Goal: Transaction & Acquisition: Purchase product/service

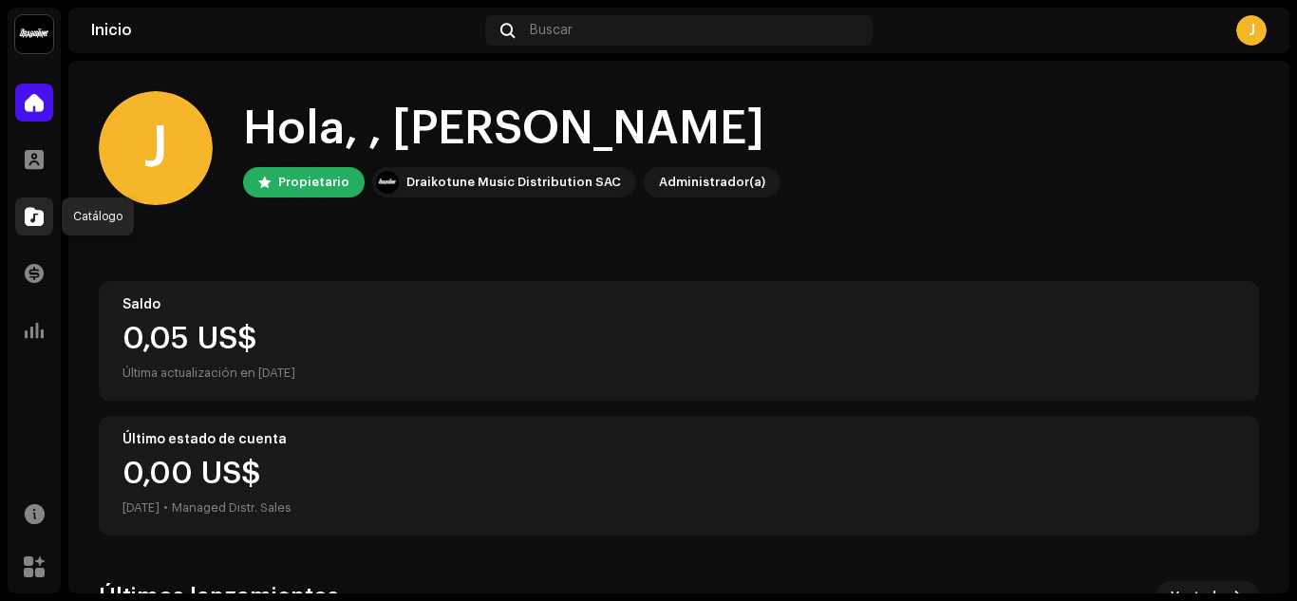
click at [35, 218] on span at bounding box center [34, 216] width 19 height 15
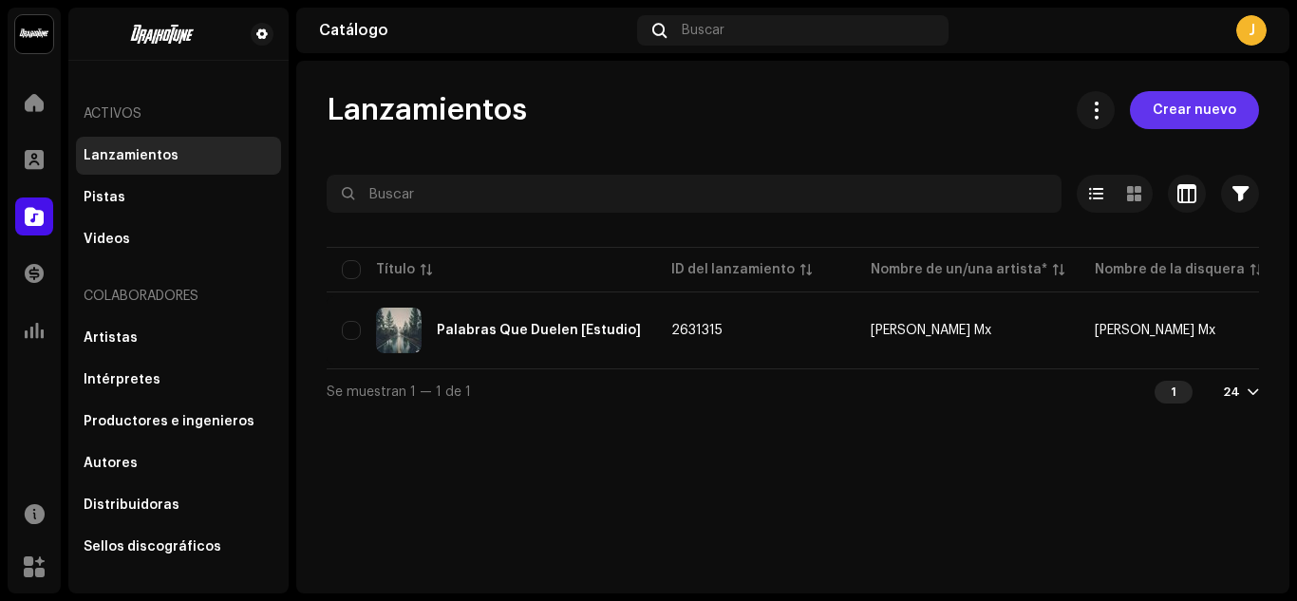
click at [1175, 122] on span "Crear nuevo" at bounding box center [1195, 110] width 84 height 38
click at [1198, 103] on span "Crear nuevo" at bounding box center [1195, 110] width 84 height 38
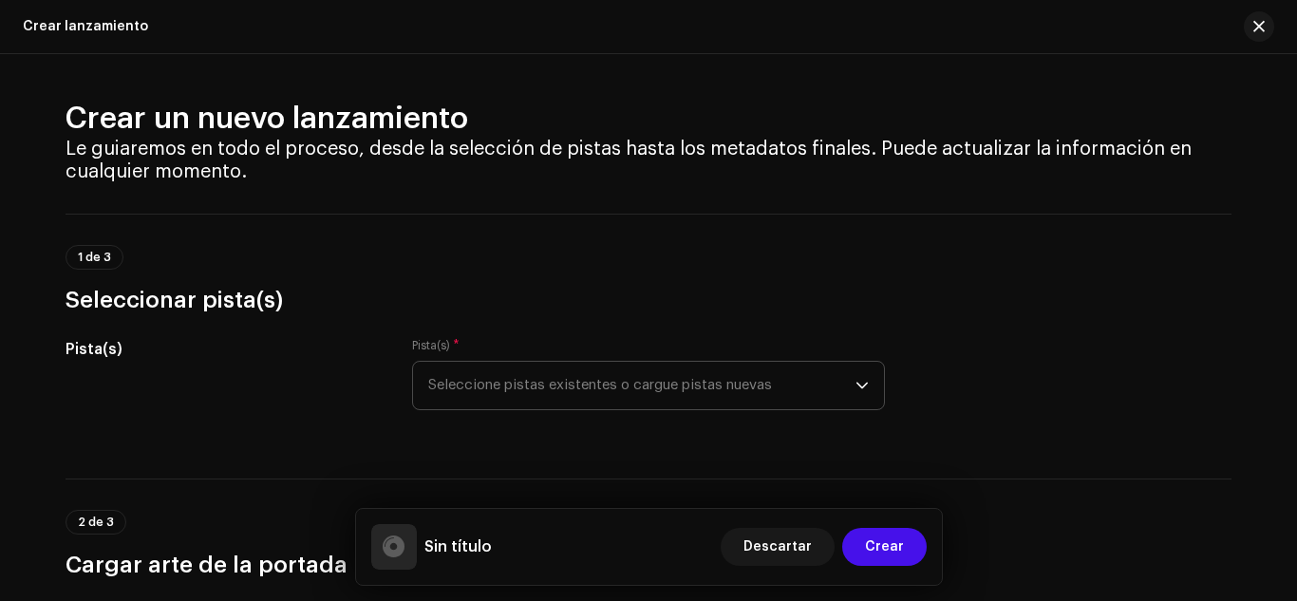
click at [751, 388] on span "Seleccione pistas existentes o cargue pistas nuevas" at bounding box center [641, 385] width 427 height 47
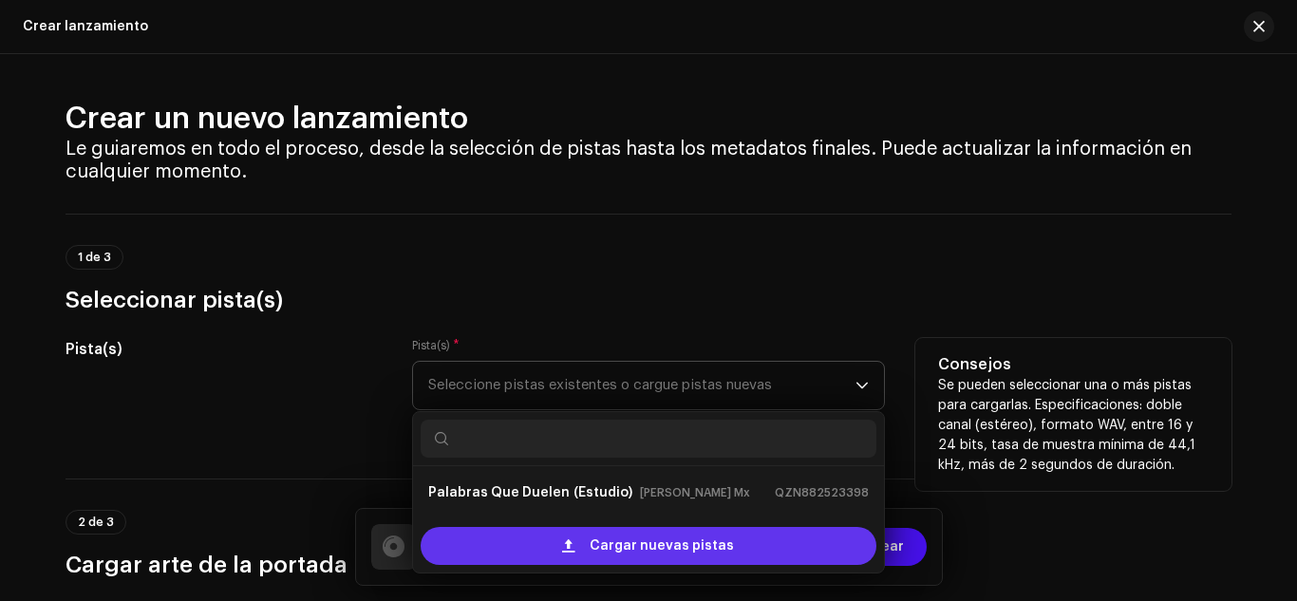
click at [624, 555] on span "Cargar nuevas pistas" at bounding box center [662, 546] width 144 height 38
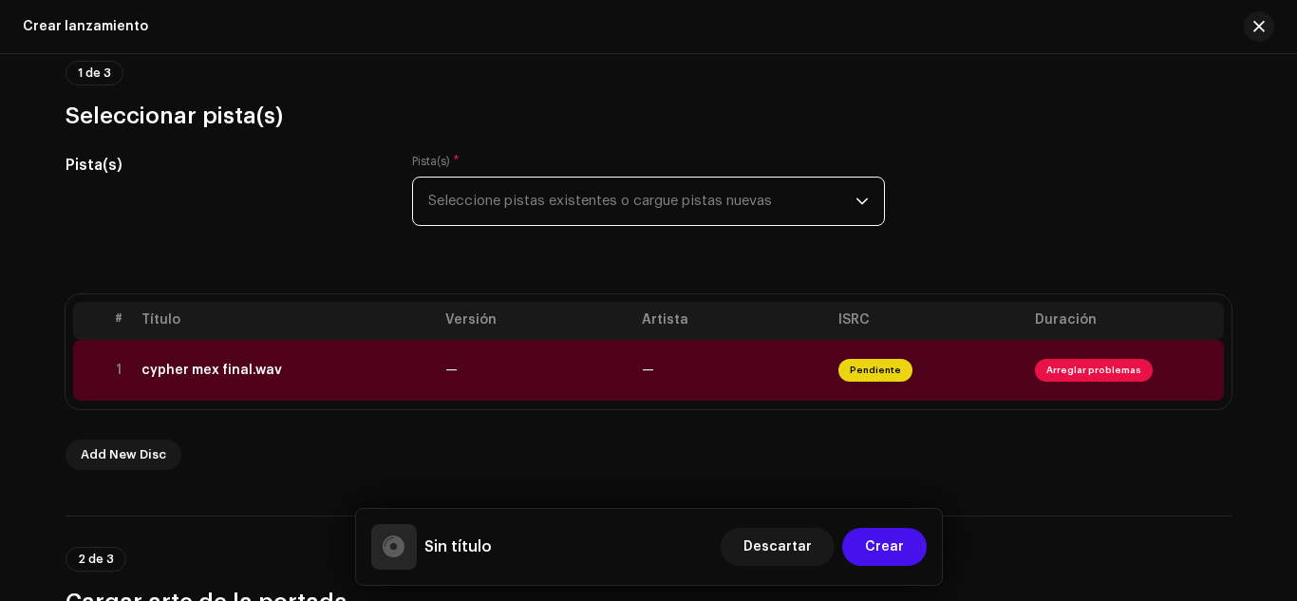
scroll to position [210, 0]
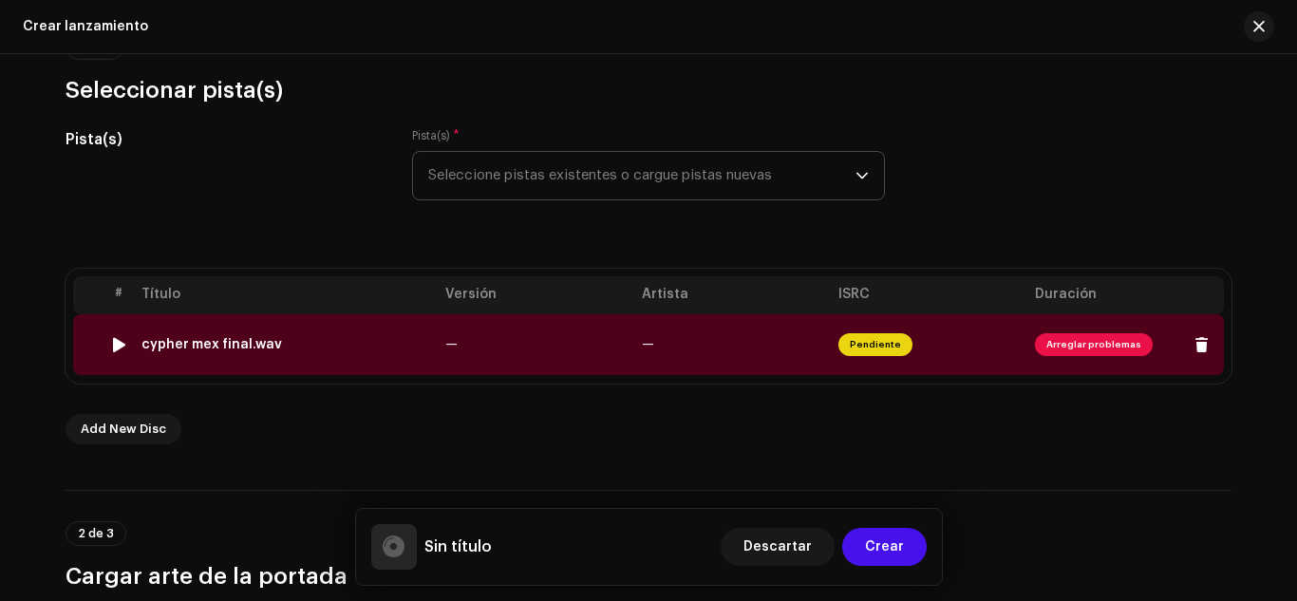
click at [1072, 347] on span "Arreglar problemas" at bounding box center [1094, 344] width 118 height 23
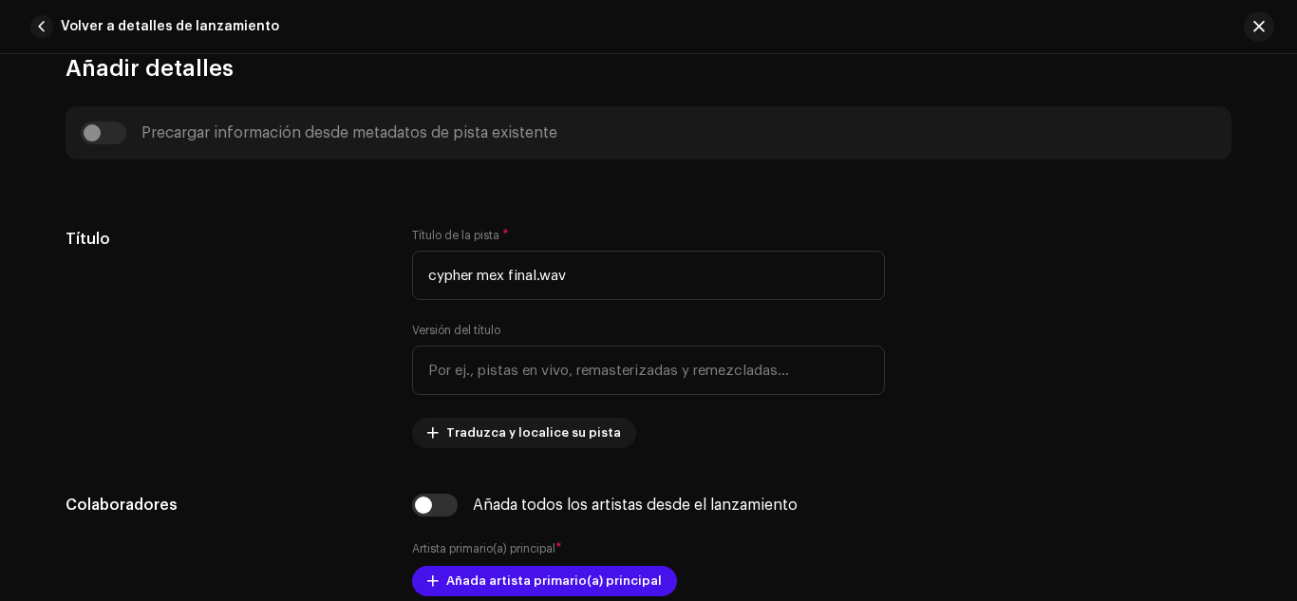
scroll to position [641, 0]
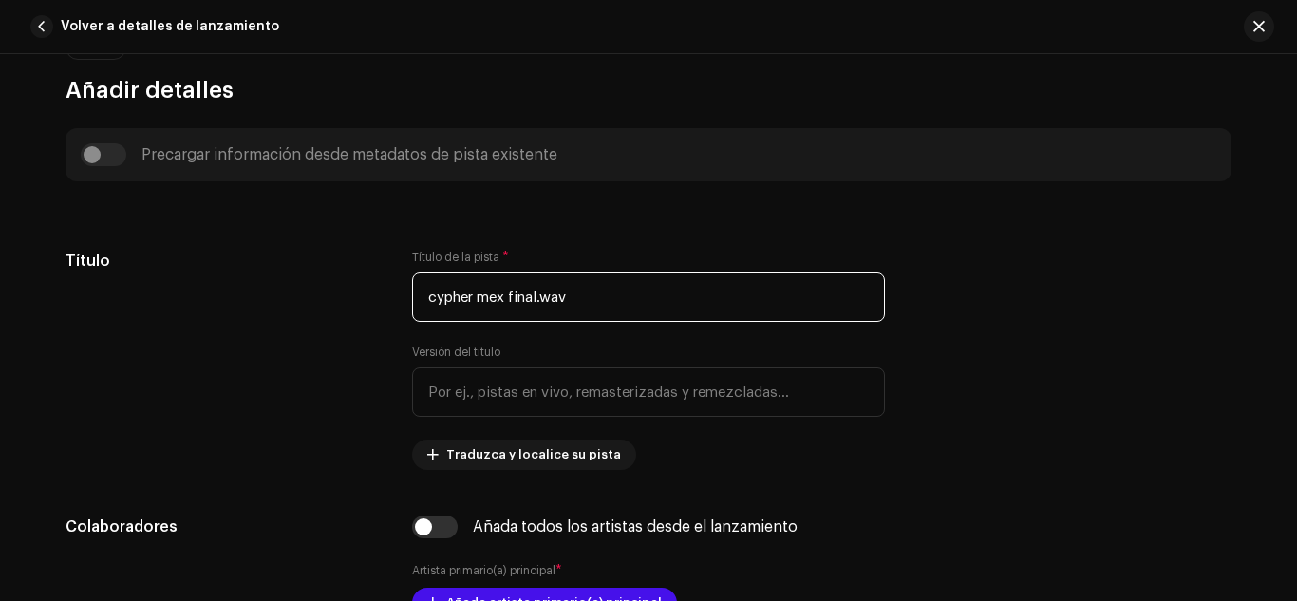
drag, startPoint x: 619, startPoint y: 302, endPoint x: 0, endPoint y: 236, distance: 622.6
click at [0, 236] on div "Detalles de la pista Complete los siguientes pasos para finalizar su pista. 1 d…" at bounding box center [648, 327] width 1297 height 547
type input "m"
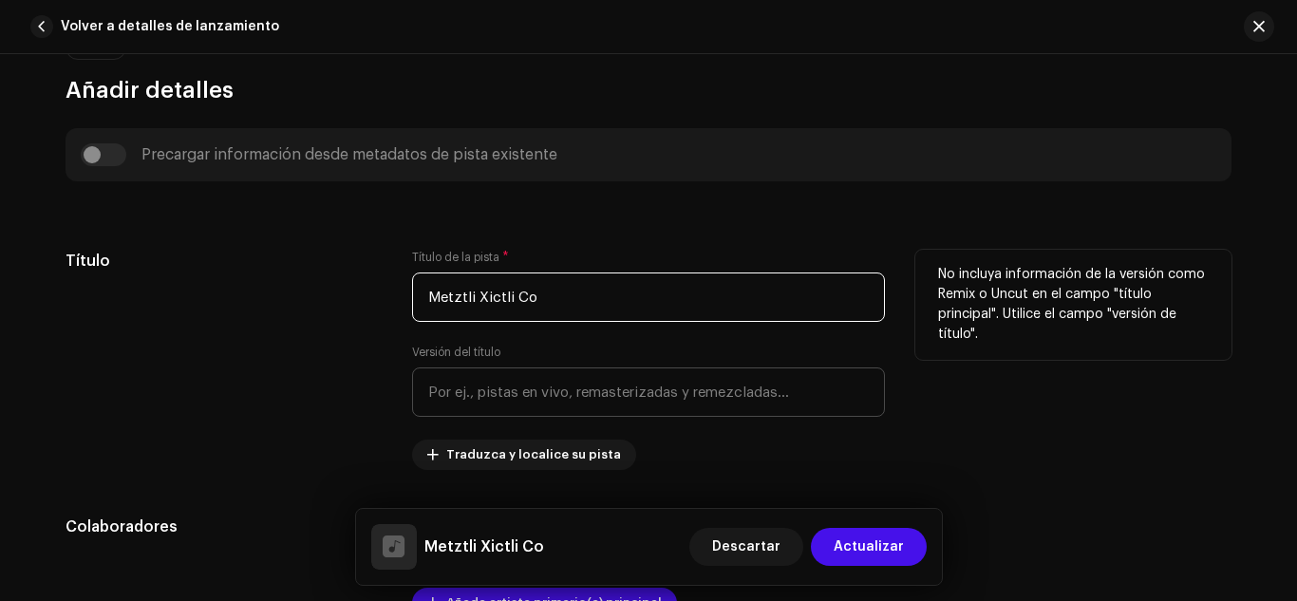
type input "Metztli Xictli Co"
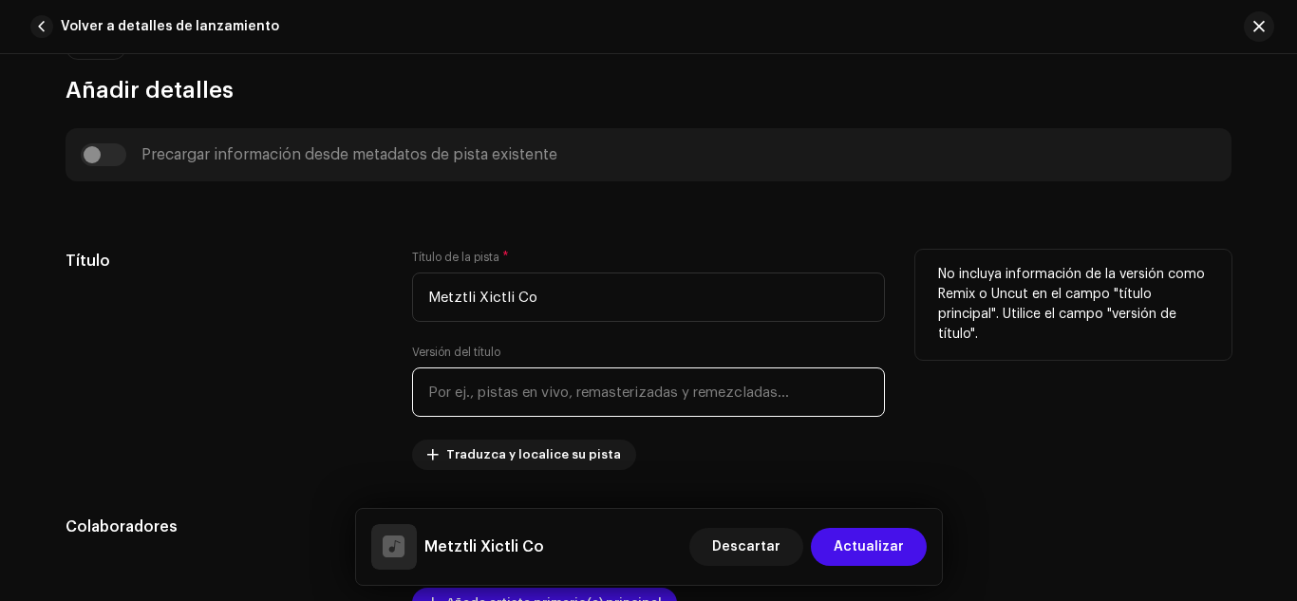
click at [497, 398] on input "text" at bounding box center [648, 391] width 473 height 49
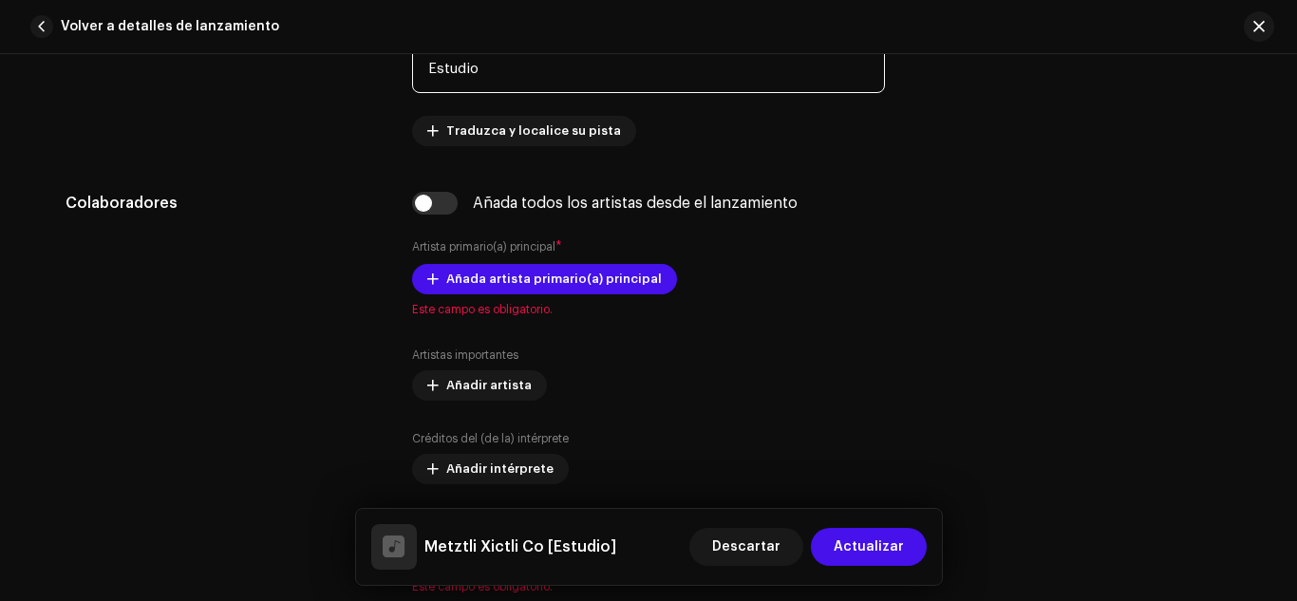
scroll to position [980, 0]
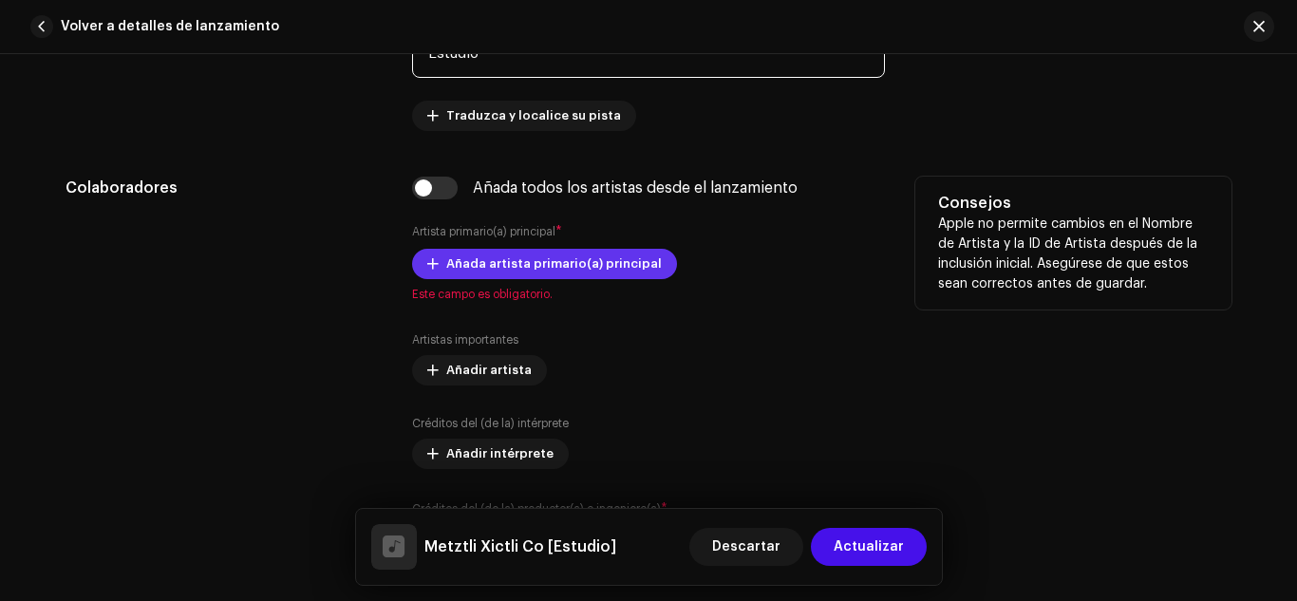
type input "Estudio"
click at [470, 268] on span "Añada artista primario(a) principal" at bounding box center [554, 264] width 216 height 38
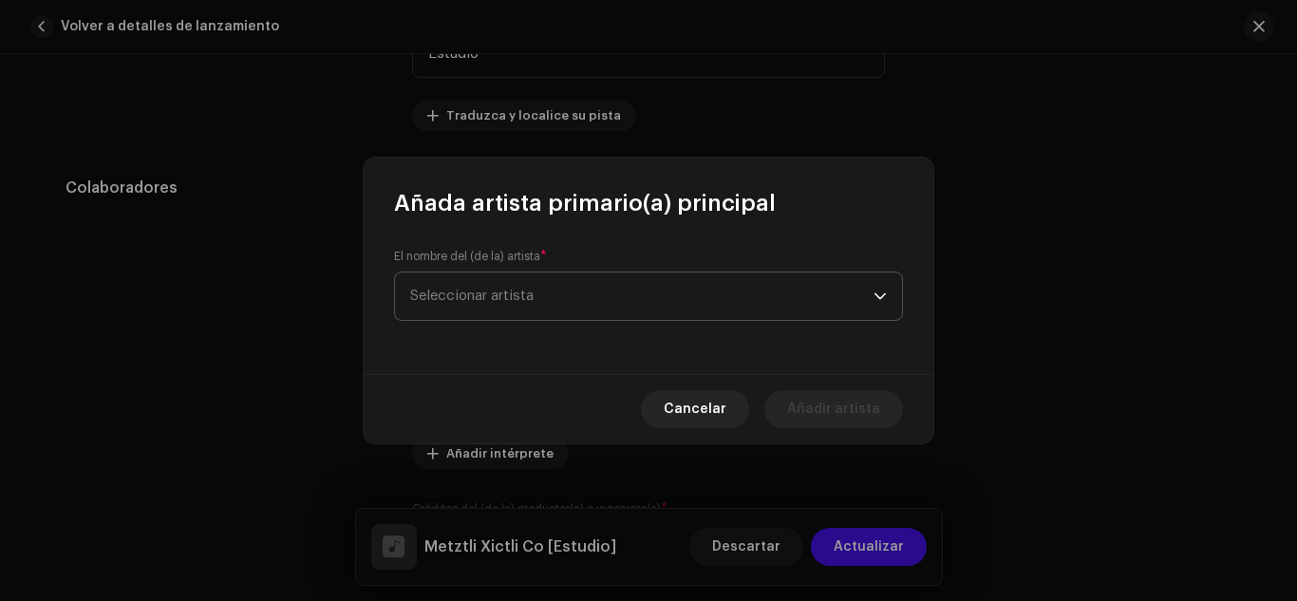
click at [526, 309] on span "Seleccionar artista" at bounding box center [641, 296] width 463 height 47
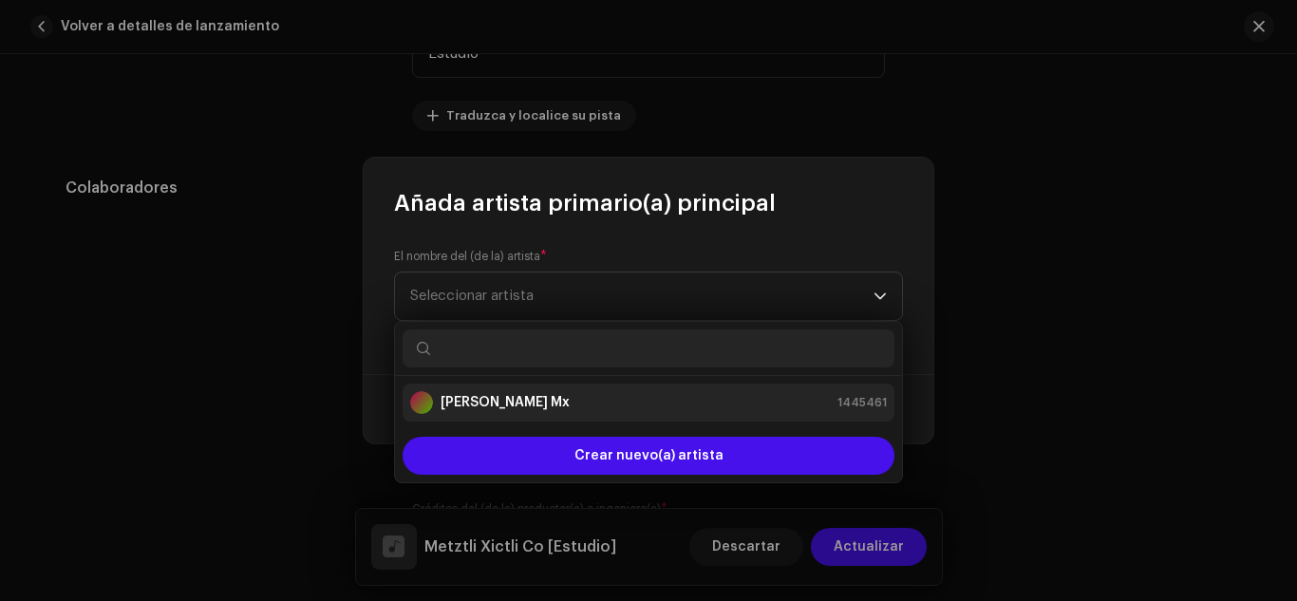
click at [524, 397] on strong "[PERSON_NAME] Mx" at bounding box center [505, 402] width 129 height 19
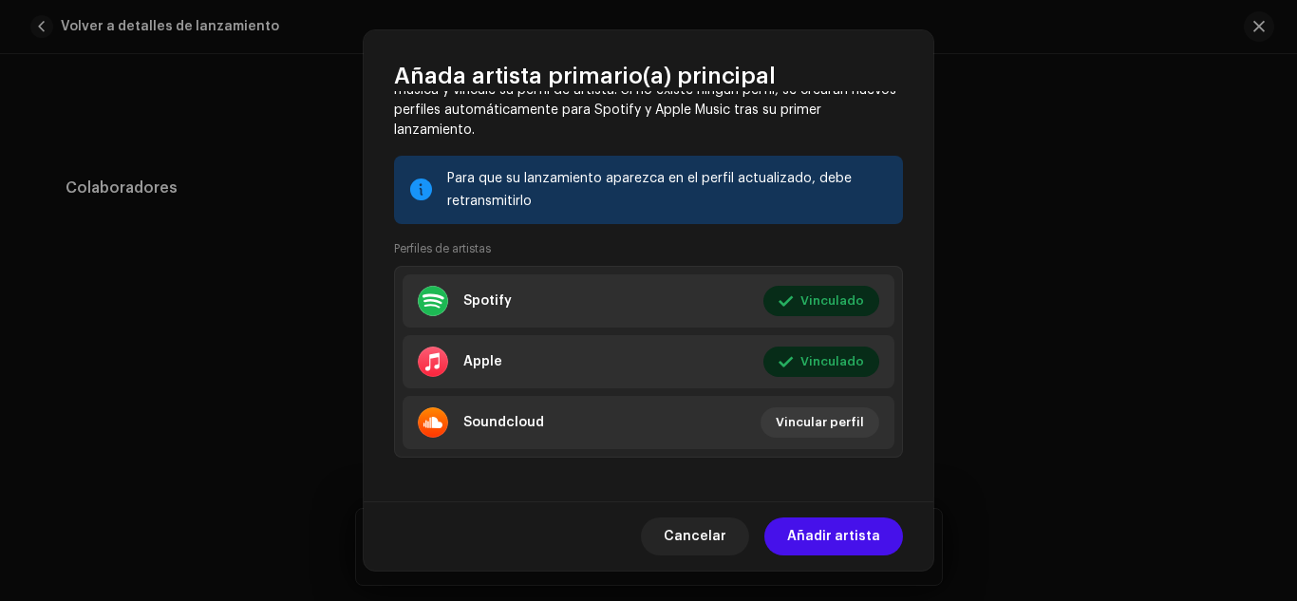
scroll to position [324, 0]
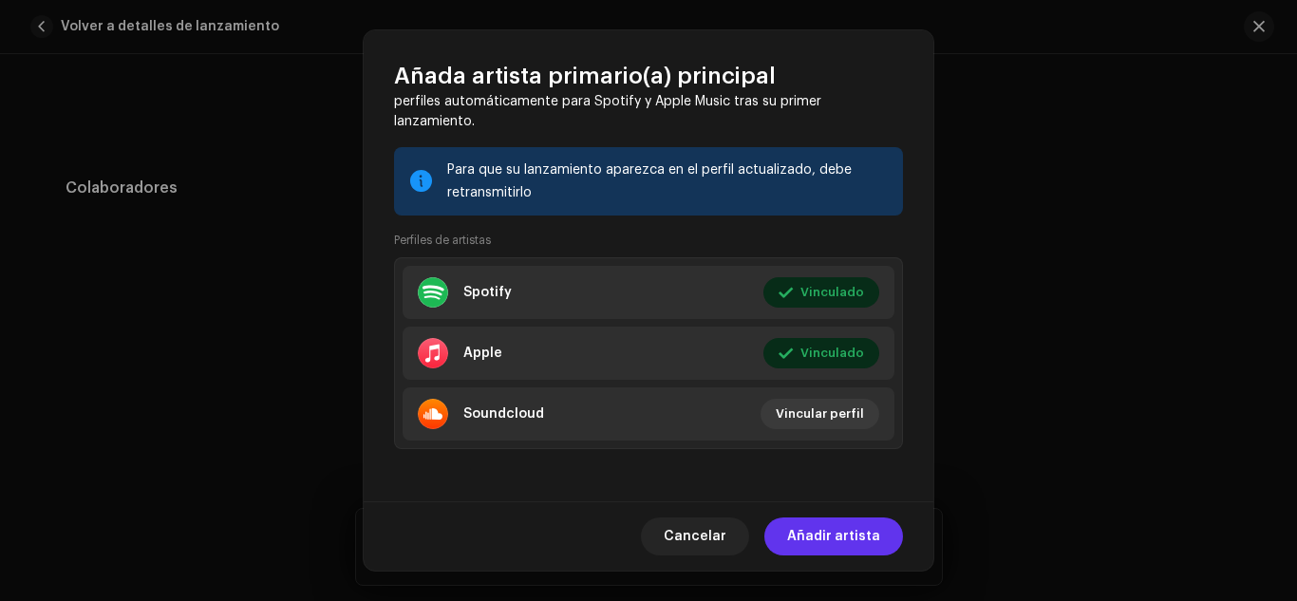
click at [812, 537] on span "Añadir artista" at bounding box center [833, 537] width 93 height 38
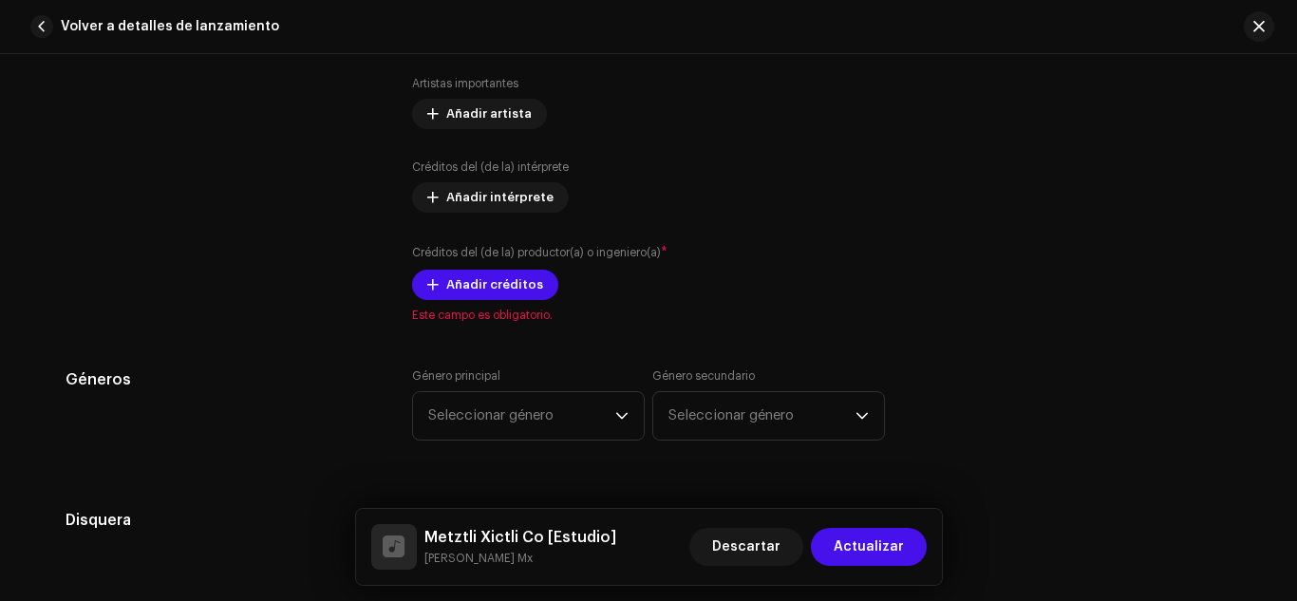
scroll to position [1268, 0]
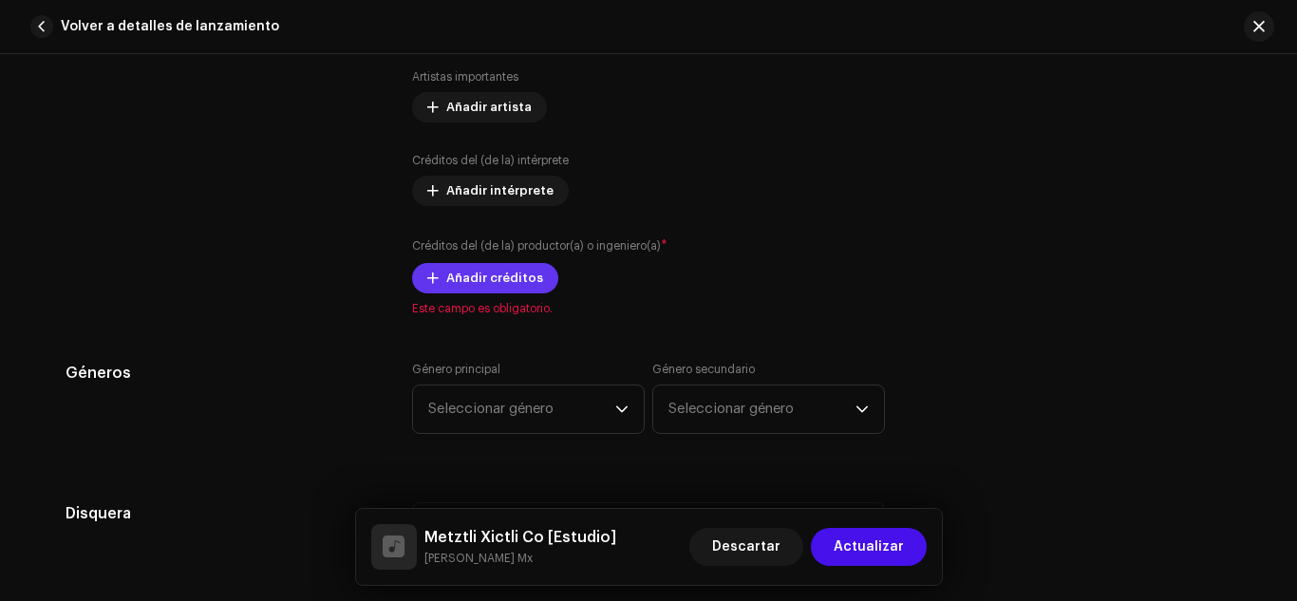
click at [470, 287] on span "Añadir créditos" at bounding box center [494, 278] width 97 height 38
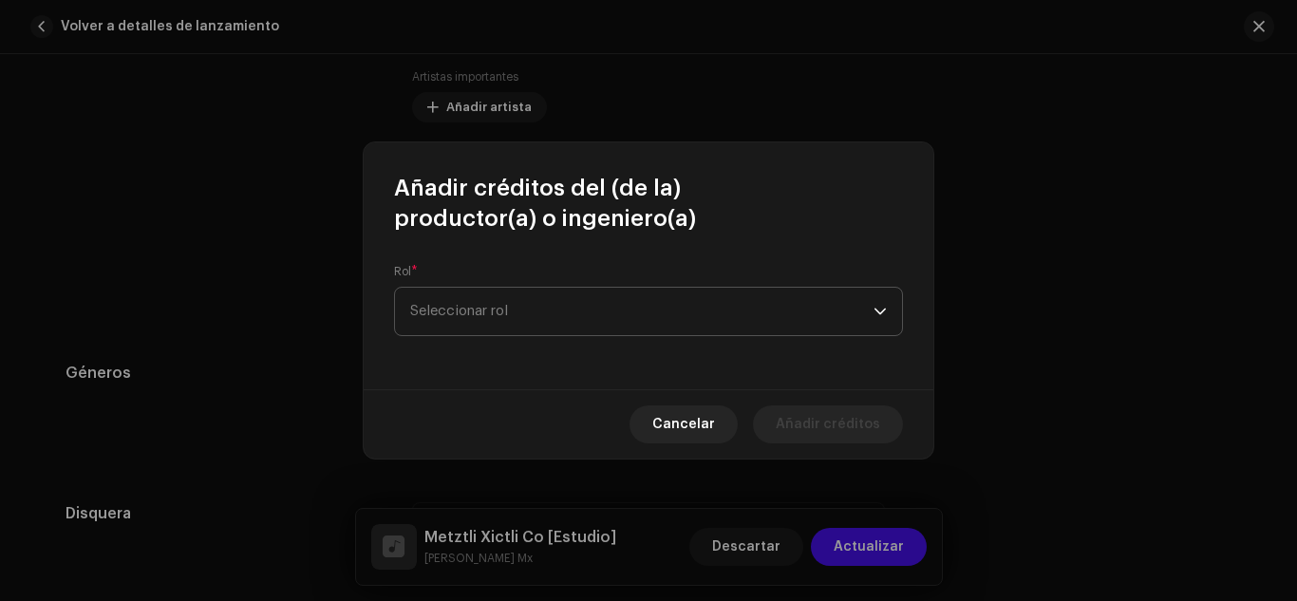
click at [576, 320] on span "Seleccionar rol" at bounding box center [641, 311] width 463 height 47
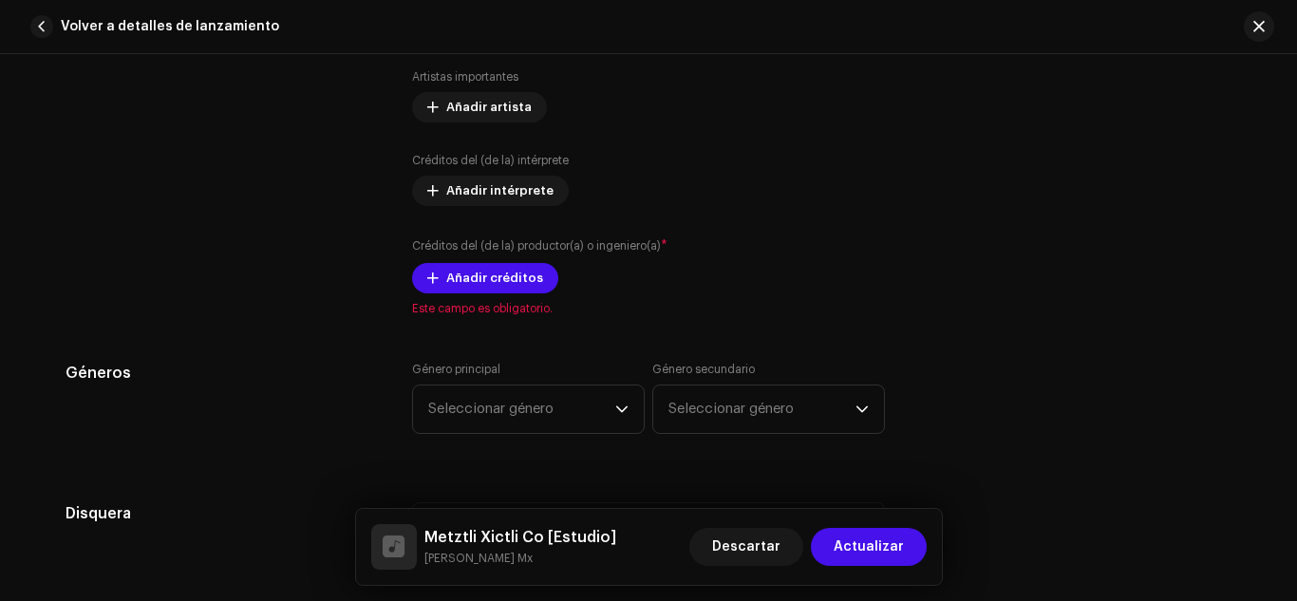
drag, startPoint x: 1296, startPoint y: 254, endPoint x: 1296, endPoint y: 268, distance: 13.3
click at [503, 283] on span "Añadir créditos" at bounding box center [494, 278] width 97 height 38
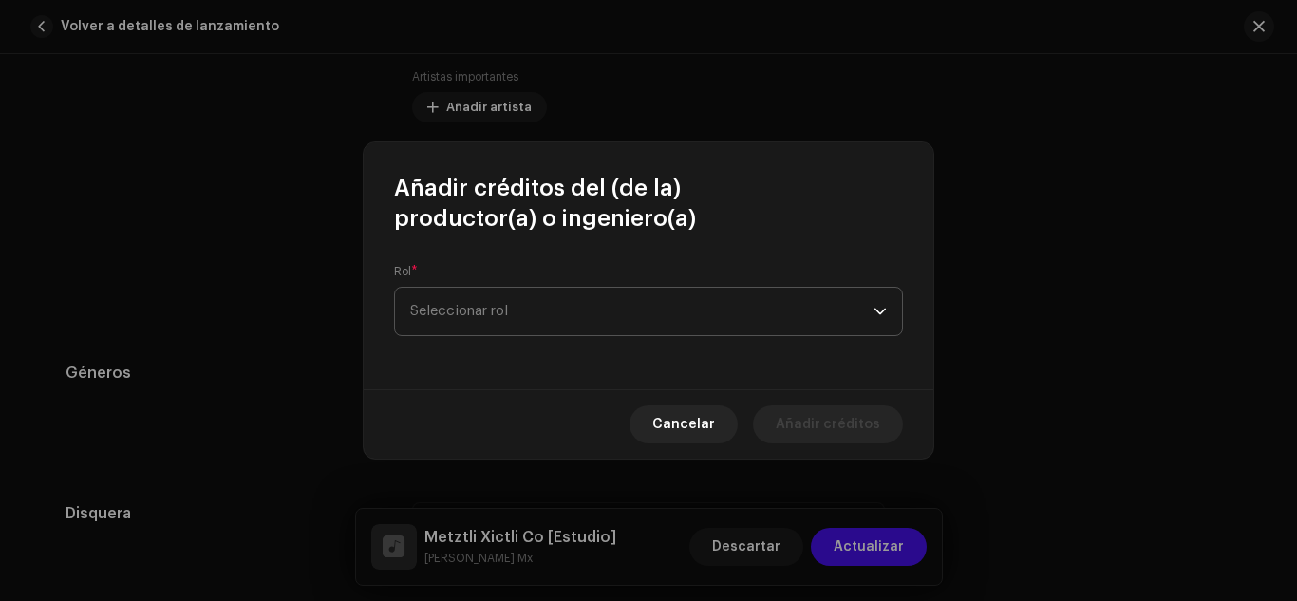
click at [783, 318] on span "Seleccionar rol" at bounding box center [641, 311] width 463 height 47
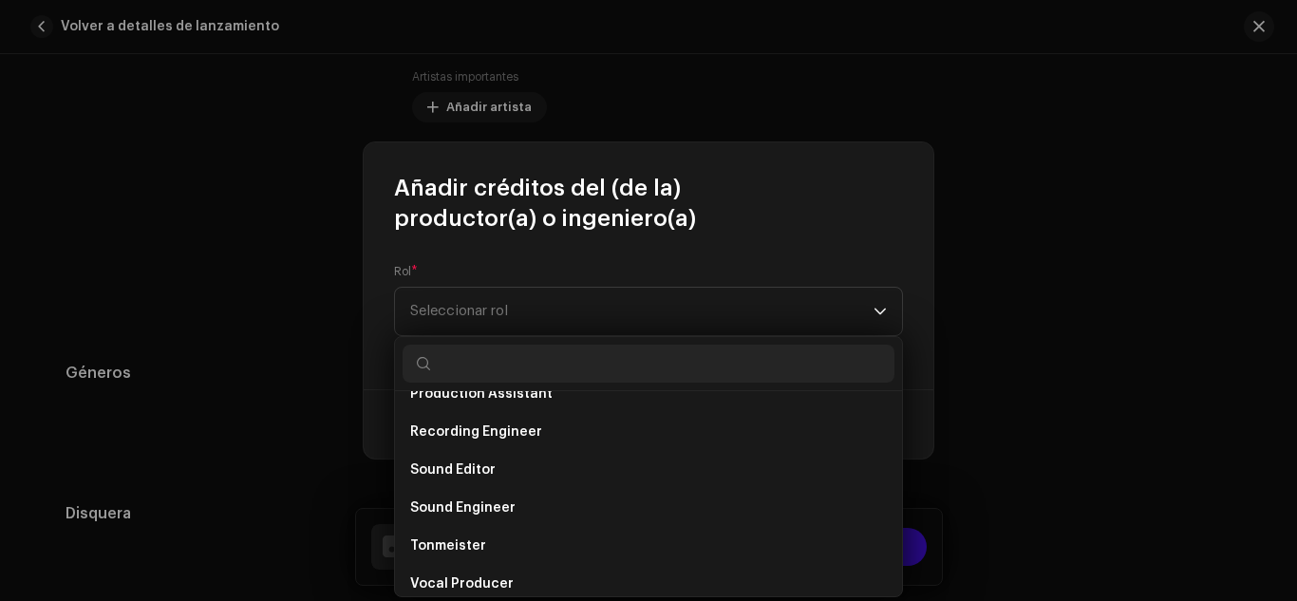
scroll to position [836, 0]
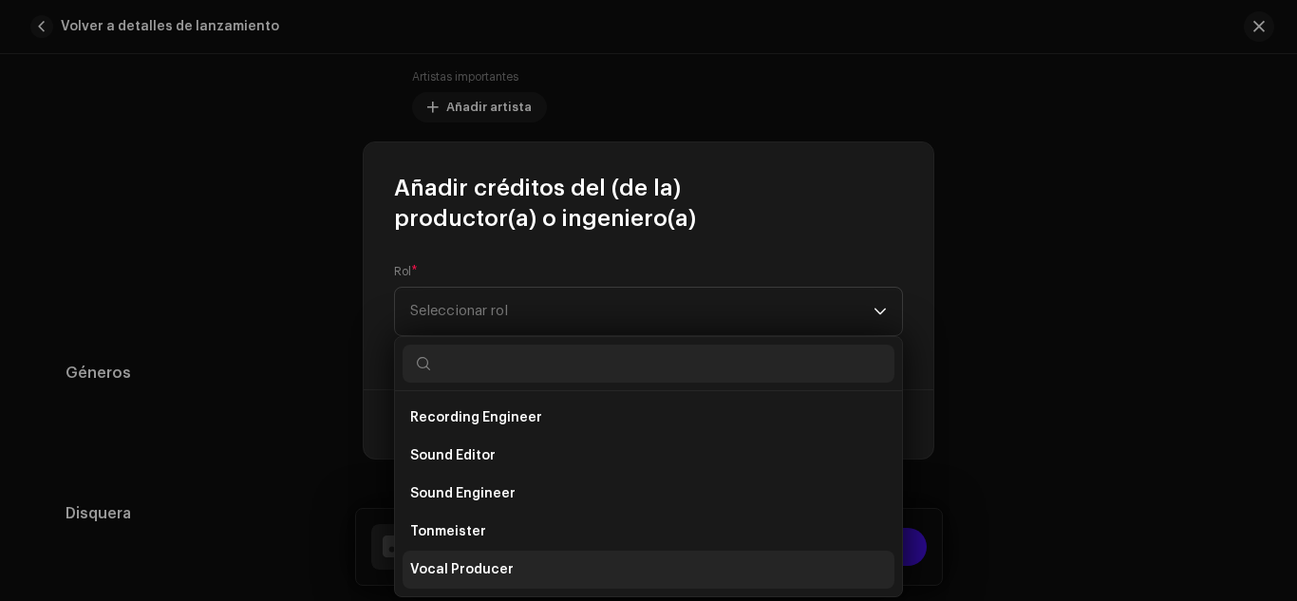
click at [530, 570] on li "Vocal Producer" at bounding box center [649, 570] width 492 height 38
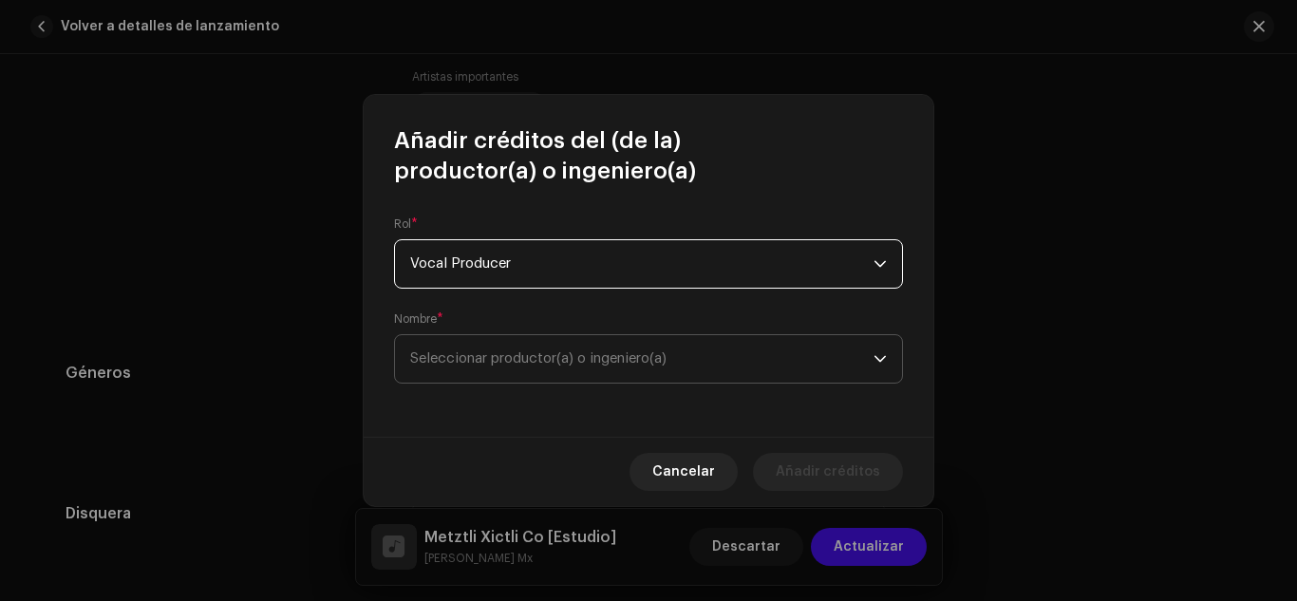
click at [647, 372] on span "Seleccionar productor(a) o ingeniero(a)" at bounding box center [641, 358] width 463 height 47
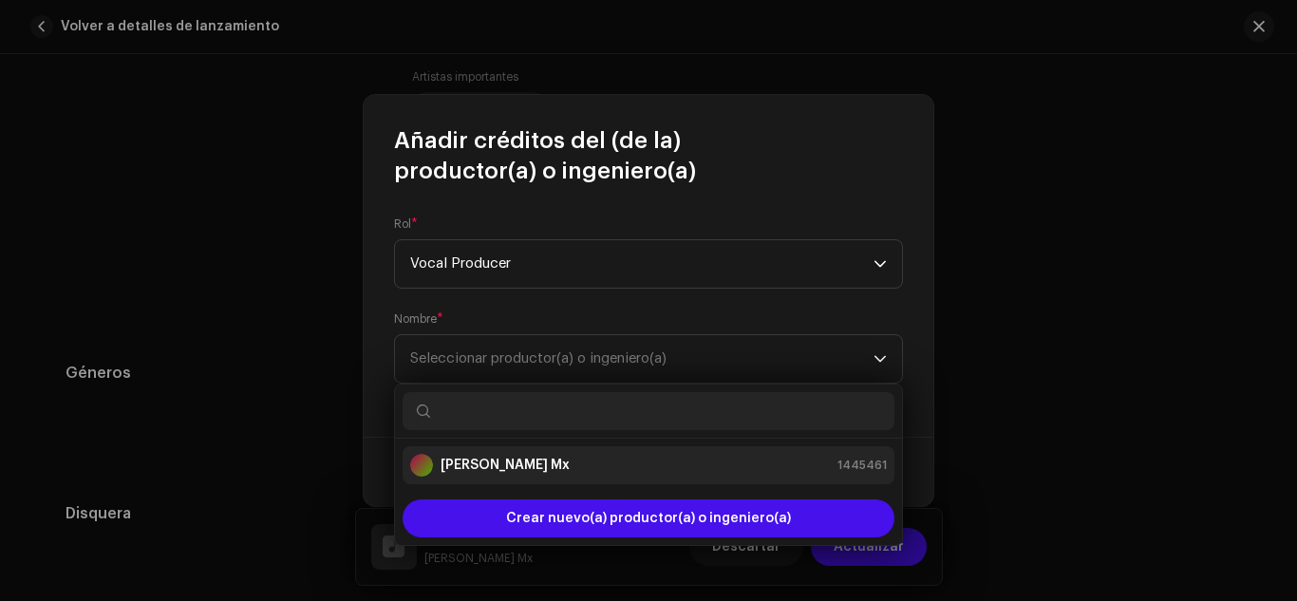
click at [561, 459] on div "[PERSON_NAME] Mx 1445461" at bounding box center [648, 465] width 477 height 23
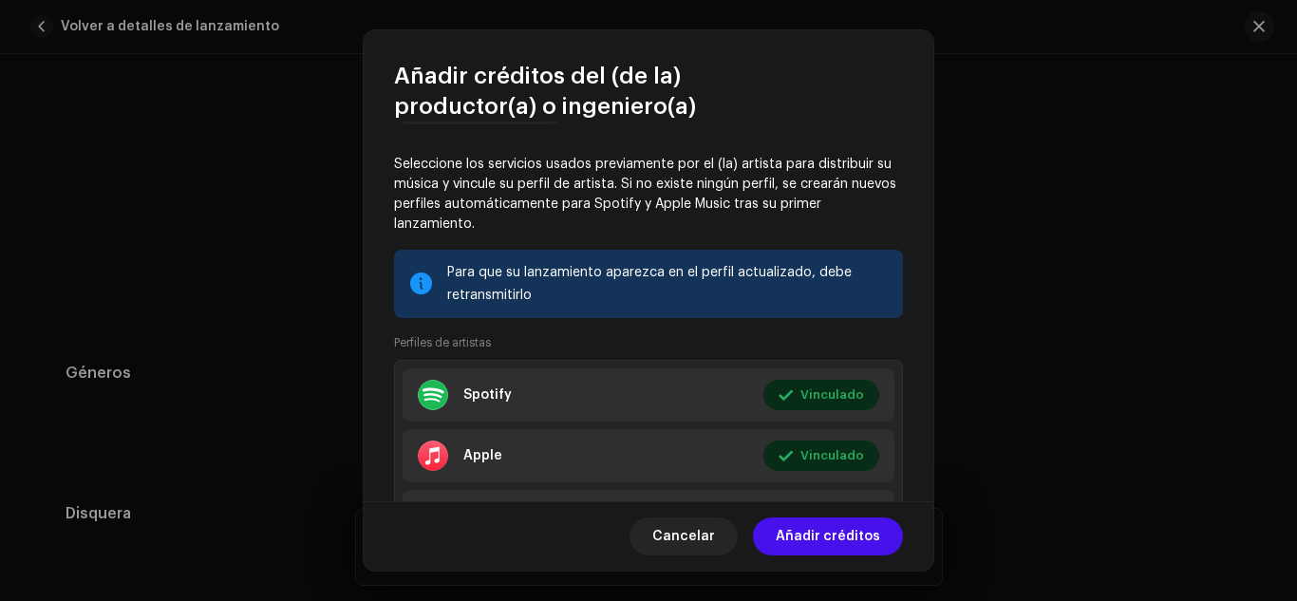
scroll to position [449, 0]
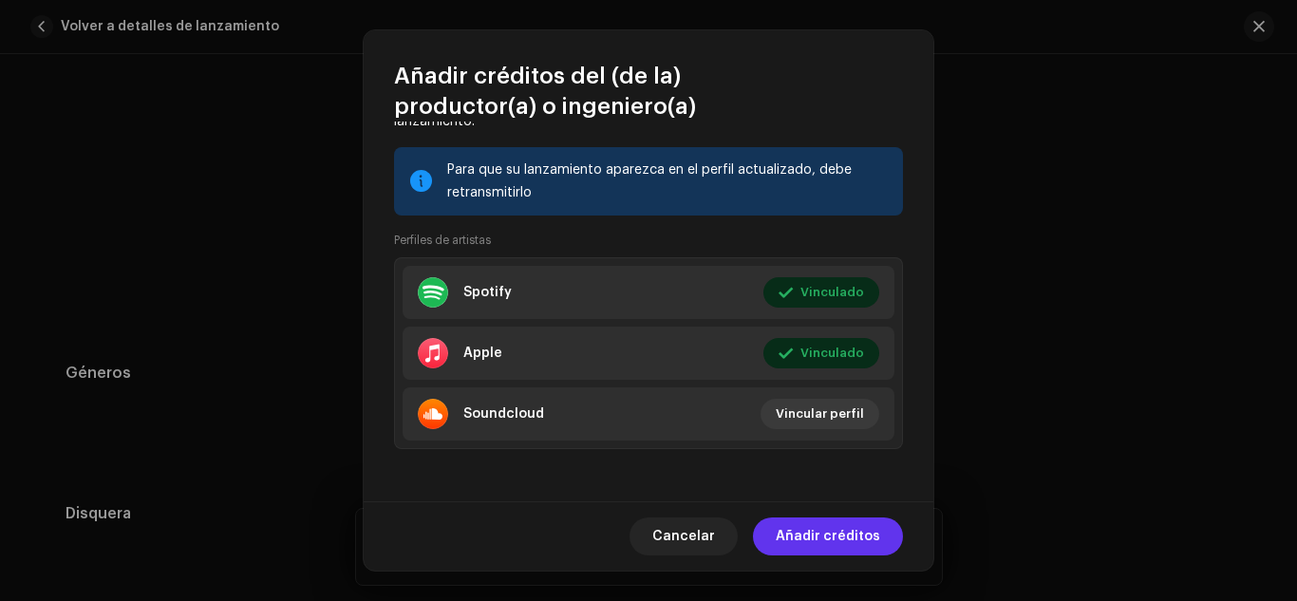
click at [831, 544] on span "Añadir créditos" at bounding box center [828, 537] width 104 height 38
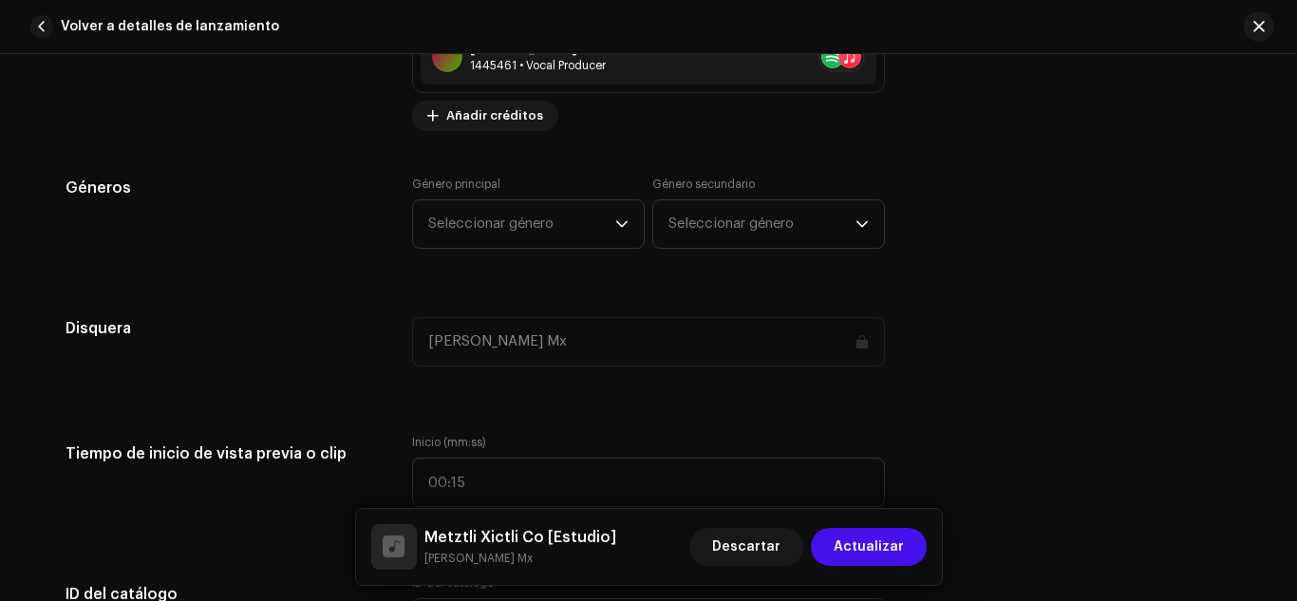
scroll to position [1525, 0]
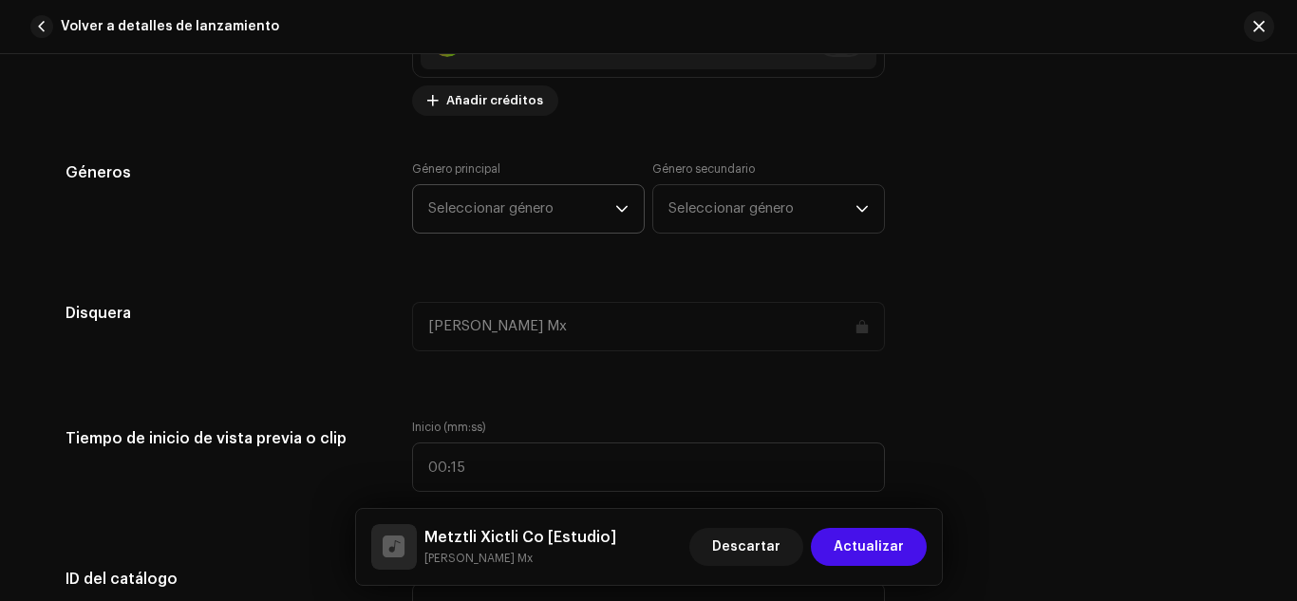
click at [555, 208] on span "Seleccionar género" at bounding box center [521, 208] width 187 height 47
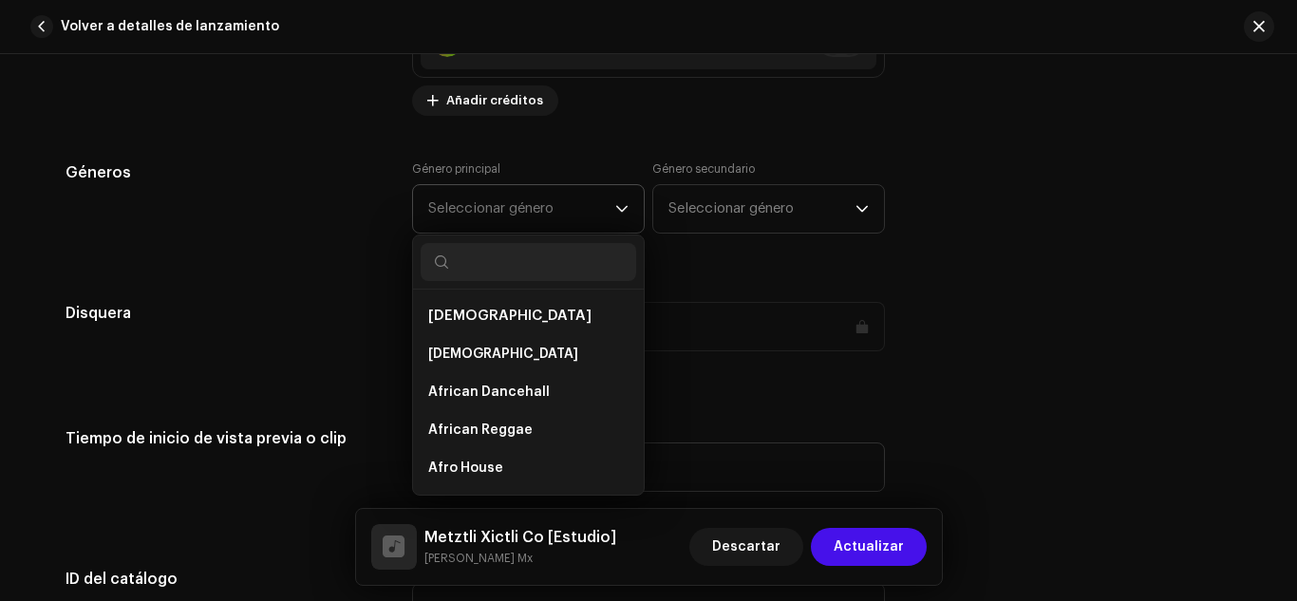
click at [534, 257] on input "text" at bounding box center [529, 262] width 216 height 38
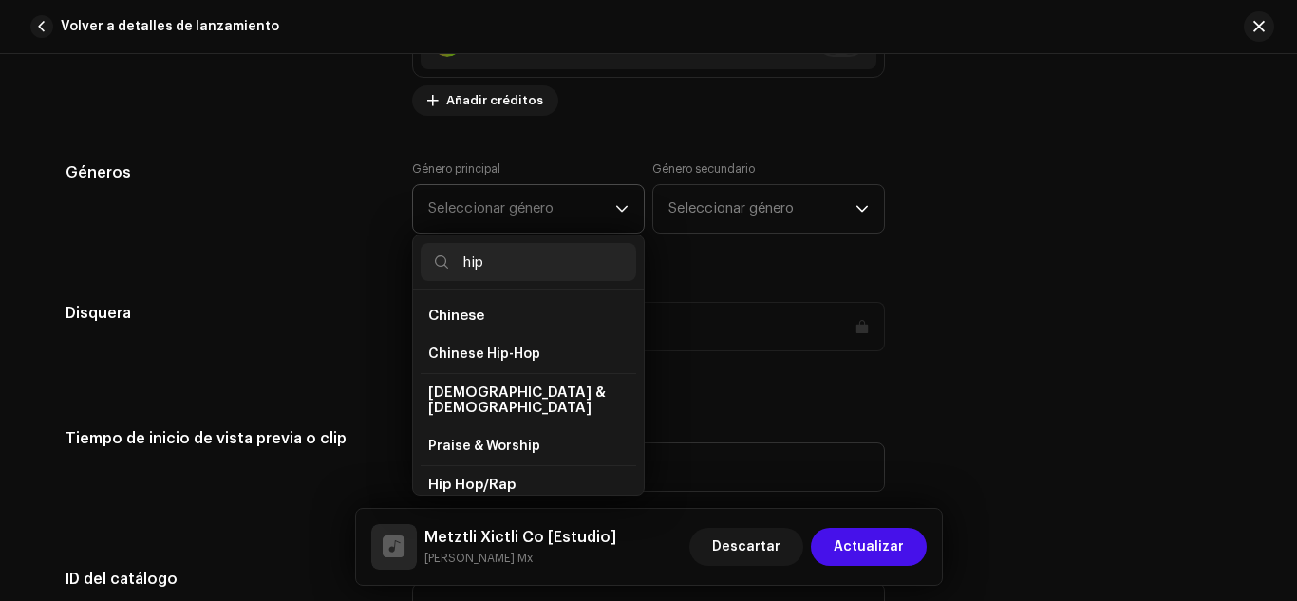
scroll to position [32, 0]
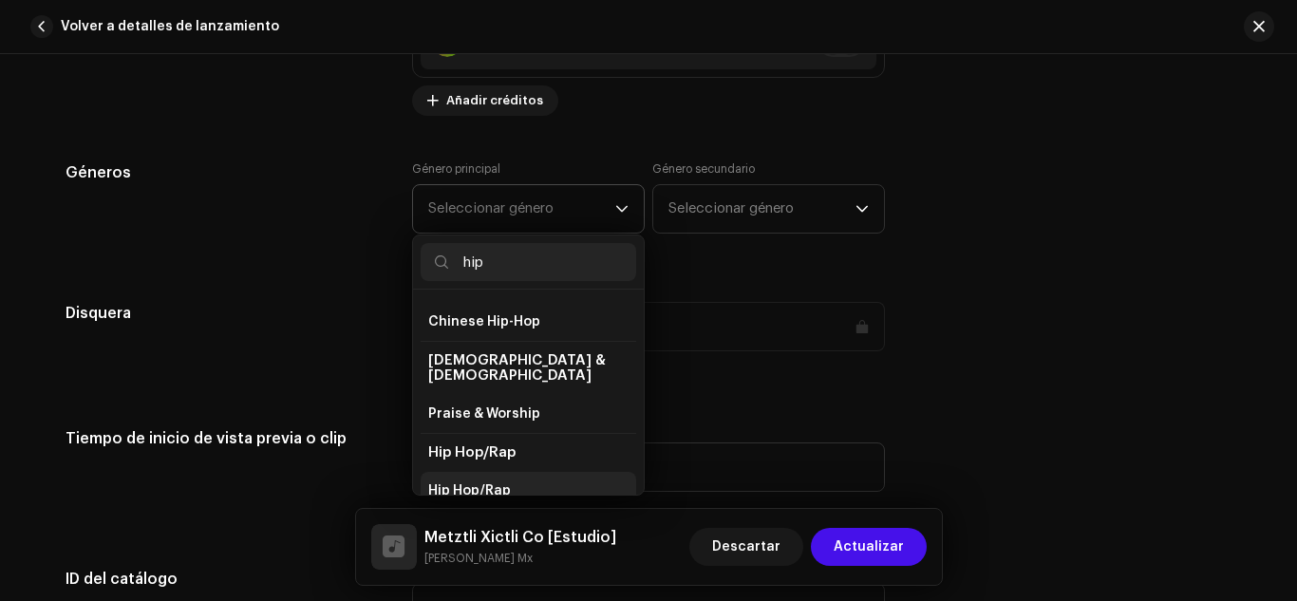
type input "hip"
click at [528, 475] on li "Hip Hop/Rap" at bounding box center [529, 491] width 216 height 38
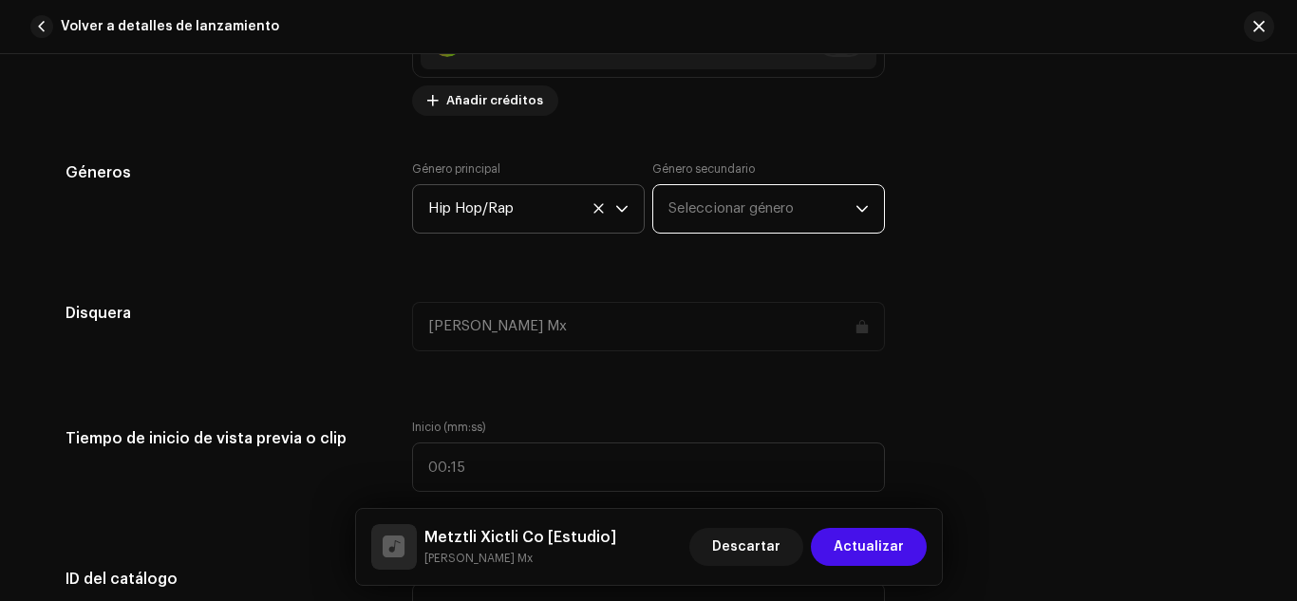
click at [791, 210] on span "Seleccionar género" at bounding box center [762, 208] width 187 height 47
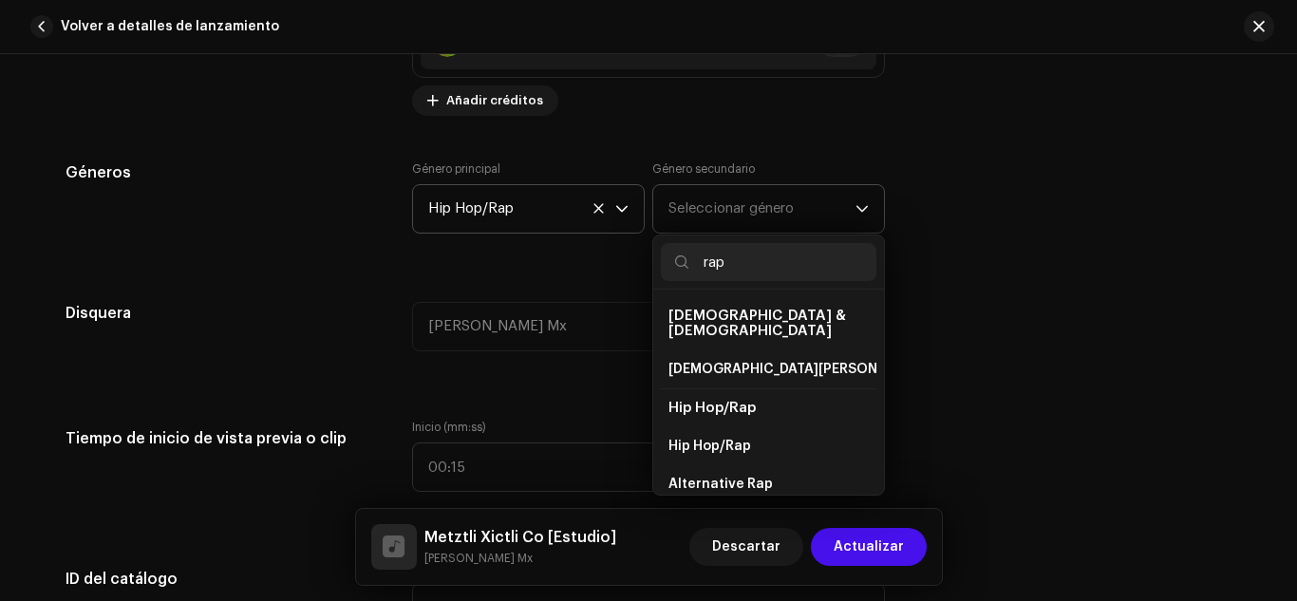
type input "rap"
click at [741, 401] on span "Hip Hop/Rap" at bounding box center [712, 408] width 87 height 14
click at [726, 401] on span "Hip Hop/Rap" at bounding box center [712, 408] width 87 height 14
click at [718, 437] on span "Hip Hop/Rap" at bounding box center [710, 446] width 83 height 19
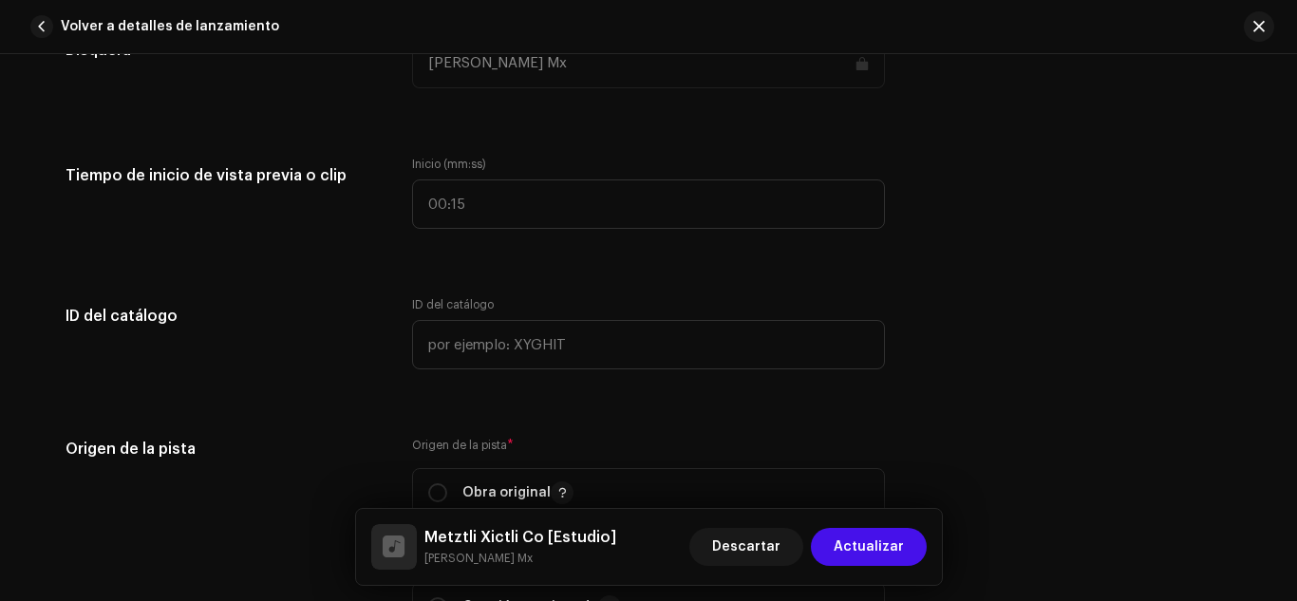
scroll to position [1796, 0]
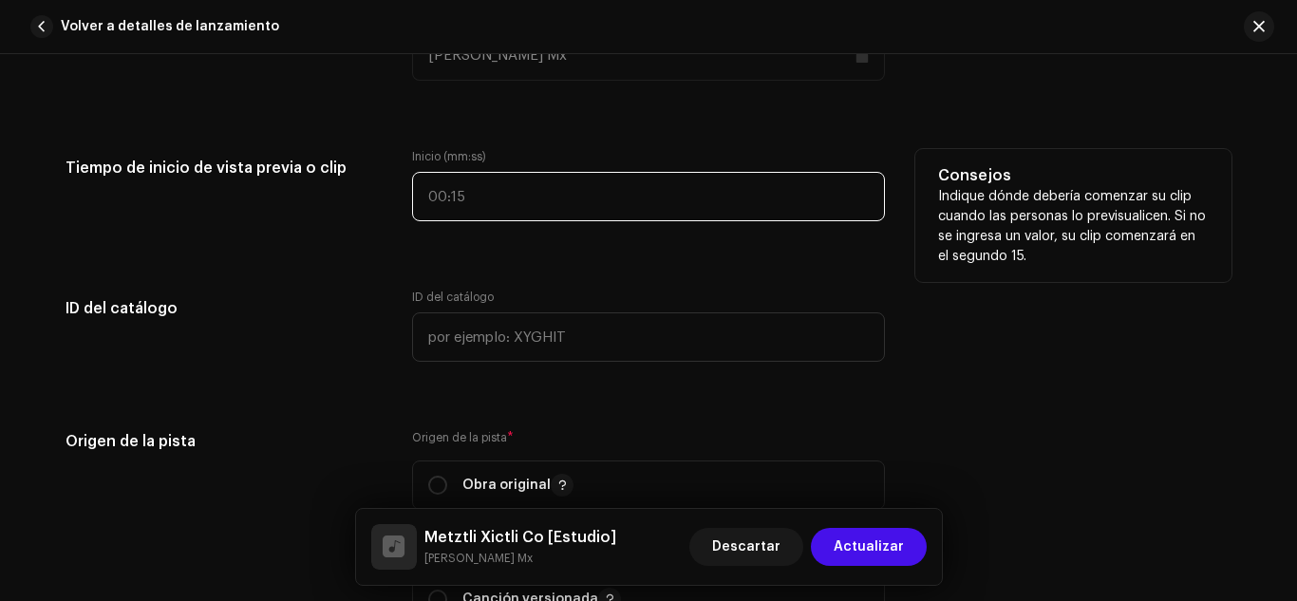
type input ":"
click at [455, 196] on input ":" at bounding box center [648, 196] width 473 height 49
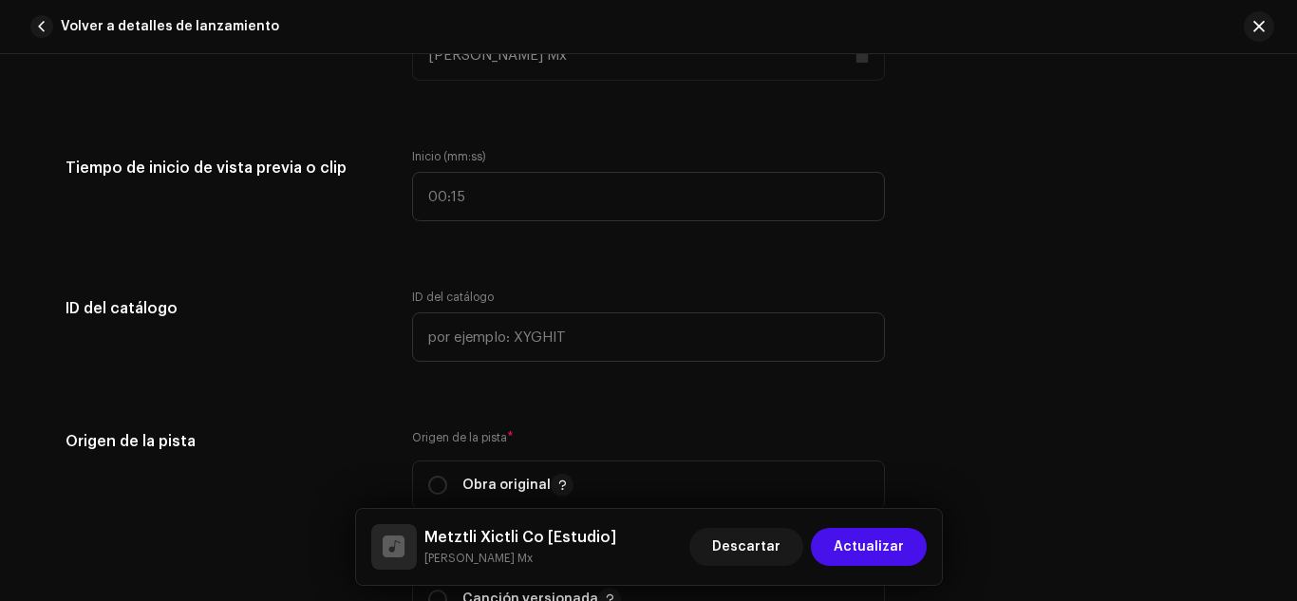
click at [1083, 493] on div "Origen de la pista Origen de la pista * Obra original Dominio público y tradici…" at bounding box center [649, 549] width 1166 height 239
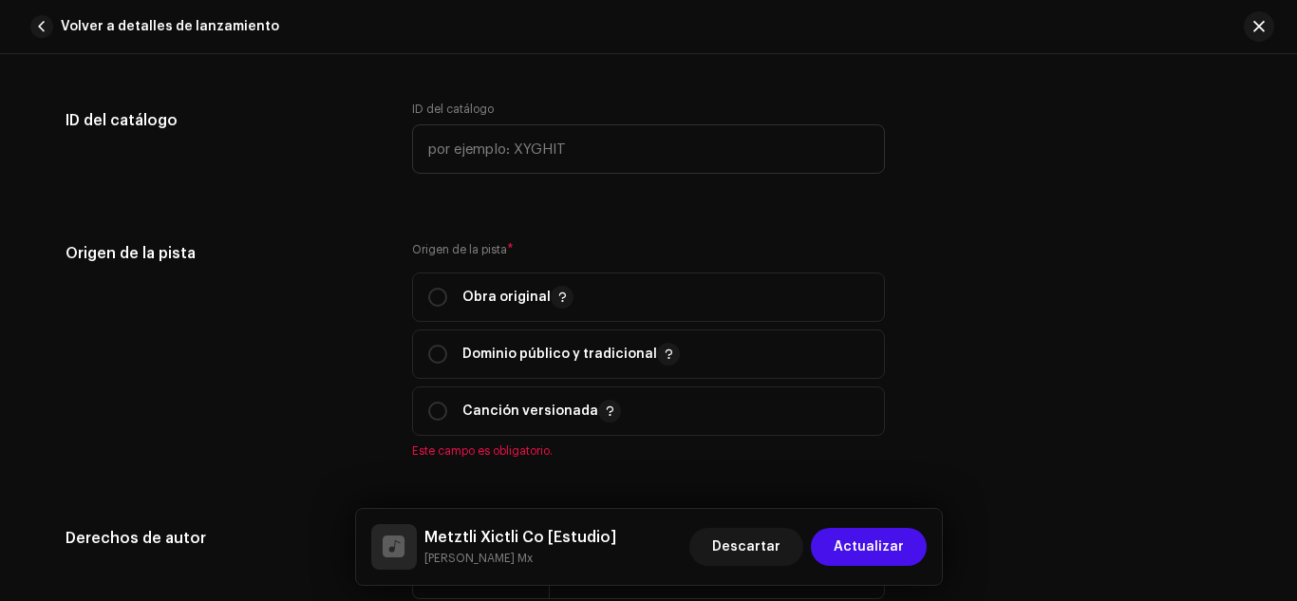
scroll to position [1999, 0]
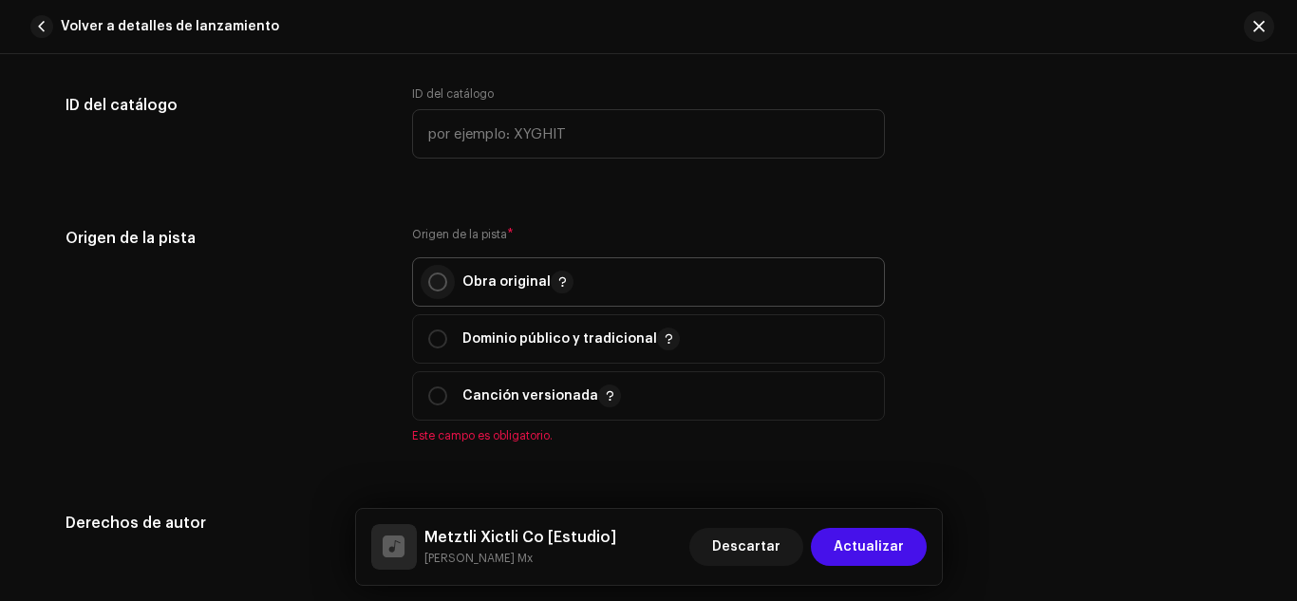
click at [428, 284] on input "radio" at bounding box center [437, 282] width 19 height 19
radio input "true"
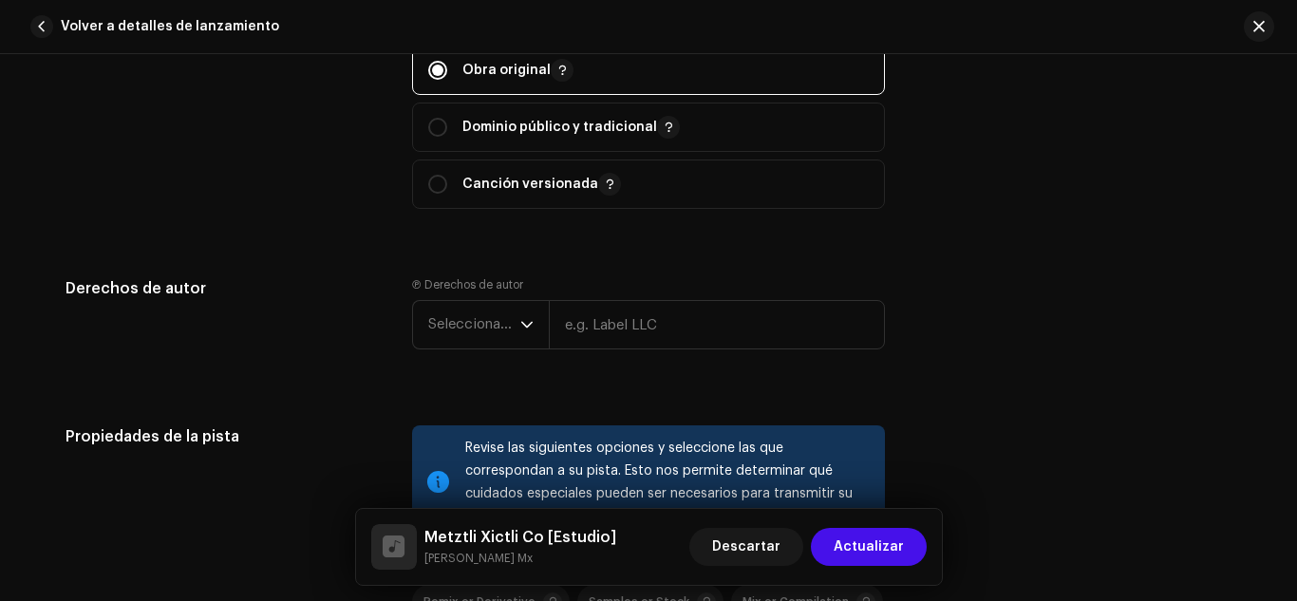
scroll to position [2255, 0]
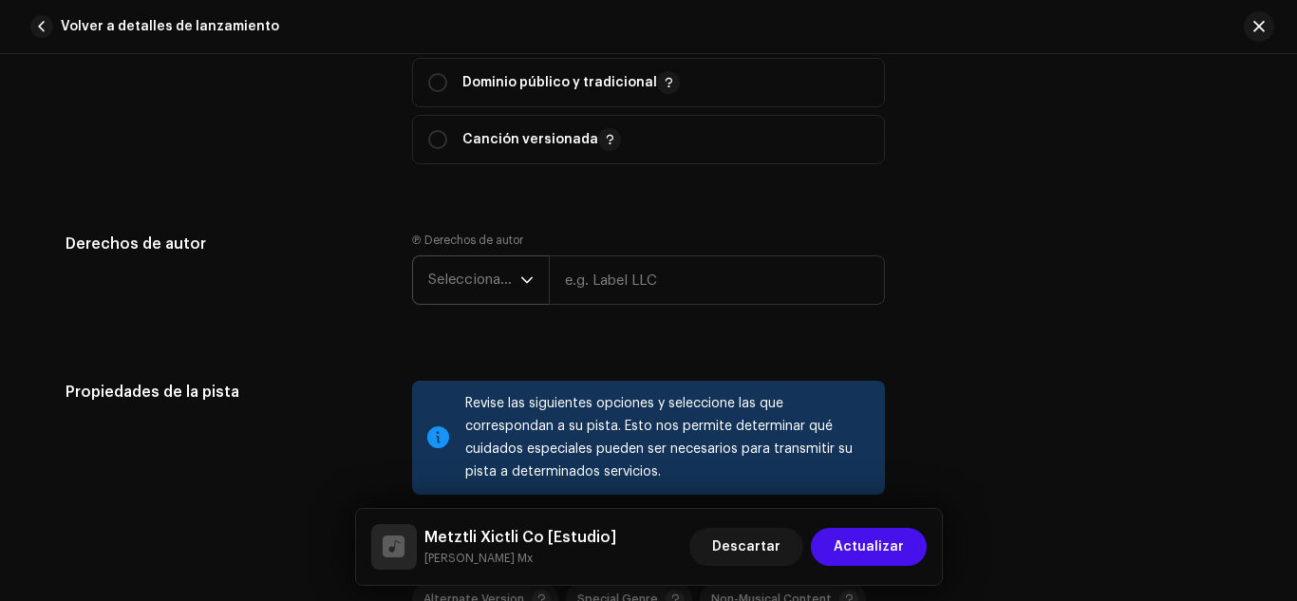
click at [524, 285] on icon "dropdown trigger" at bounding box center [526, 279] width 13 height 13
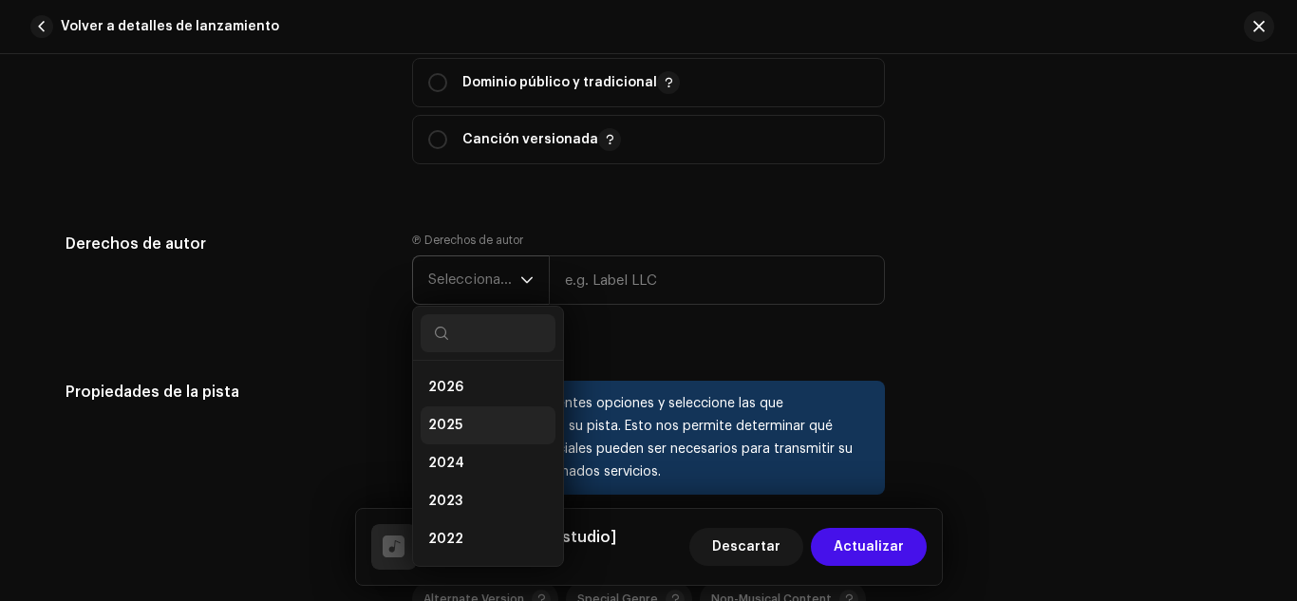
click at [463, 410] on li "2025" at bounding box center [488, 425] width 135 height 38
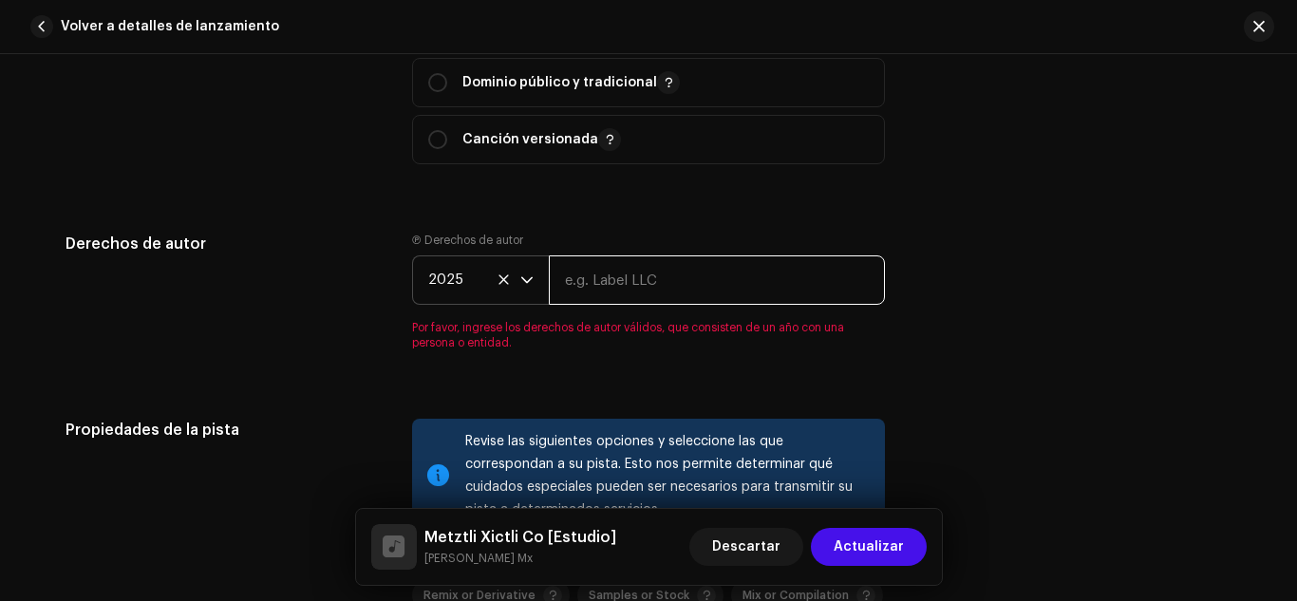
click at [619, 279] on input "text" at bounding box center [717, 279] width 336 height 49
type input "[PERSON_NAME] Mx"
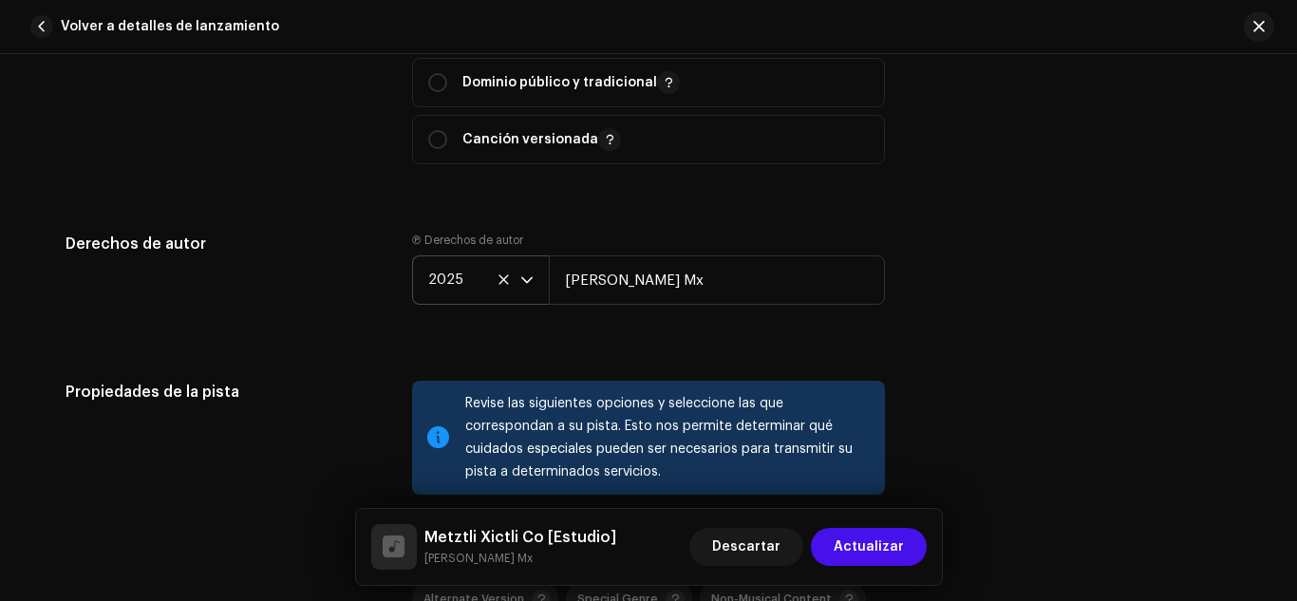
click at [1035, 331] on div "Derechos de autor Ⓟ Derechos de autor 2025 [PERSON_NAME] Mx" at bounding box center [649, 284] width 1166 height 103
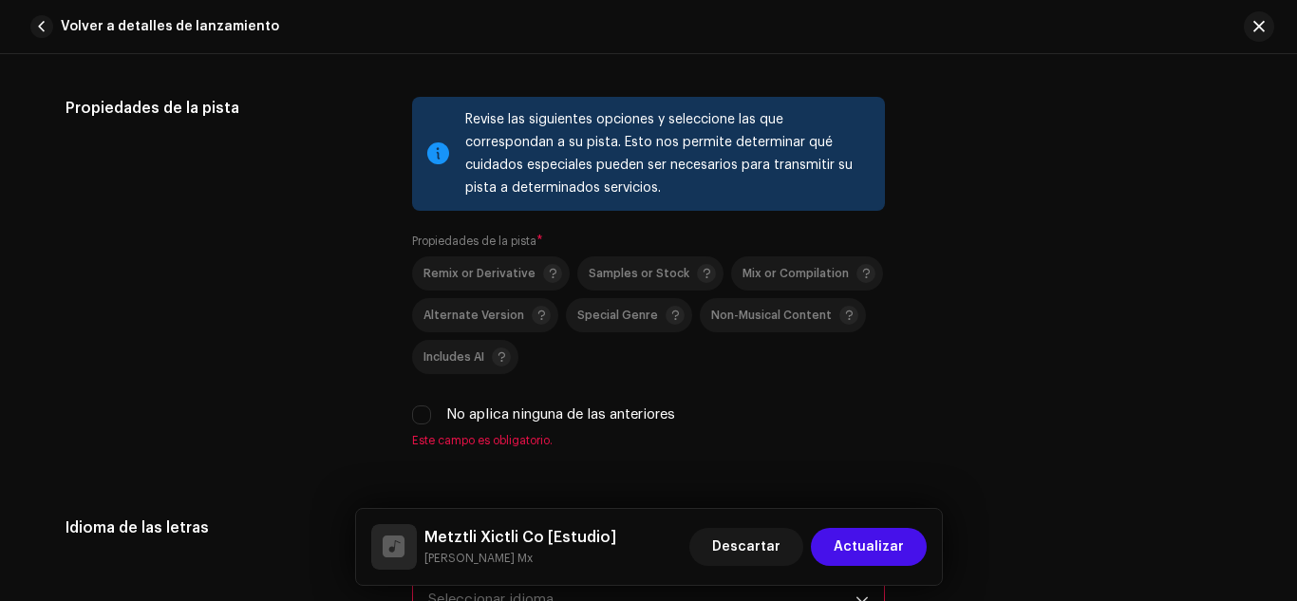
scroll to position [2562, 0]
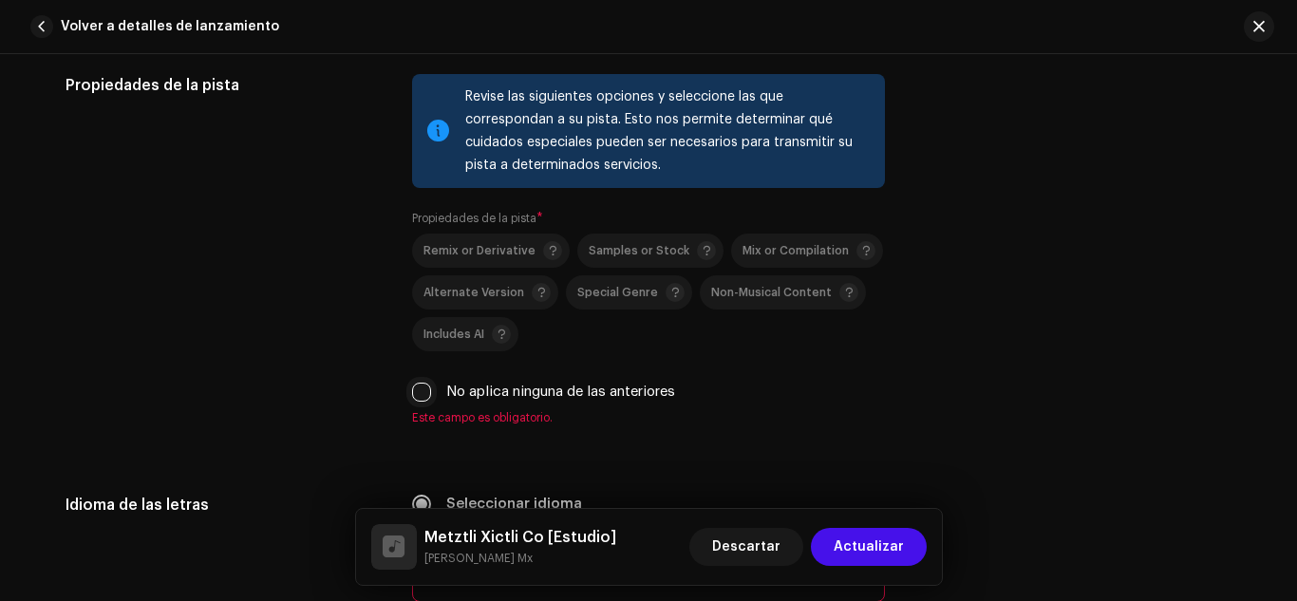
click at [423, 389] on input "No aplica ninguna de las anteriores" at bounding box center [421, 392] width 19 height 19
checkbox input "true"
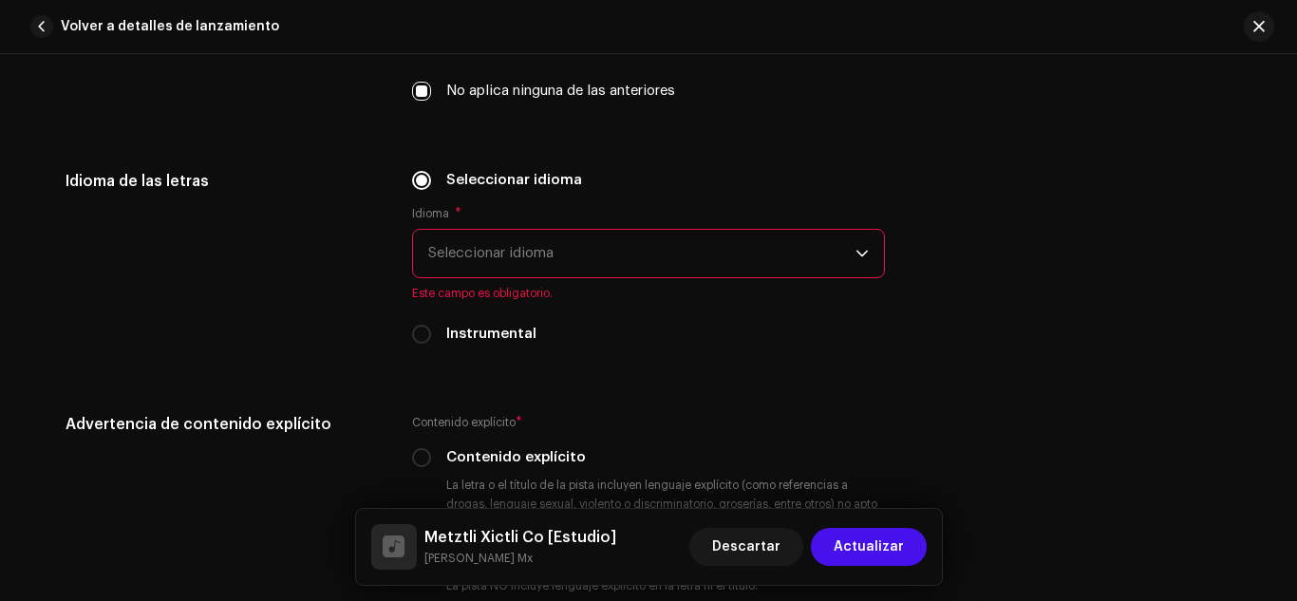
scroll to position [2841, 0]
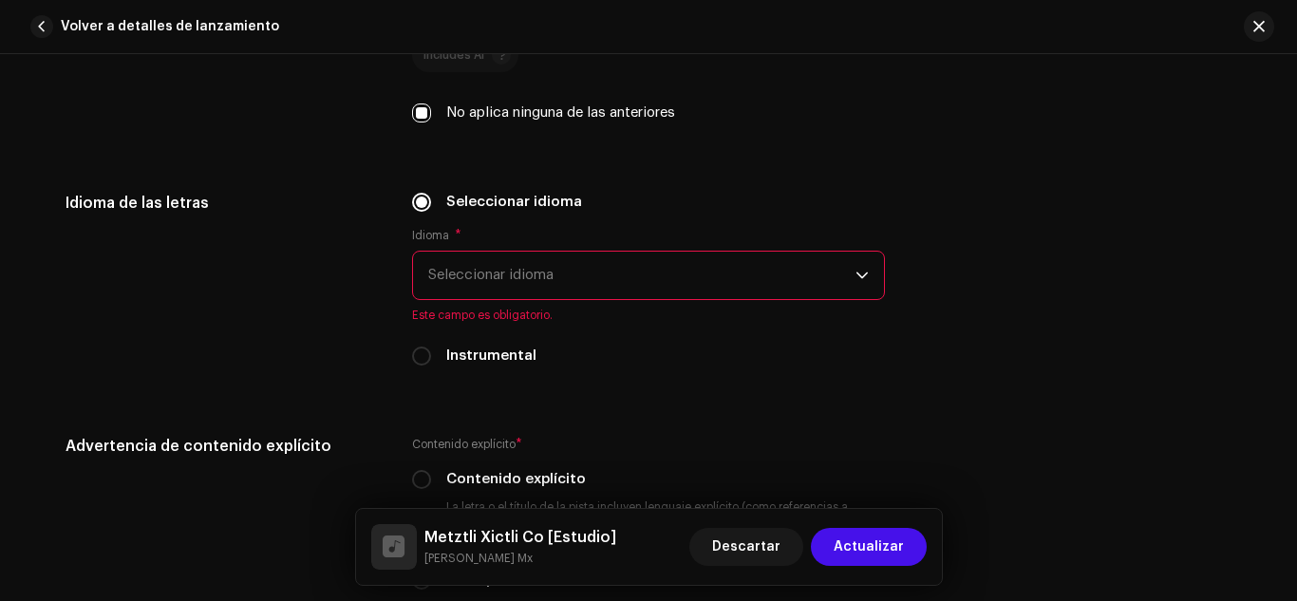
click at [669, 272] on span "Seleccionar idioma" at bounding box center [641, 275] width 427 height 47
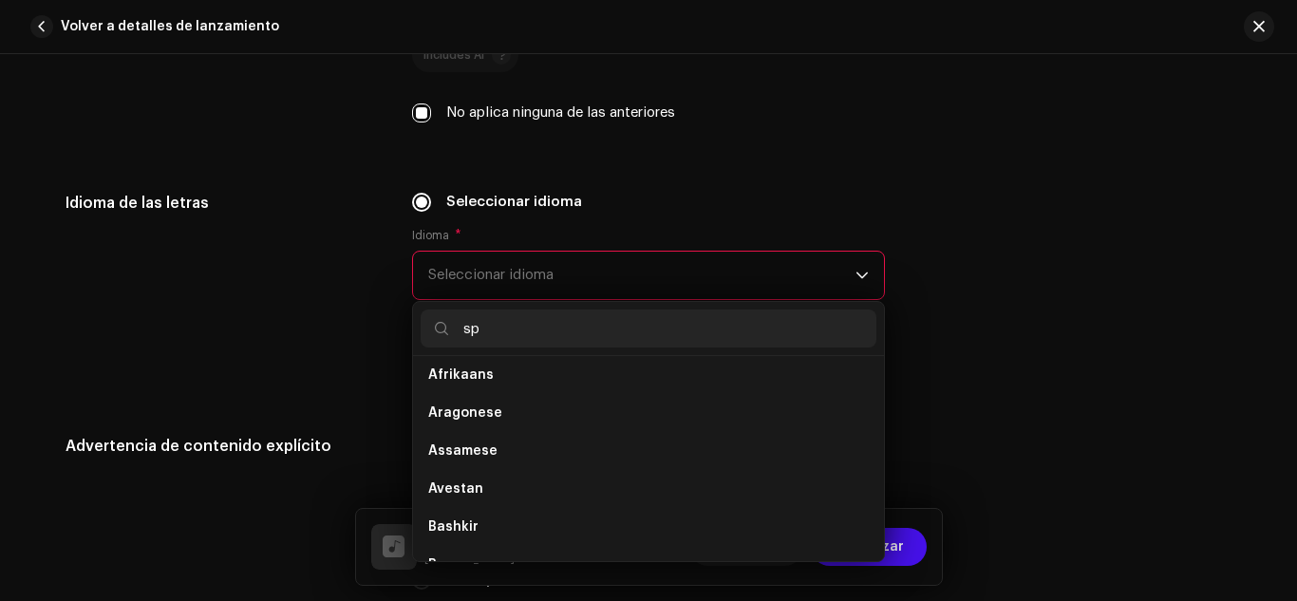
scroll to position [0, 0]
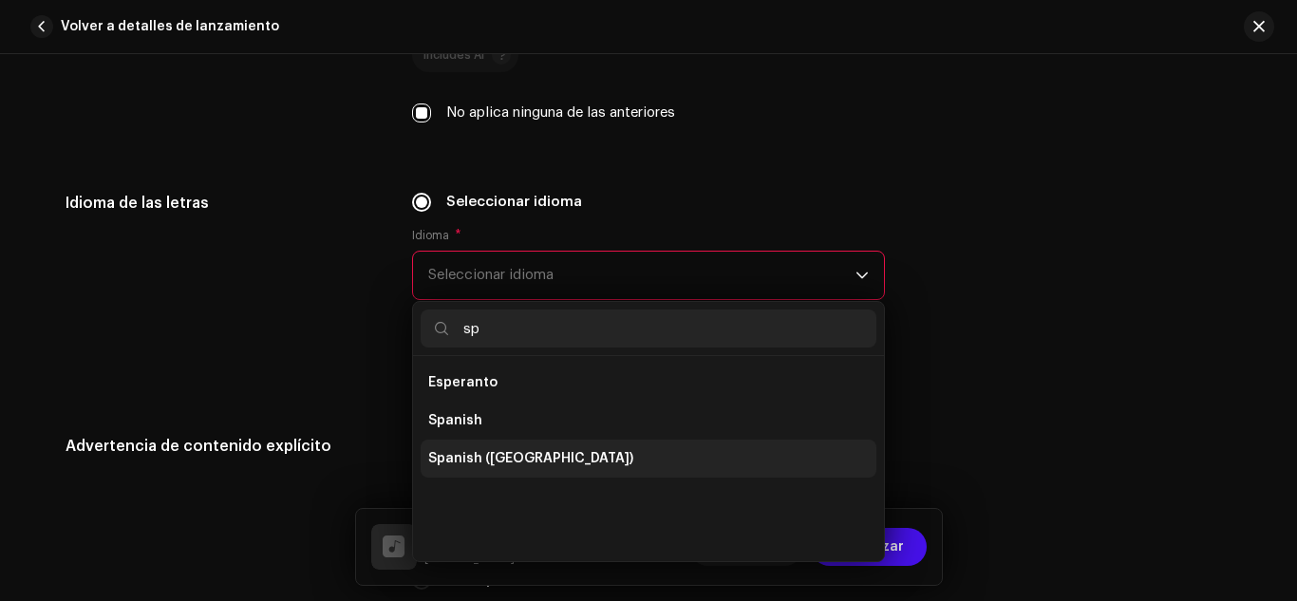
type input "sp"
click at [482, 448] on li "Spanish ([GEOGRAPHIC_DATA])" at bounding box center [649, 459] width 456 height 38
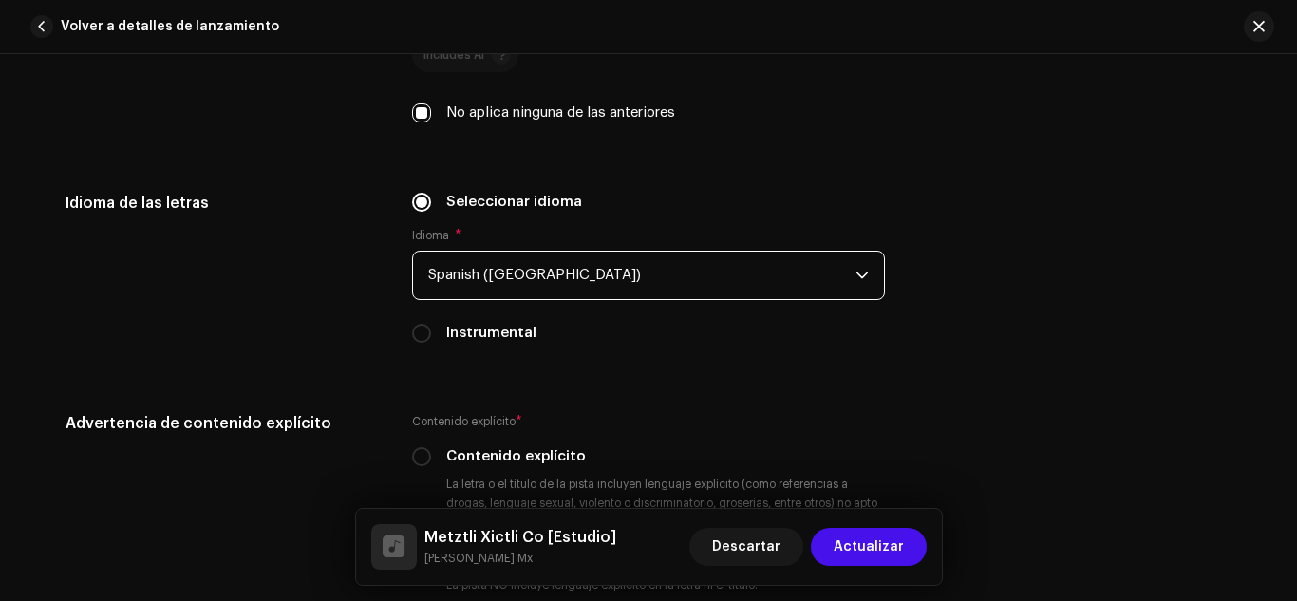
click at [997, 357] on div "Idioma de las letras Seleccionar idioma Idioma * Spanish ([GEOGRAPHIC_DATA]) In…" at bounding box center [649, 279] width 1166 height 175
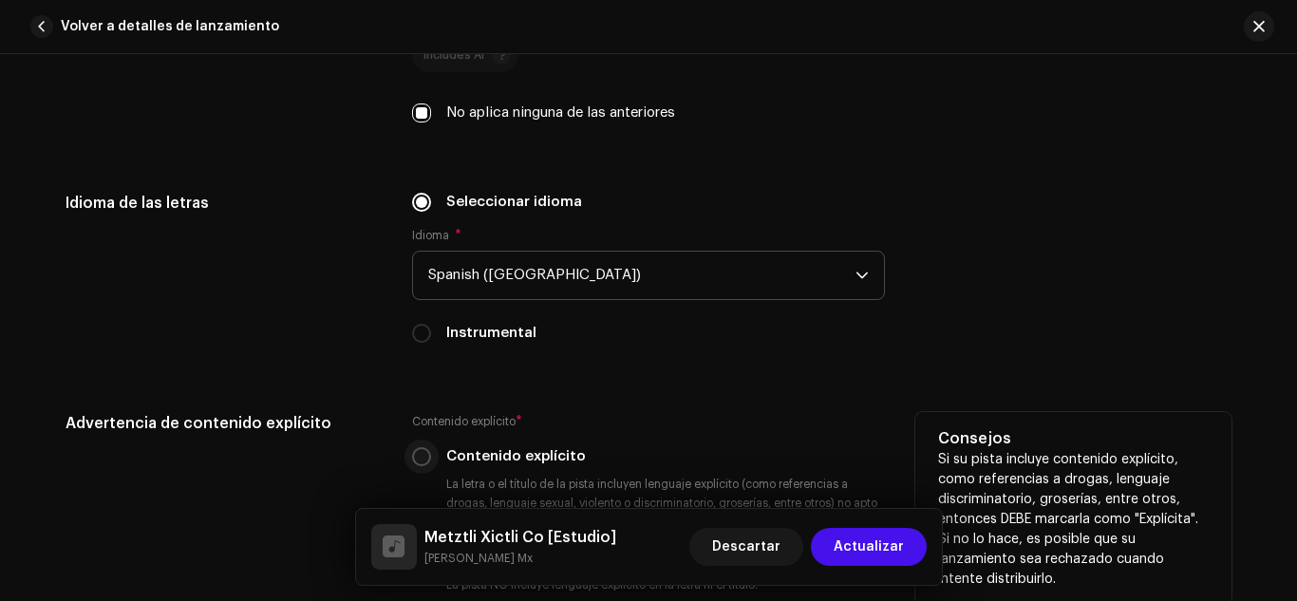
click at [415, 453] on input "Contenido explícito" at bounding box center [421, 456] width 19 height 19
radio input "true"
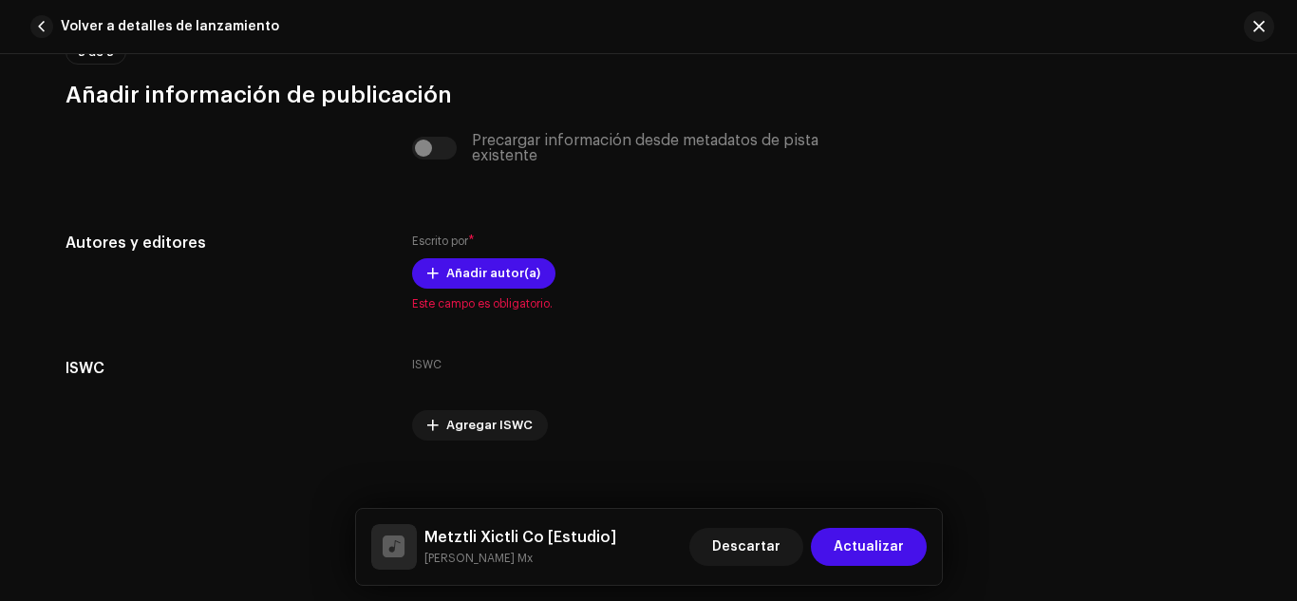
scroll to position [3681, 0]
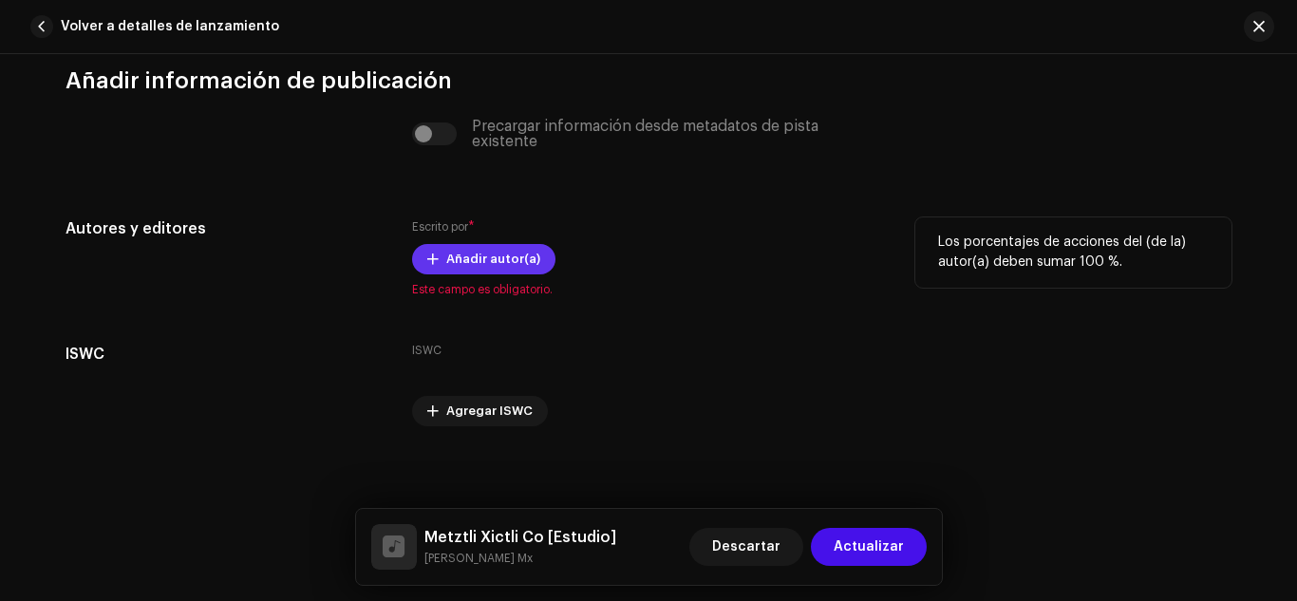
click at [441, 261] on button "Añadir autor(a)" at bounding box center [483, 259] width 143 height 30
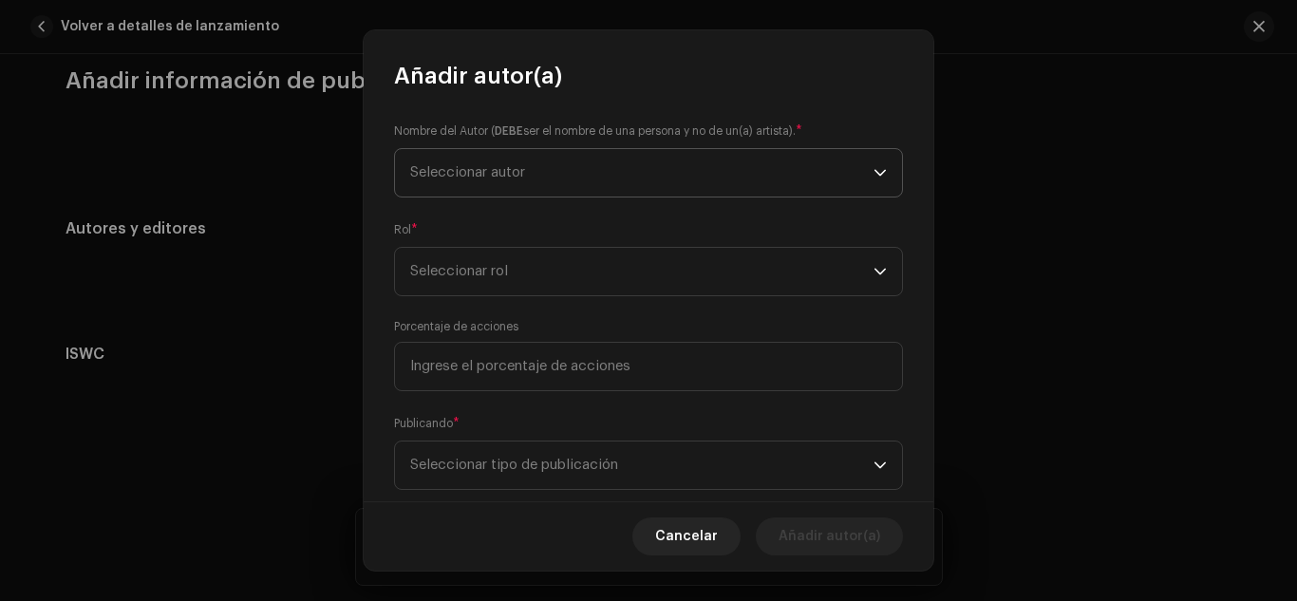
click at [531, 182] on span "Seleccionar autor" at bounding box center [641, 172] width 463 height 47
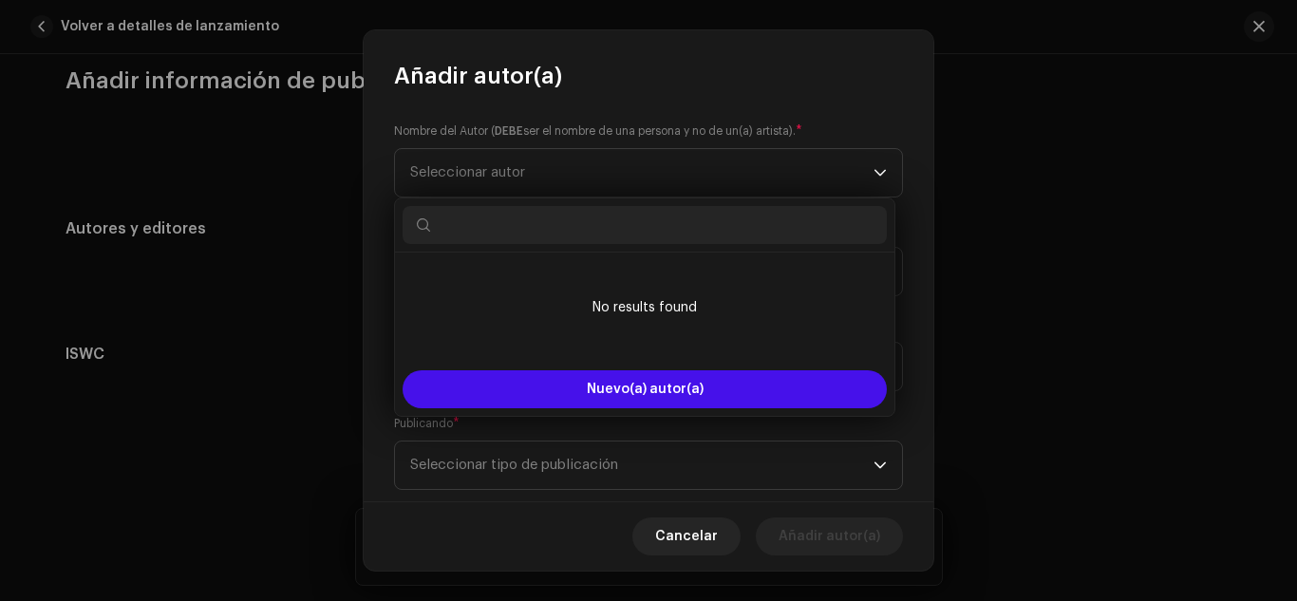
click at [592, 229] on input "text" at bounding box center [645, 225] width 484 height 38
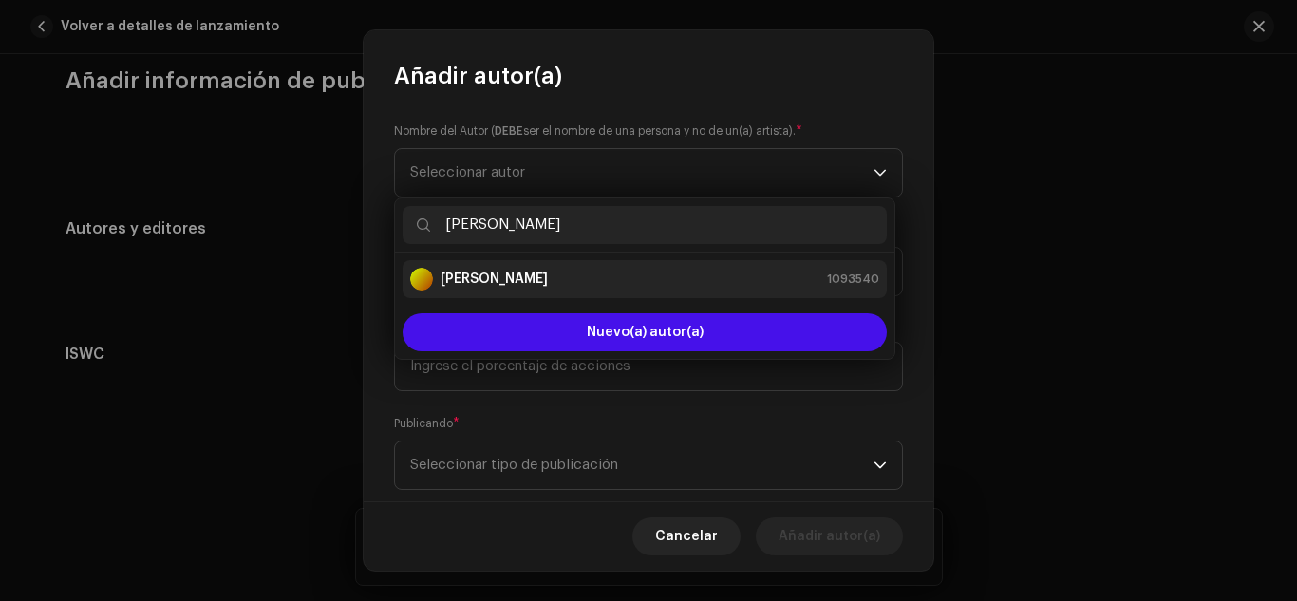
type input "[PERSON_NAME]"
click at [597, 281] on div "[PERSON_NAME] 1093540" at bounding box center [644, 279] width 469 height 23
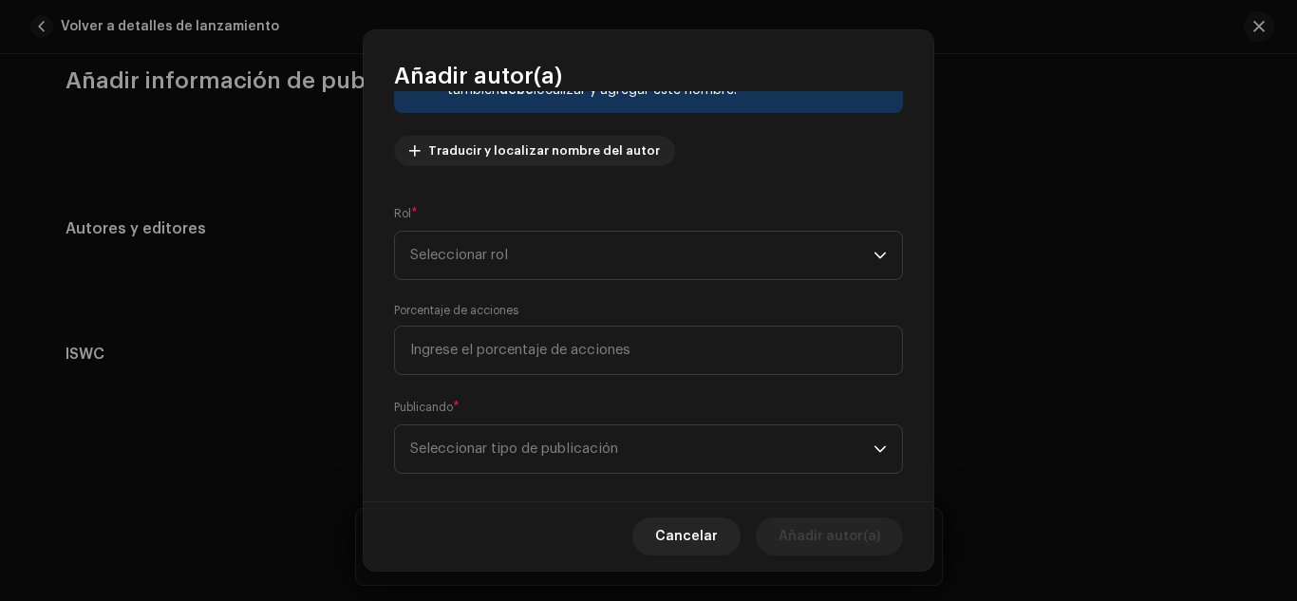
scroll to position [210, 0]
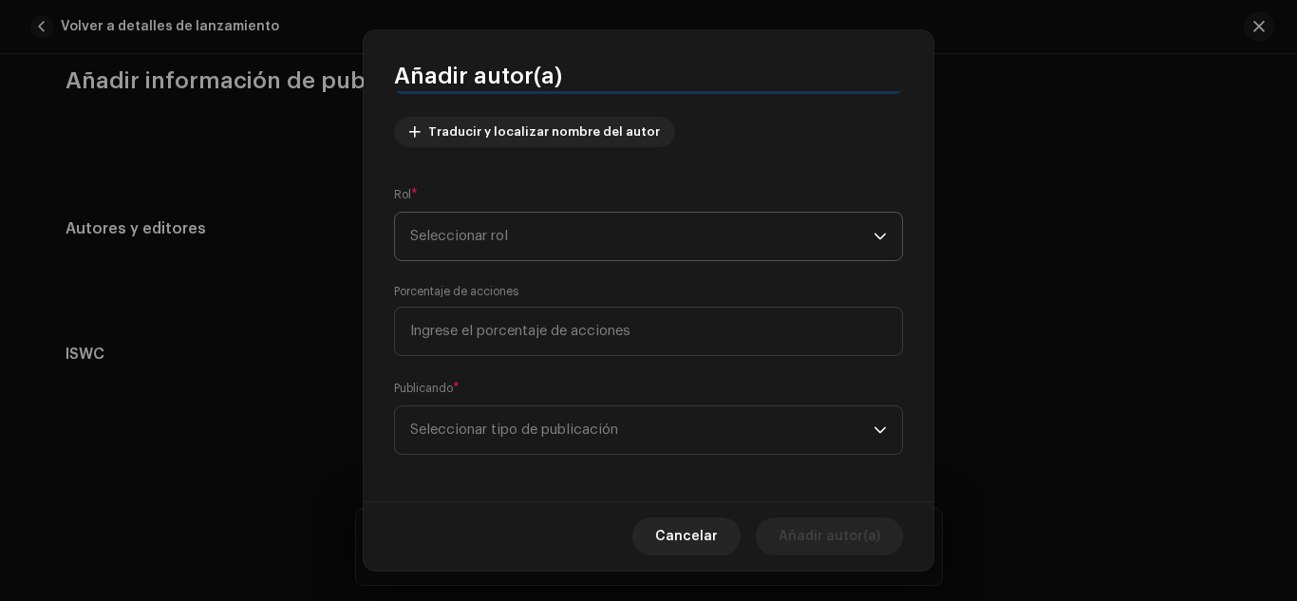
click at [753, 242] on span "Seleccionar rol" at bounding box center [641, 236] width 463 height 47
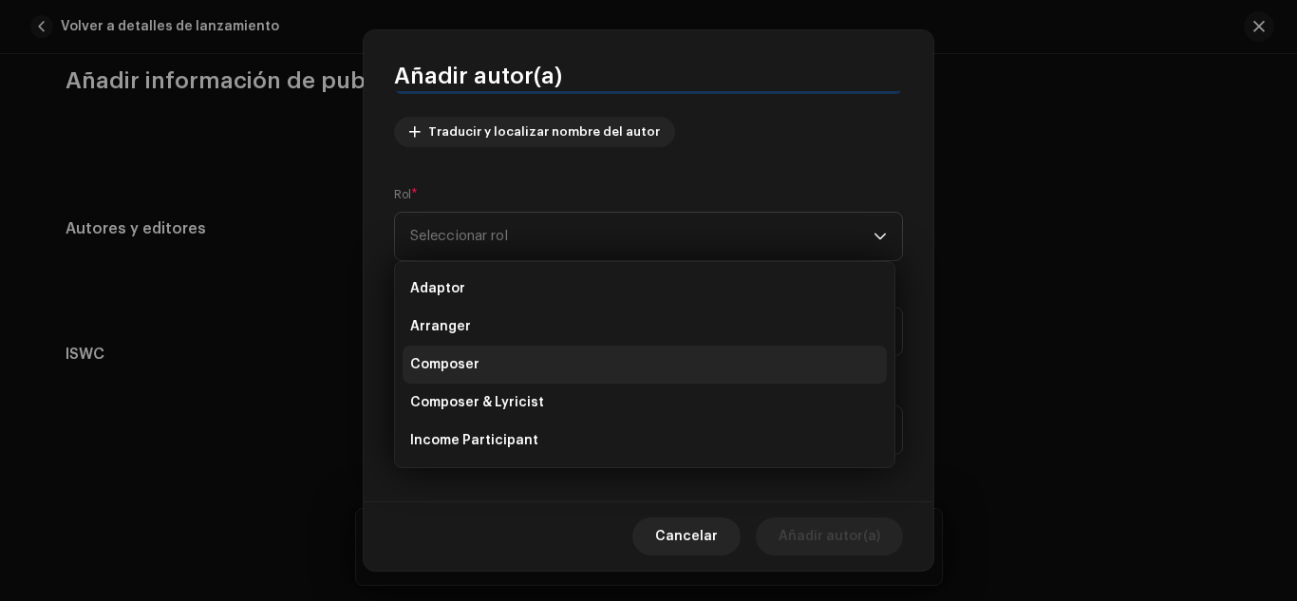
click at [494, 354] on li "Composer" at bounding box center [645, 365] width 484 height 38
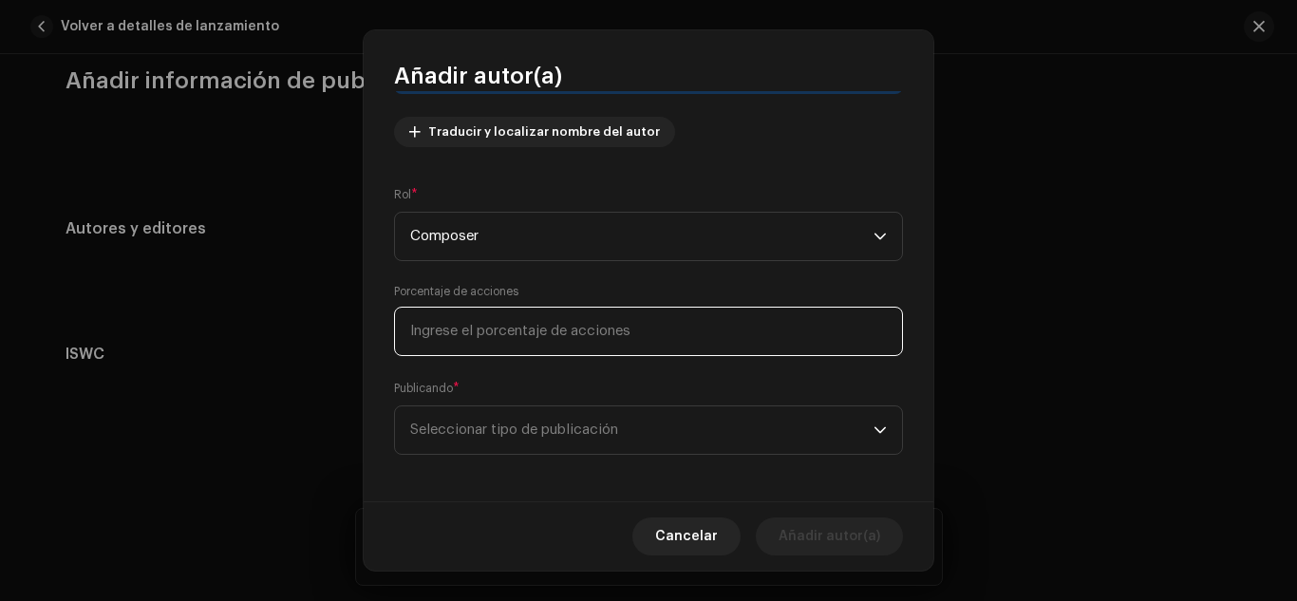
click at [850, 339] on input at bounding box center [648, 331] width 509 height 49
click at [818, 430] on span "Seleccionar tipo de publicación" at bounding box center [641, 429] width 463 height 47
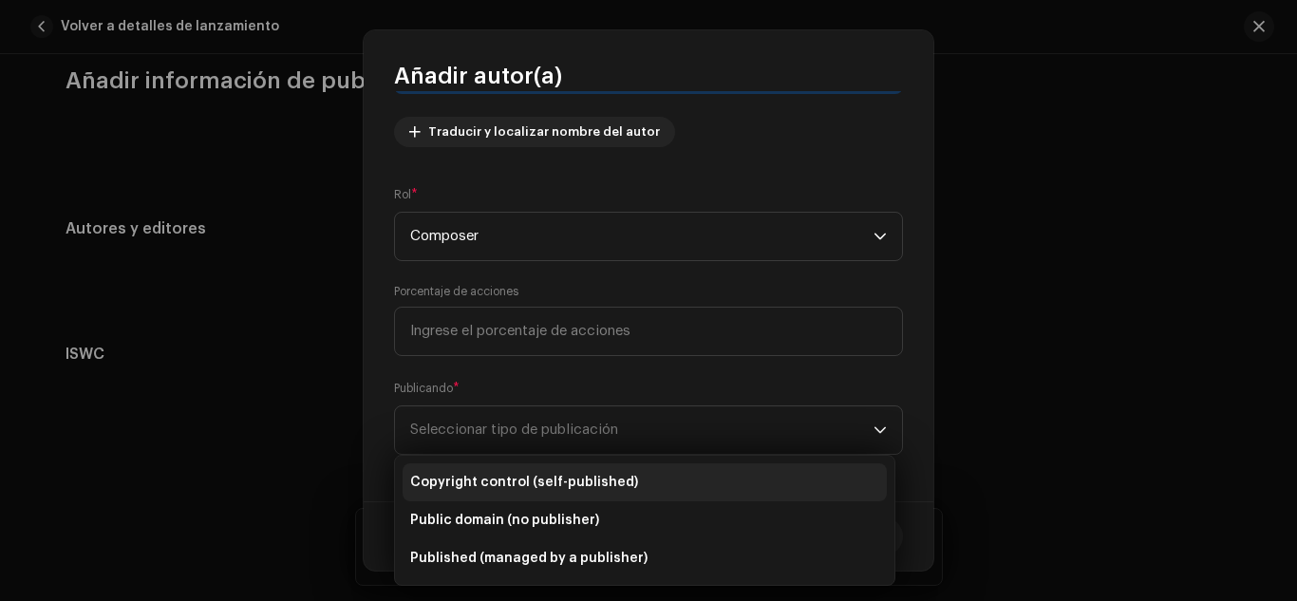
click at [500, 484] on span "Copyright control (self-published)" at bounding box center [524, 482] width 228 height 19
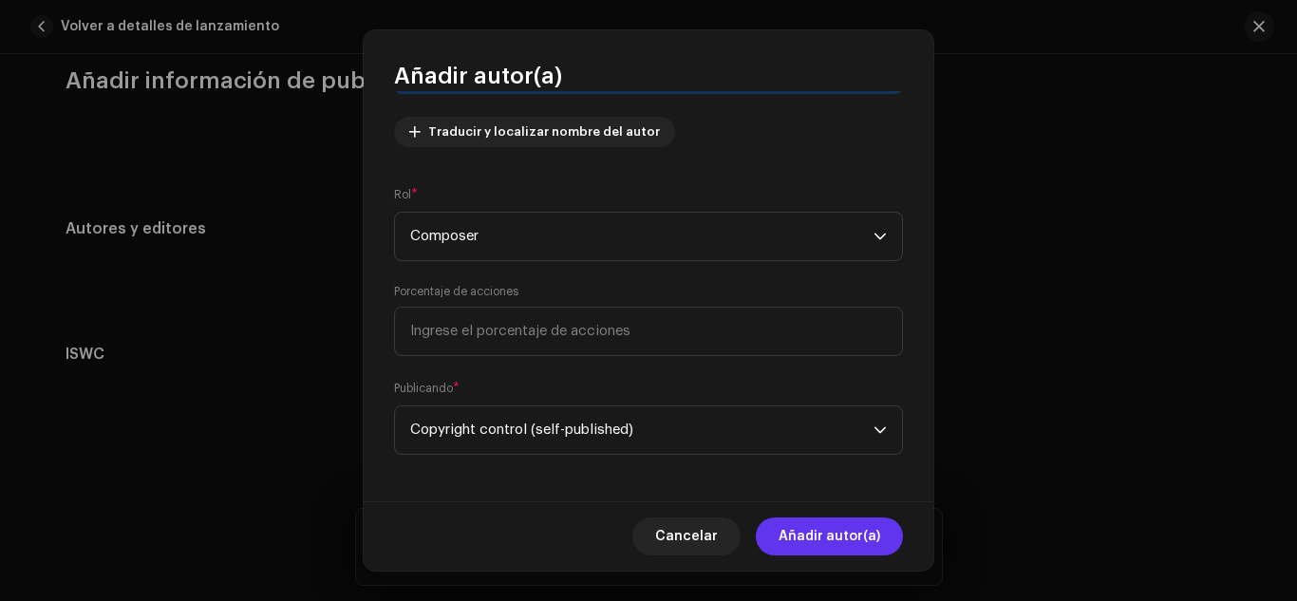
click at [829, 533] on span "Añadir autor(a)" at bounding box center [830, 537] width 102 height 38
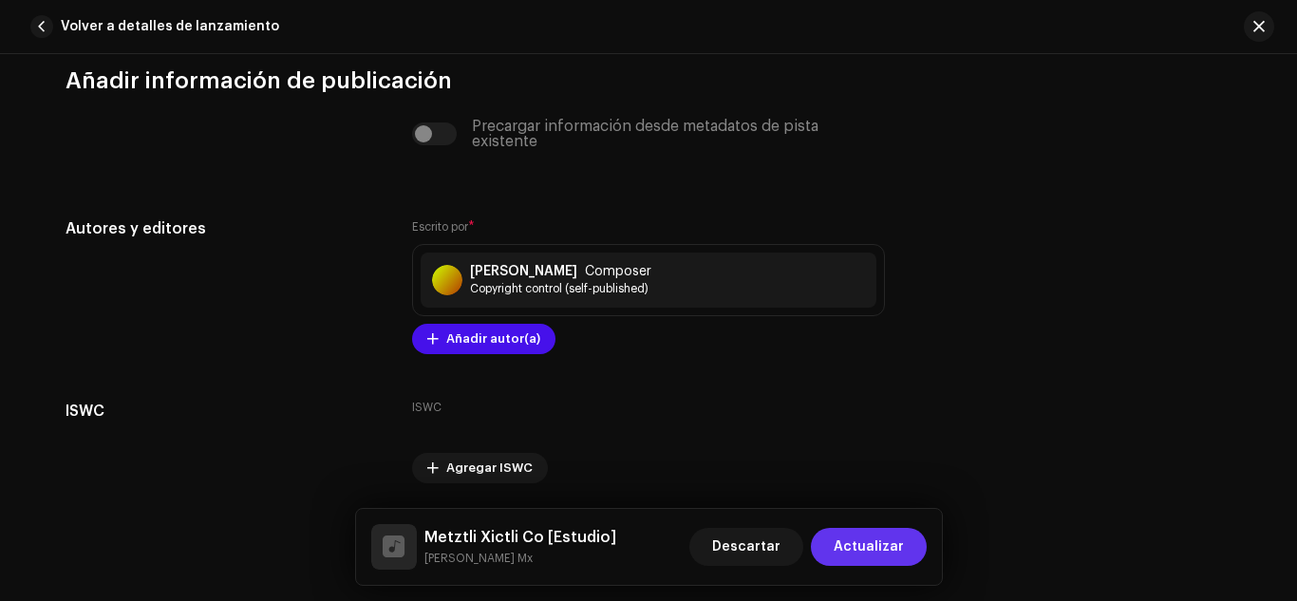
click at [876, 556] on span "Actualizar" at bounding box center [869, 547] width 70 height 38
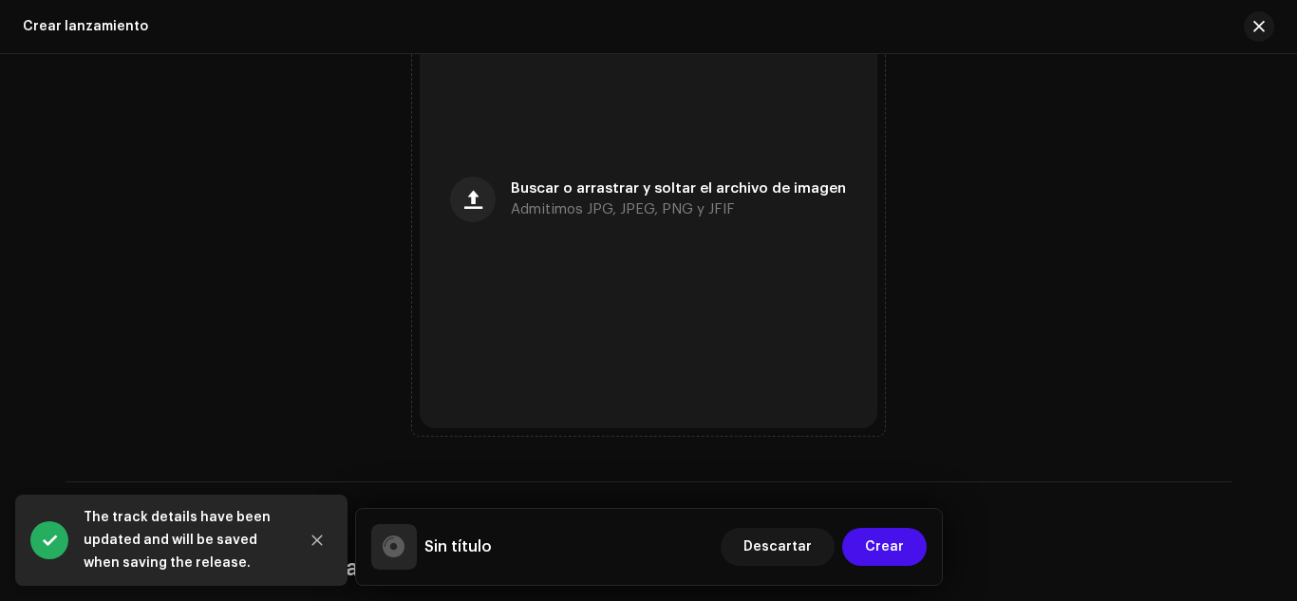
scroll to position [893, 0]
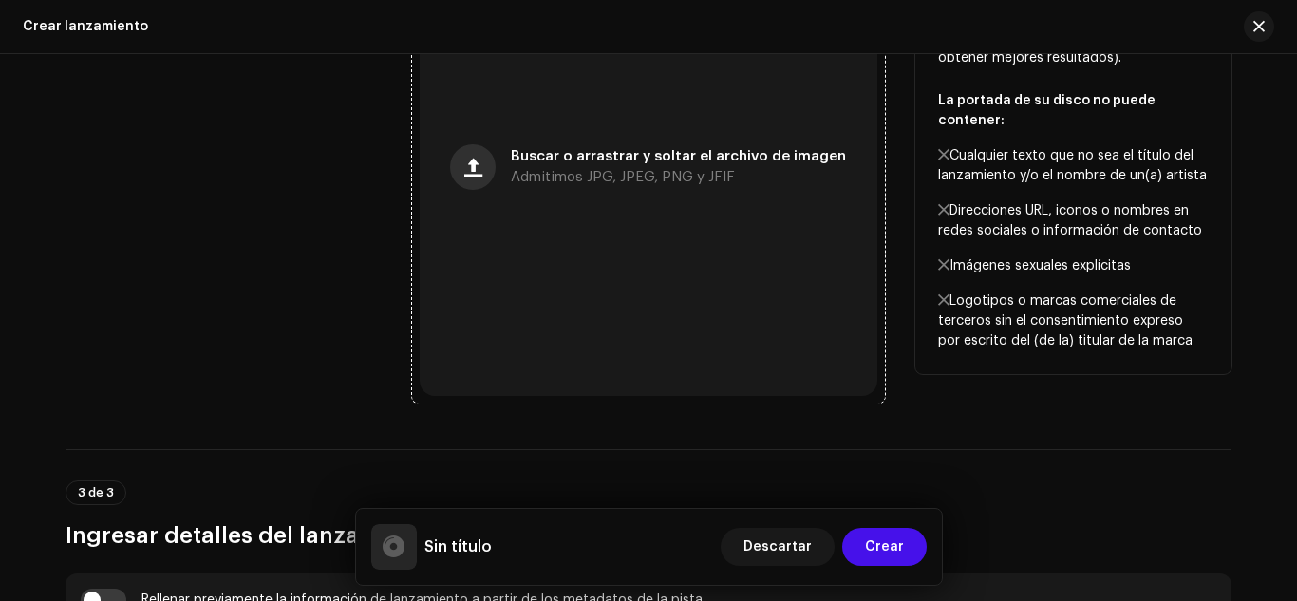
click at [471, 171] on span "button" at bounding box center [473, 167] width 18 height 15
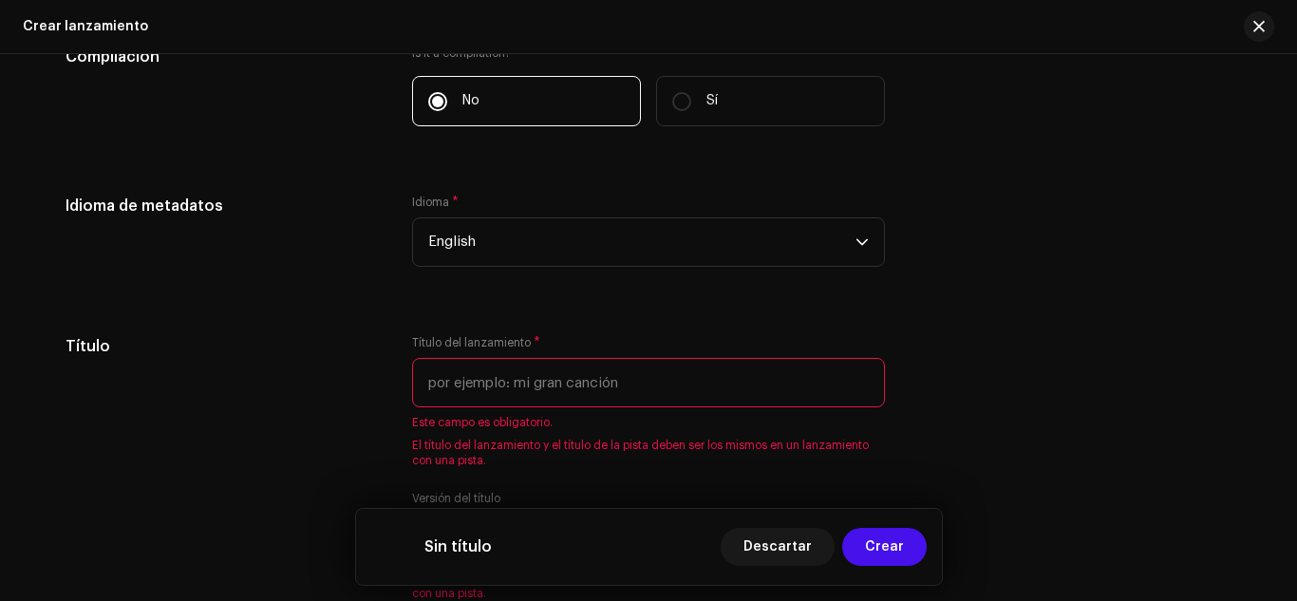
scroll to position [1561, 0]
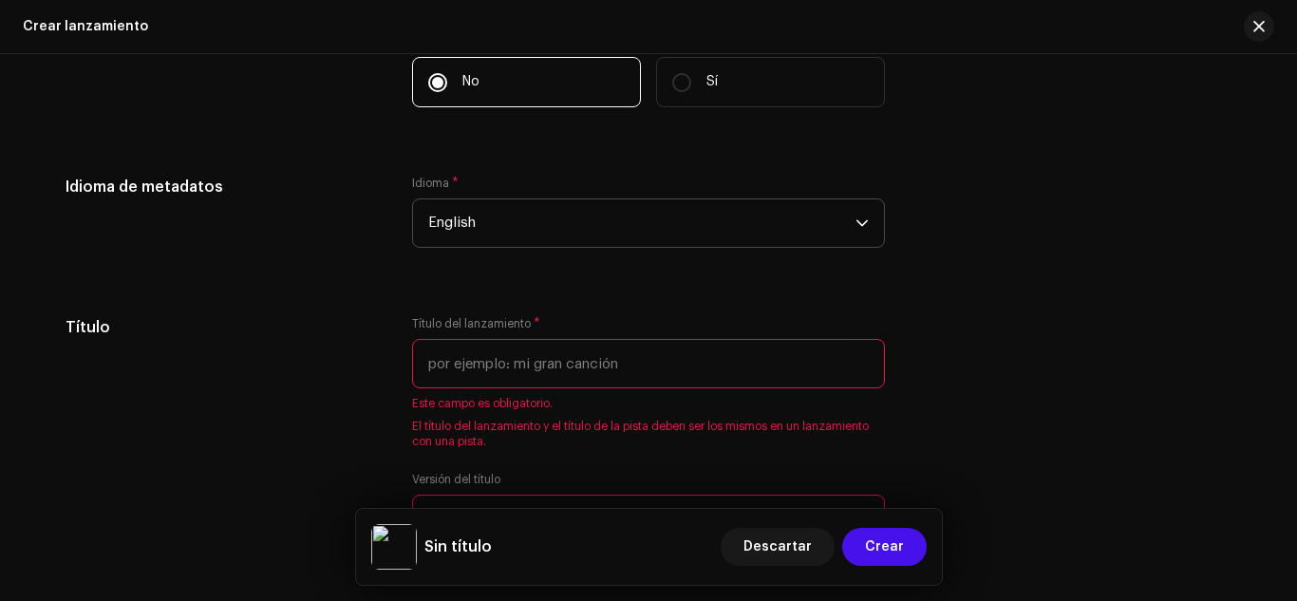
click at [693, 219] on span "English" at bounding box center [641, 222] width 427 height 47
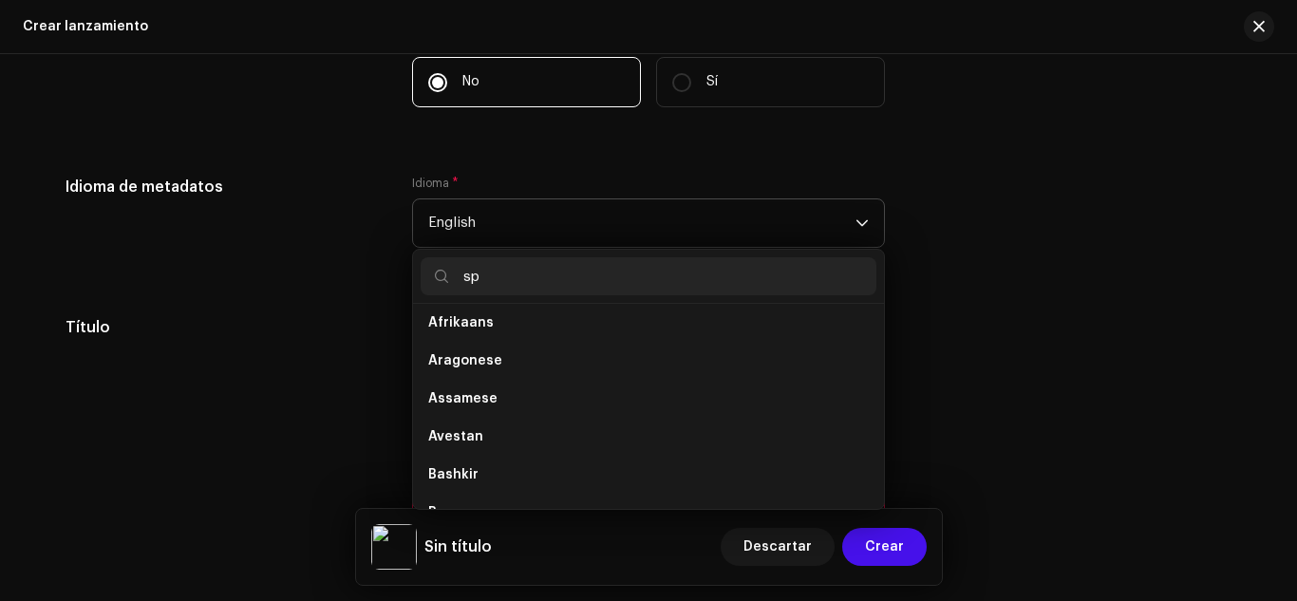
scroll to position [0, 0]
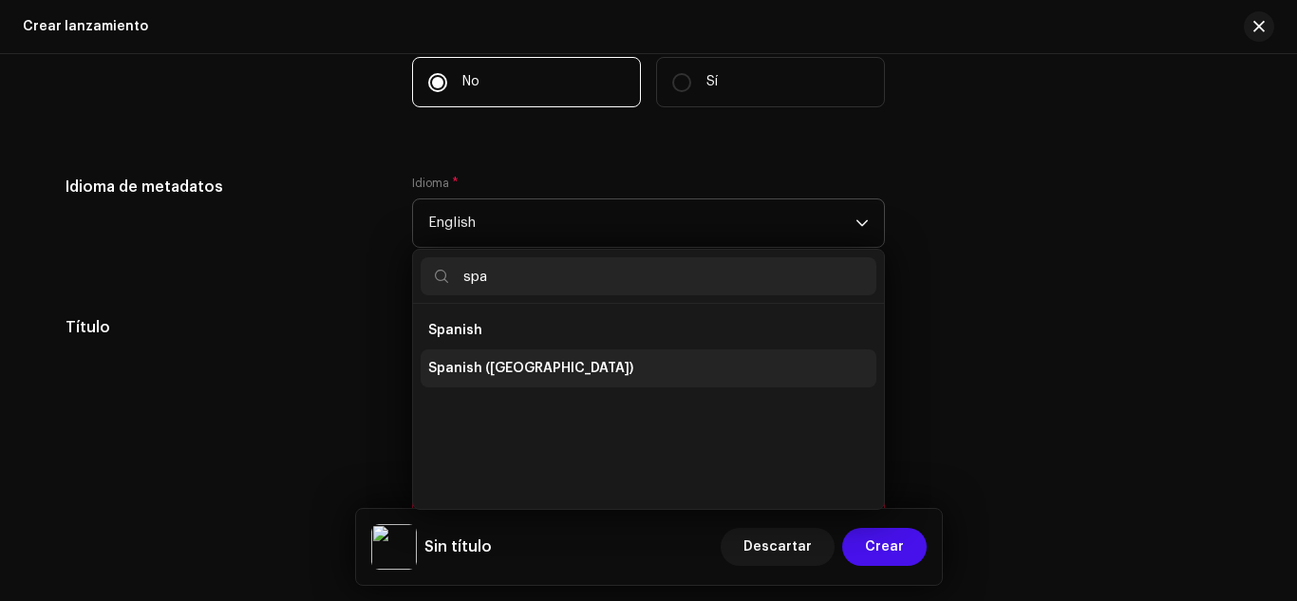
type input "spa"
click at [514, 359] on span "Spanish ([GEOGRAPHIC_DATA])" at bounding box center [530, 368] width 205 height 19
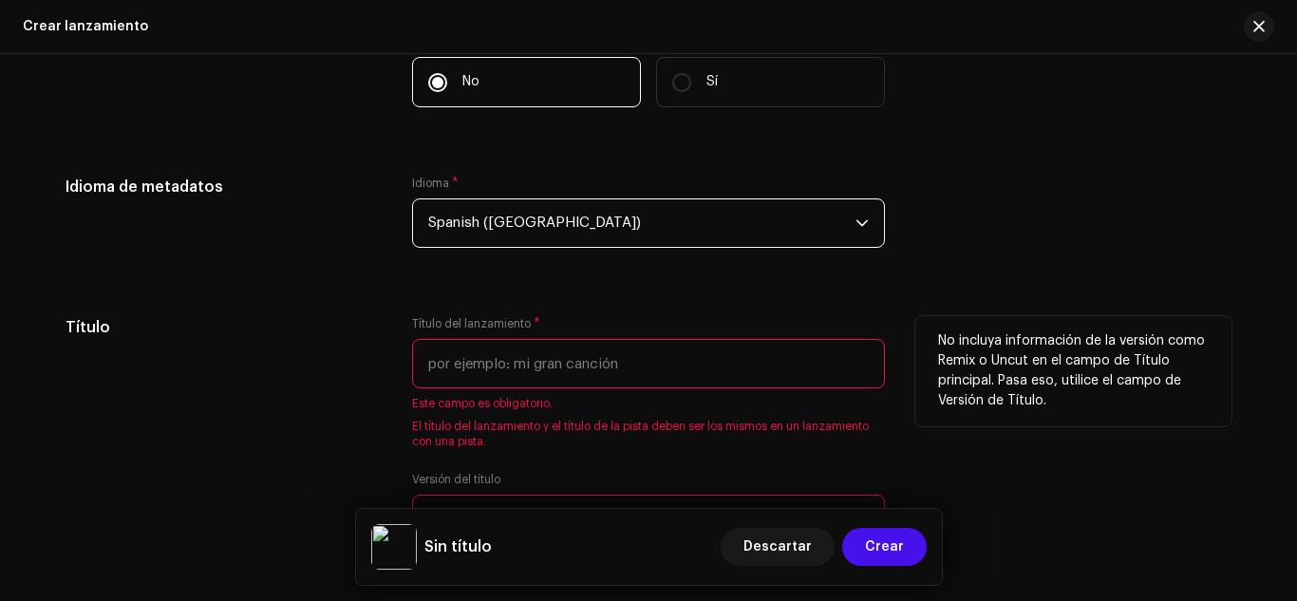
click at [772, 363] on input "text" at bounding box center [648, 363] width 473 height 49
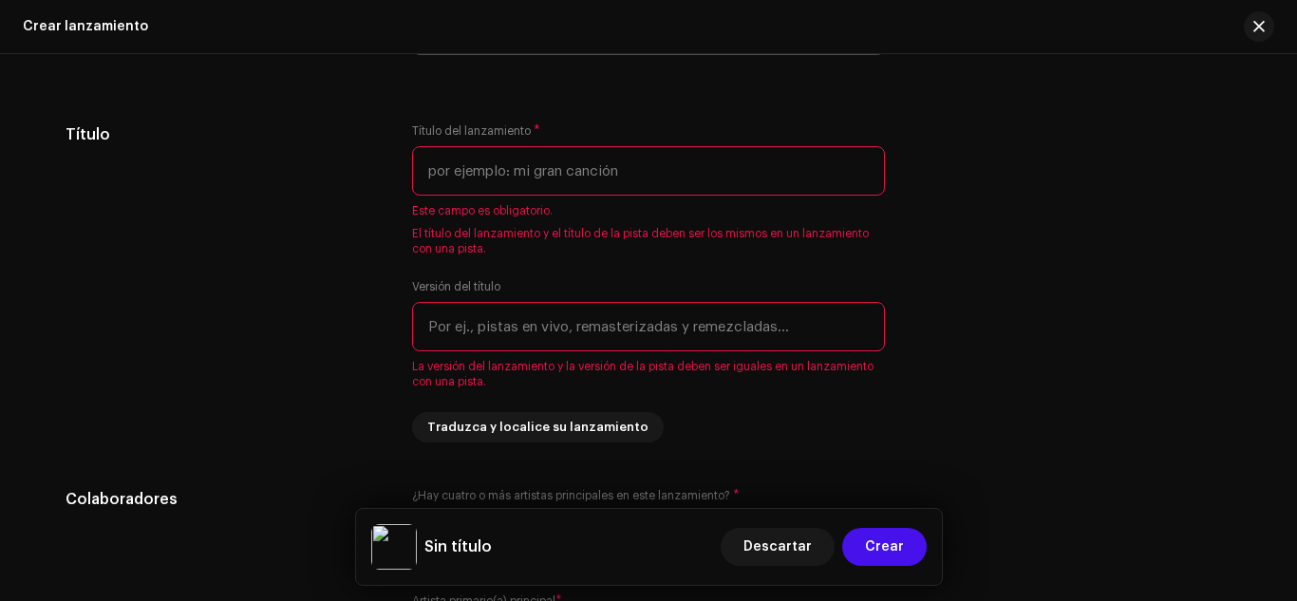
scroll to position [1735, 0]
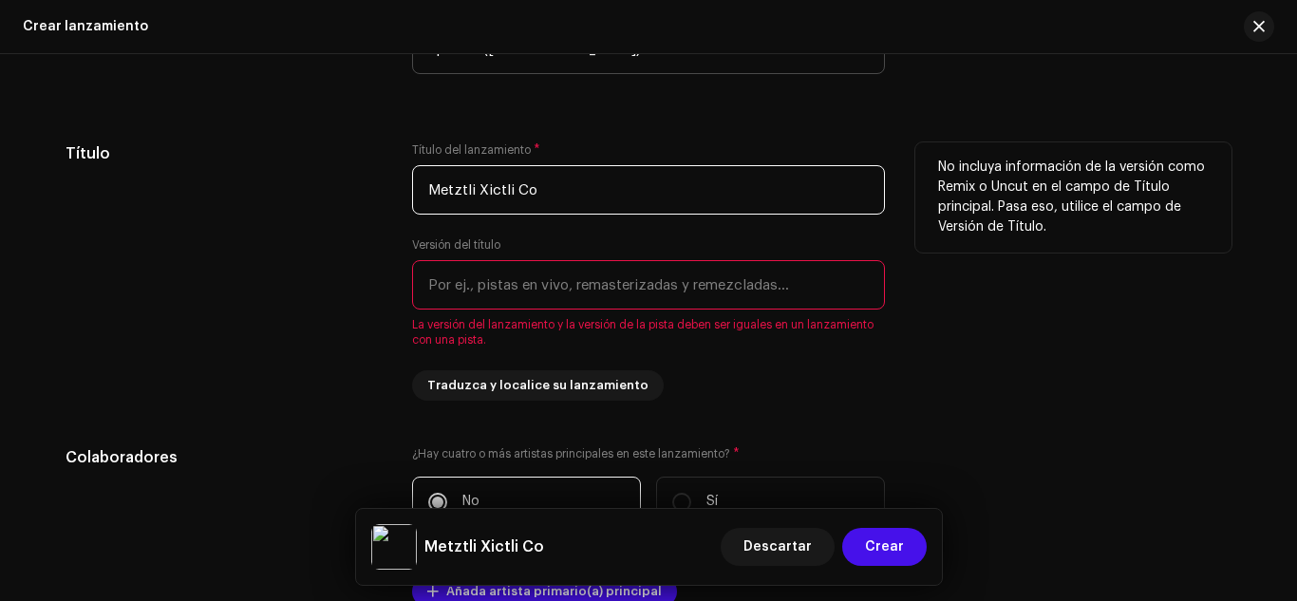
type input "Metztli Xictli Co"
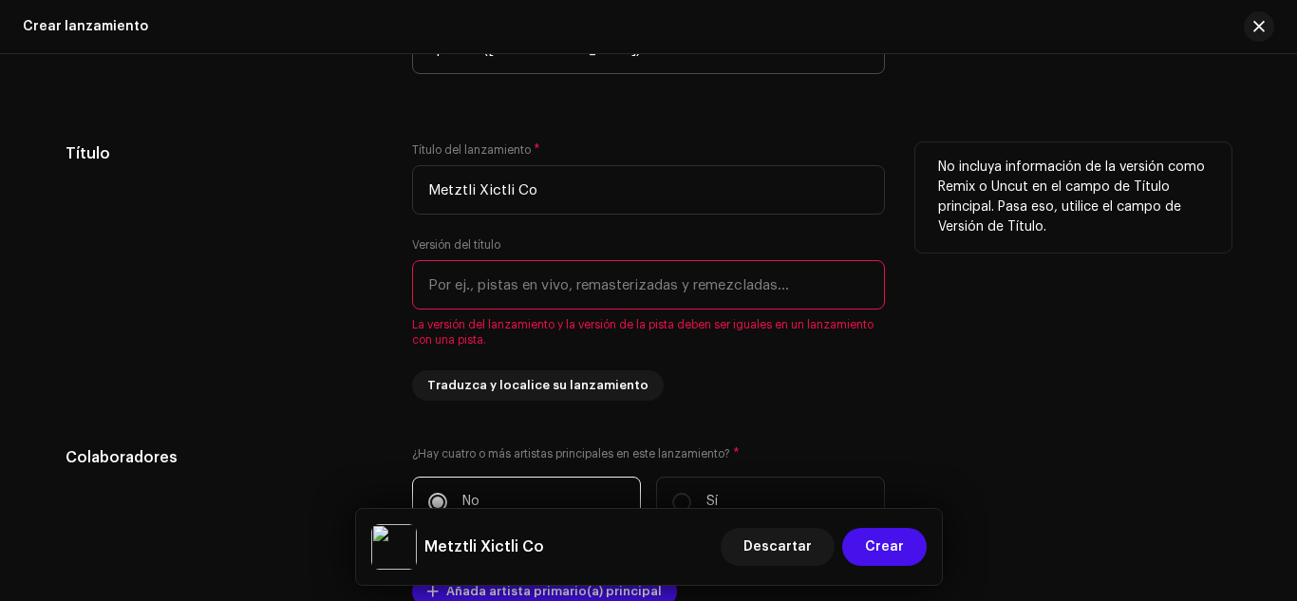
click at [674, 297] on input "text" at bounding box center [648, 284] width 473 height 49
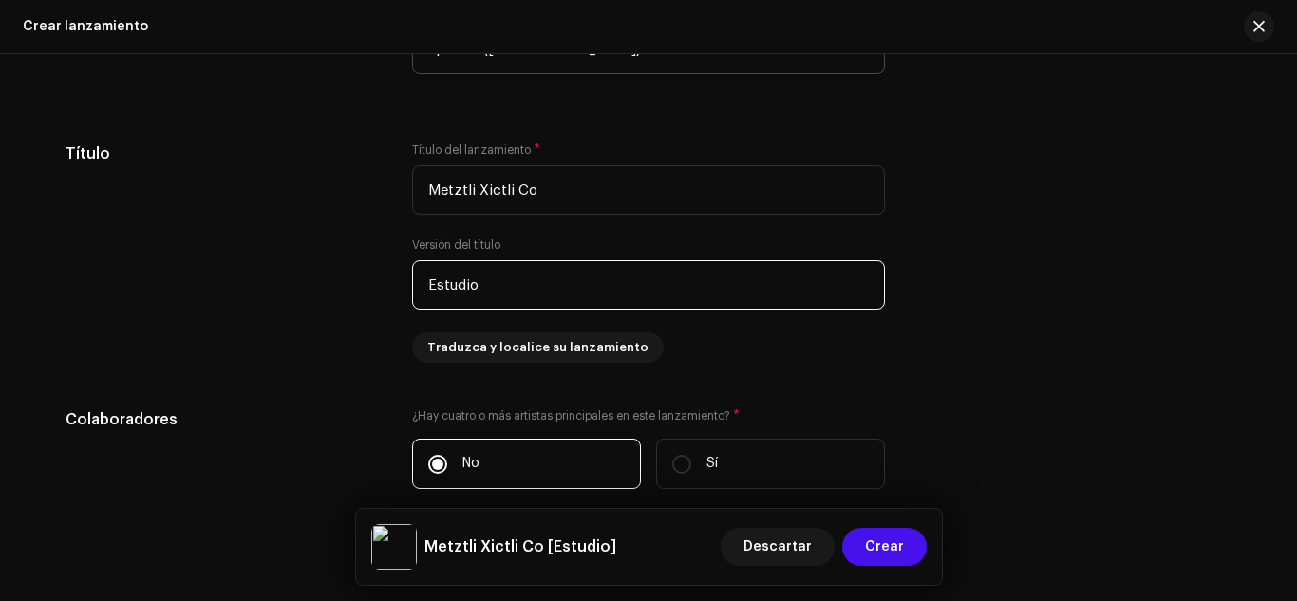
type input "Estudio"
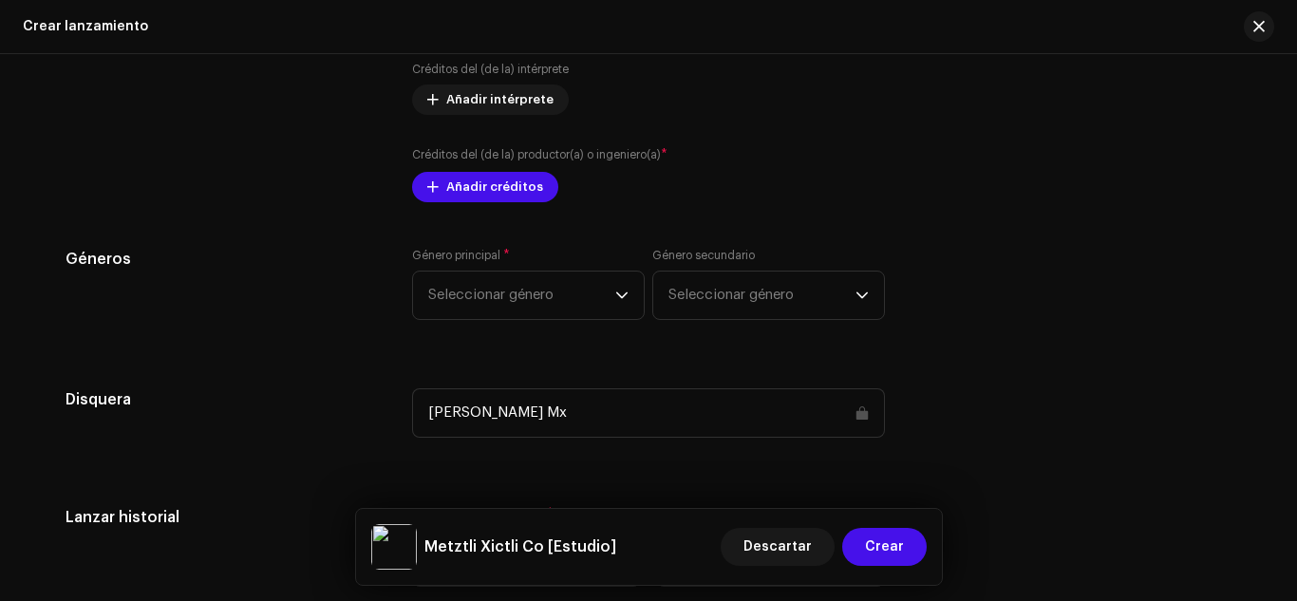
scroll to position [2349, 0]
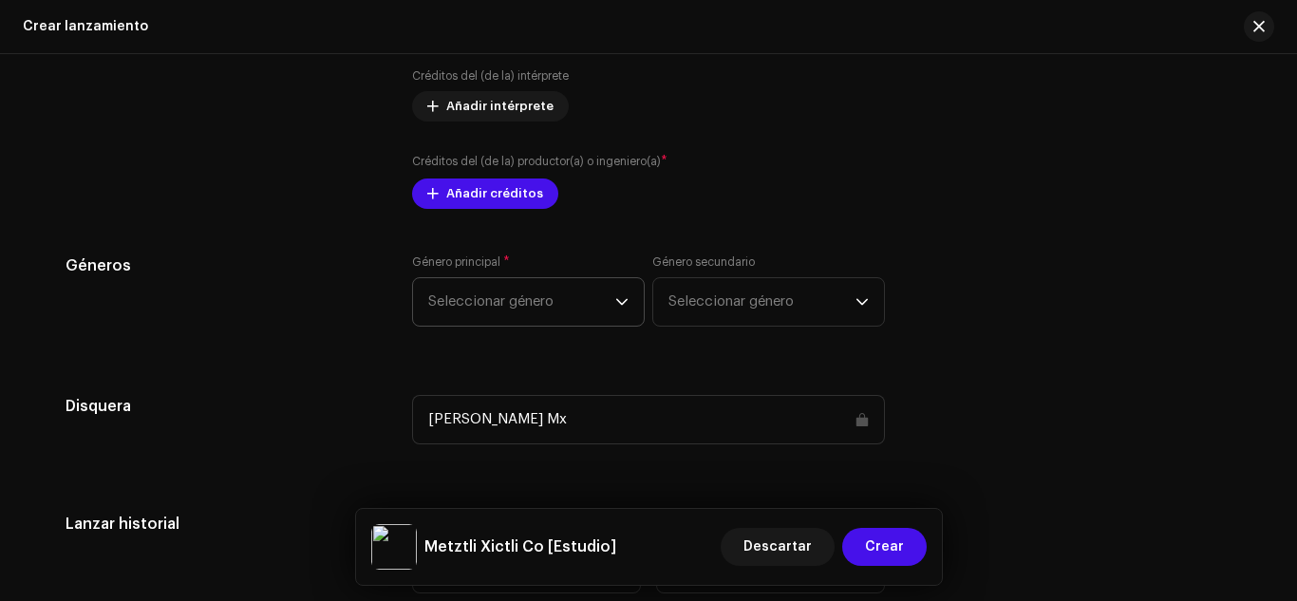
click at [605, 308] on span "Seleccionar género" at bounding box center [521, 301] width 187 height 47
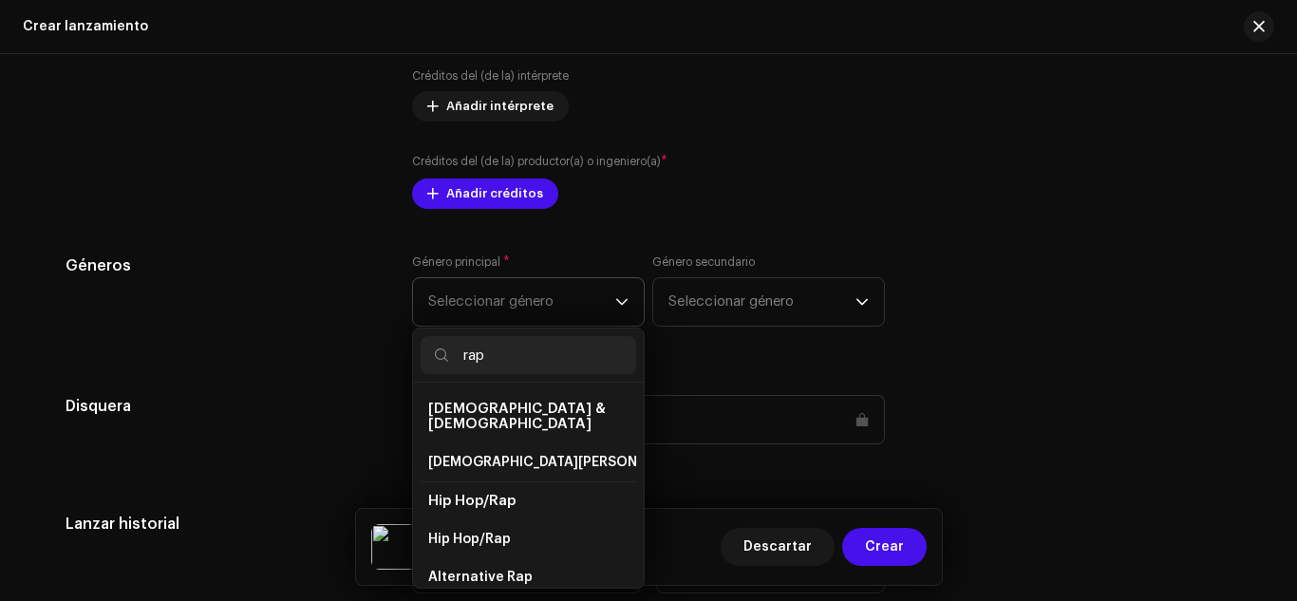
type input "rap"
click at [476, 494] on span "Hip Hop/Rap" at bounding box center [471, 501] width 87 height 14
click at [485, 494] on span "Hip Hop/Rap" at bounding box center [471, 501] width 87 height 14
click at [502, 530] on span "Hip Hop/Rap" at bounding box center [469, 539] width 83 height 19
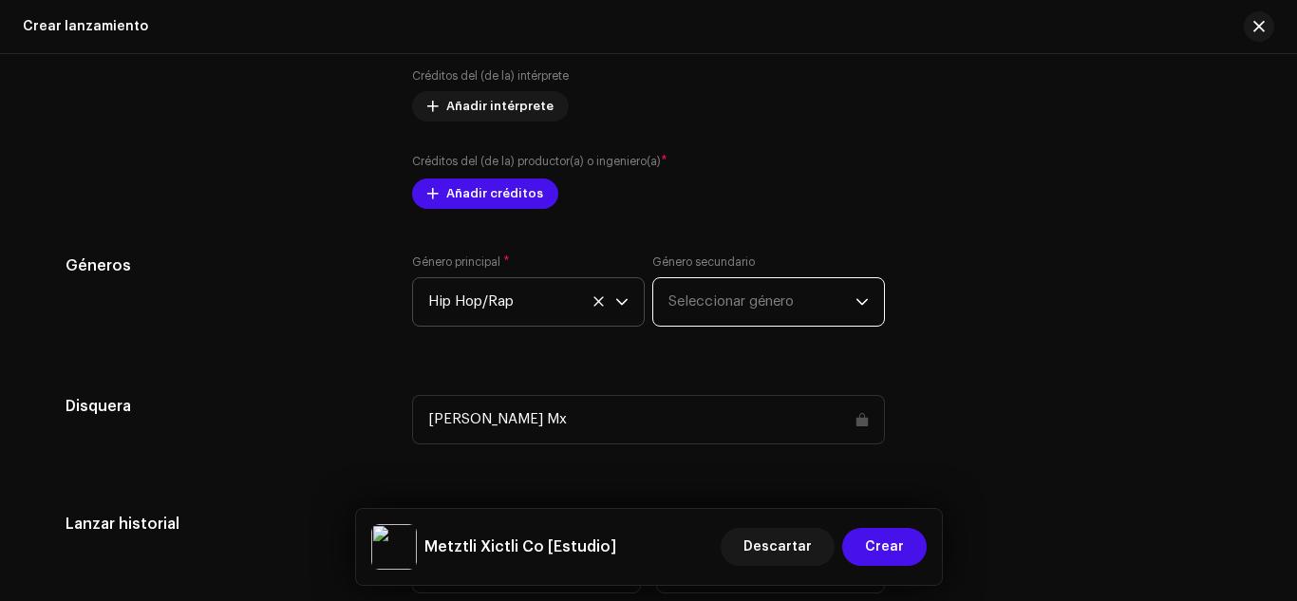
click at [790, 304] on span "Seleccionar género" at bounding box center [762, 301] width 187 height 47
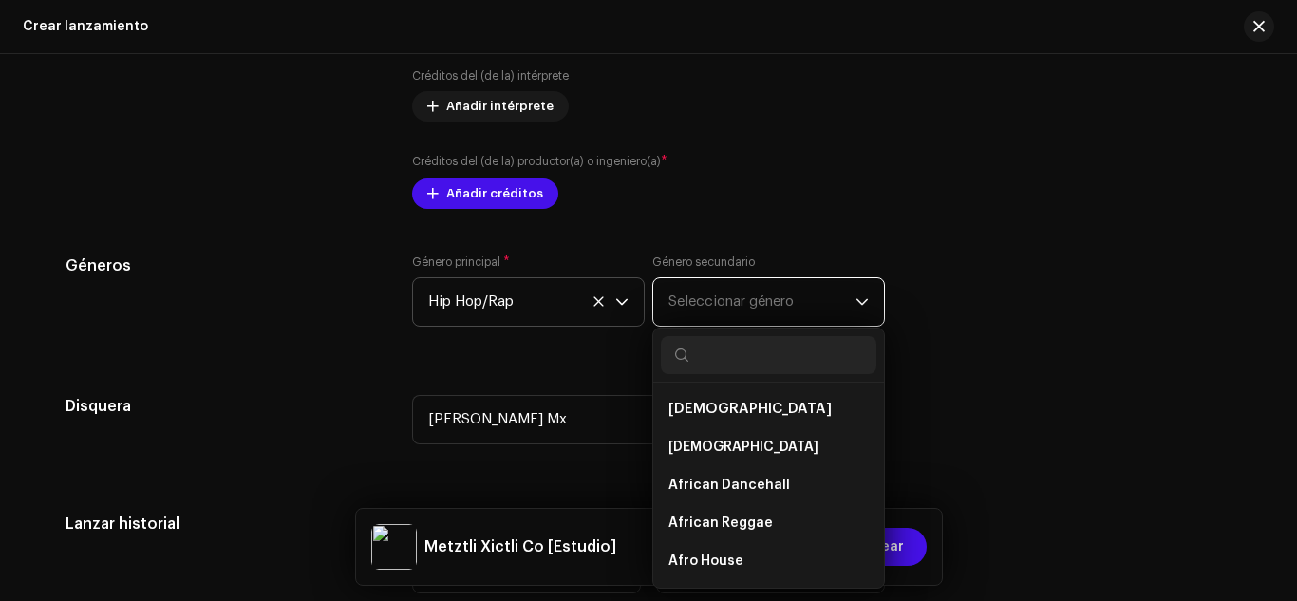
click at [776, 305] on span "Seleccionar género" at bounding box center [762, 301] width 187 height 47
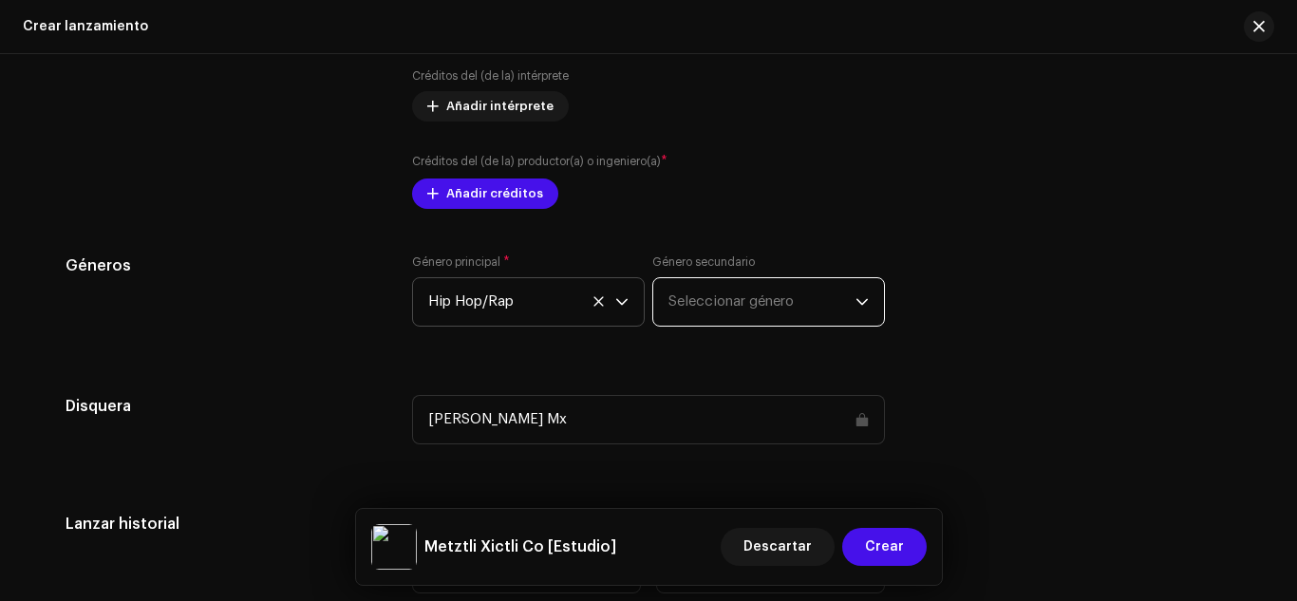
click at [776, 305] on span "Seleccionar género" at bounding box center [762, 301] width 187 height 47
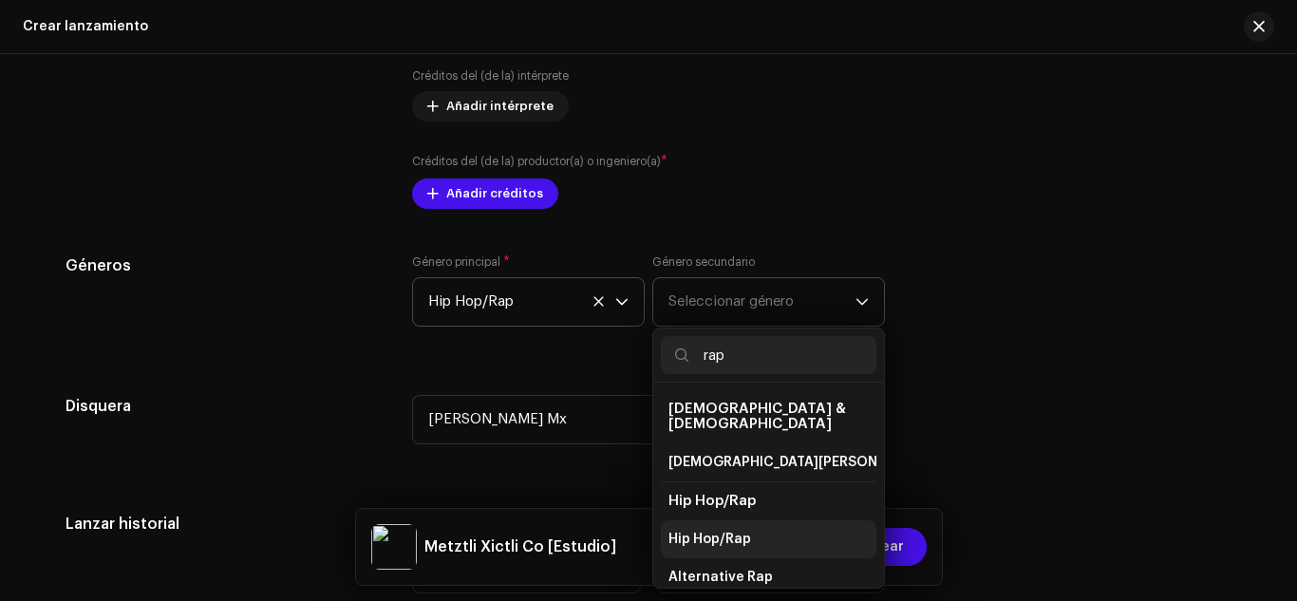
type input "rap"
click at [725, 530] on span "Hip Hop/Rap" at bounding box center [710, 539] width 83 height 19
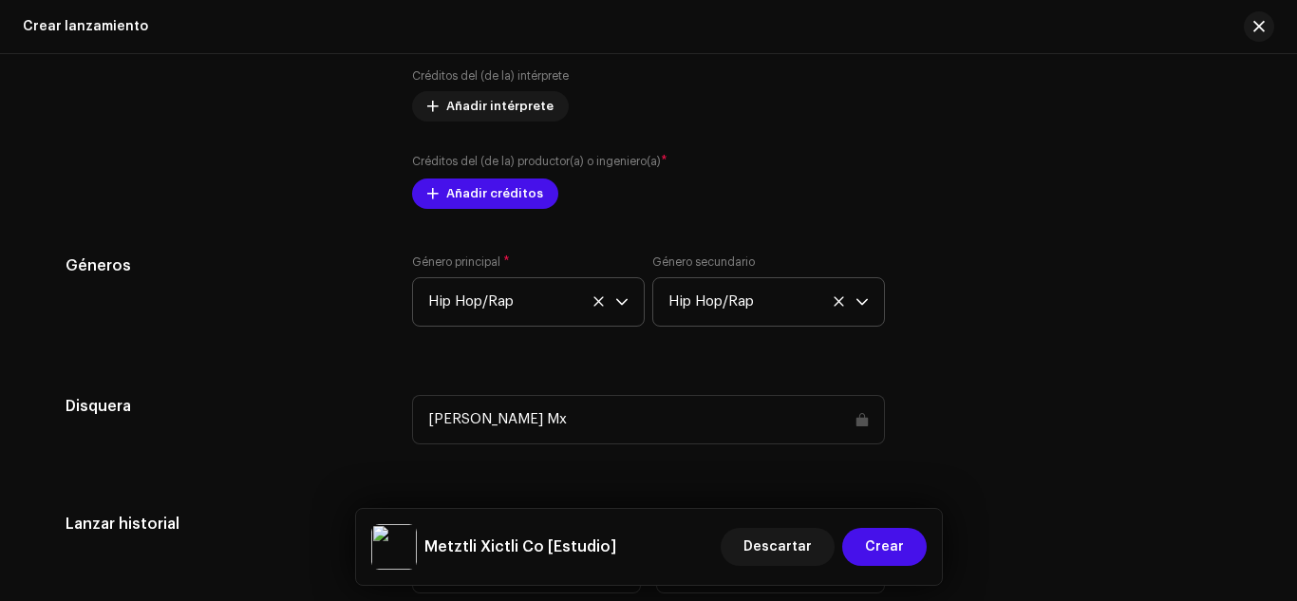
click at [1089, 410] on div "Disquera [PERSON_NAME] Mx" at bounding box center [649, 431] width 1166 height 72
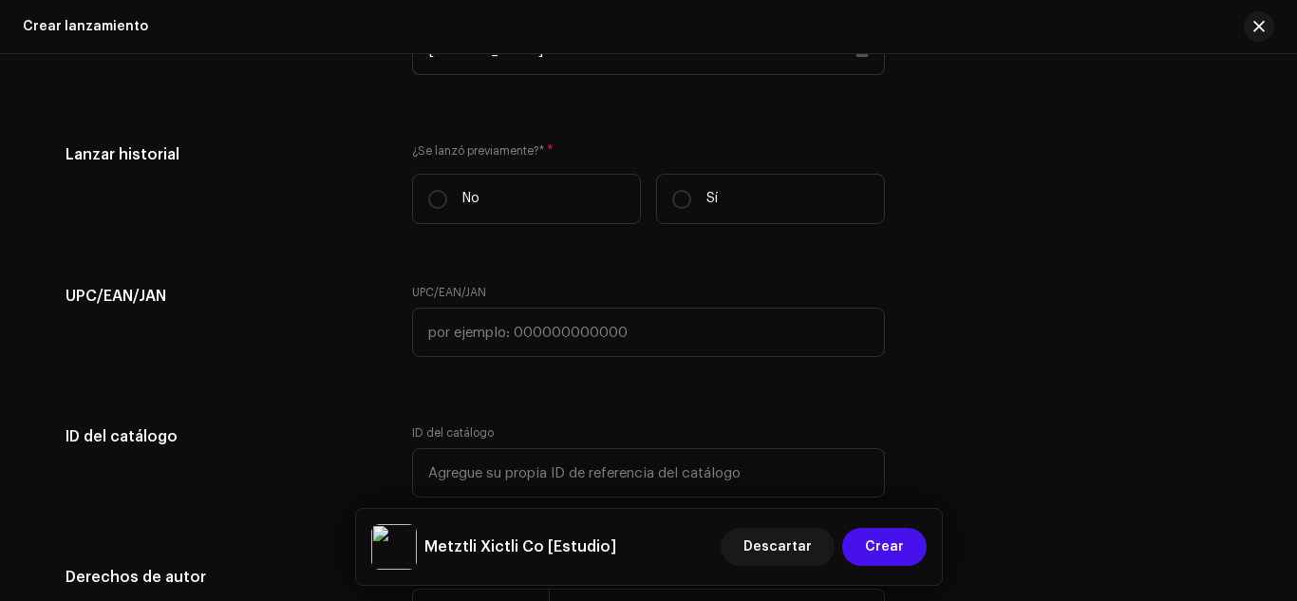
scroll to position [2731, 0]
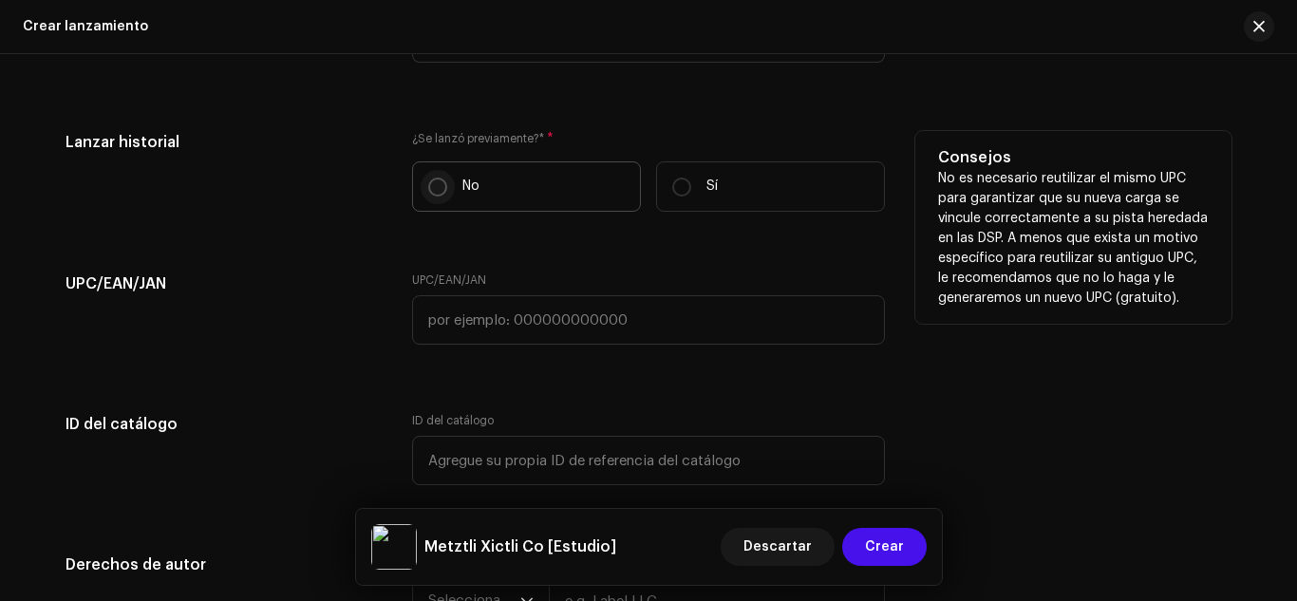
click at [428, 183] on input "No" at bounding box center [437, 187] width 19 height 19
radio input "true"
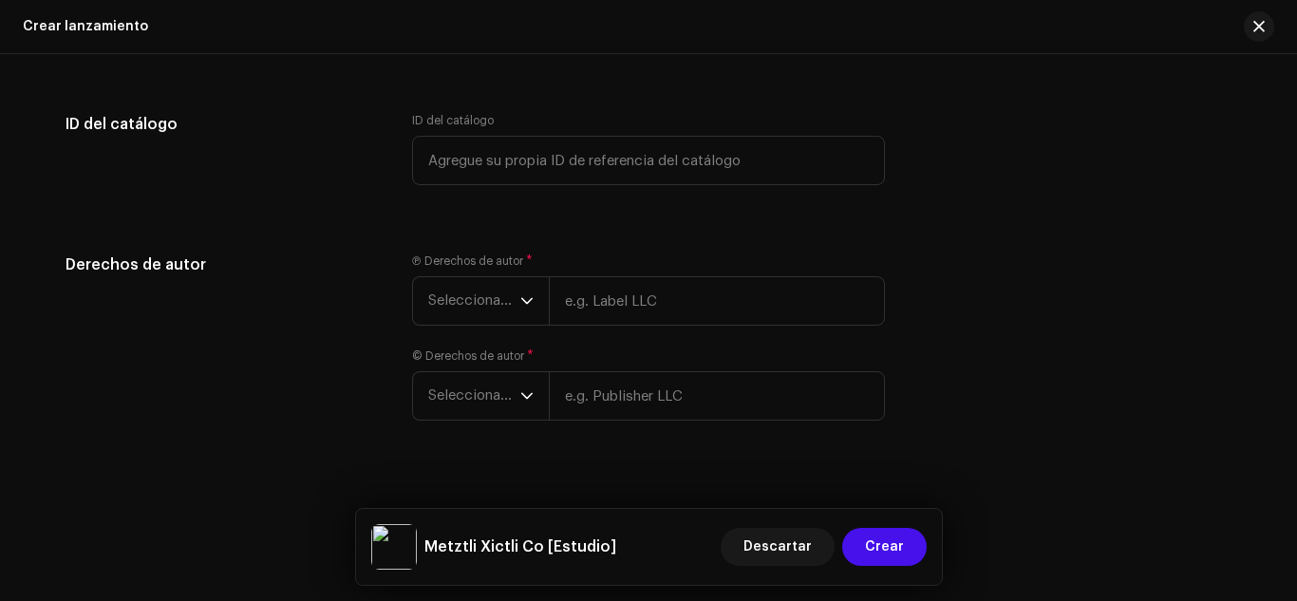
scroll to position [3056, 0]
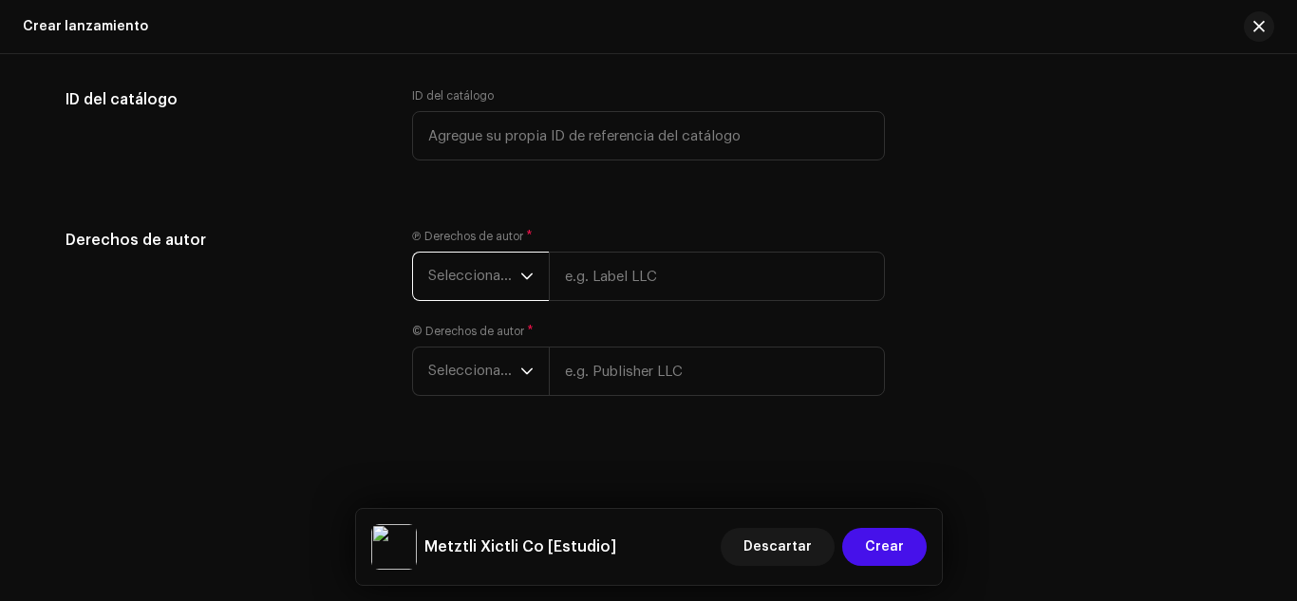
click at [509, 280] on span "Seleccionar año" at bounding box center [474, 276] width 92 height 47
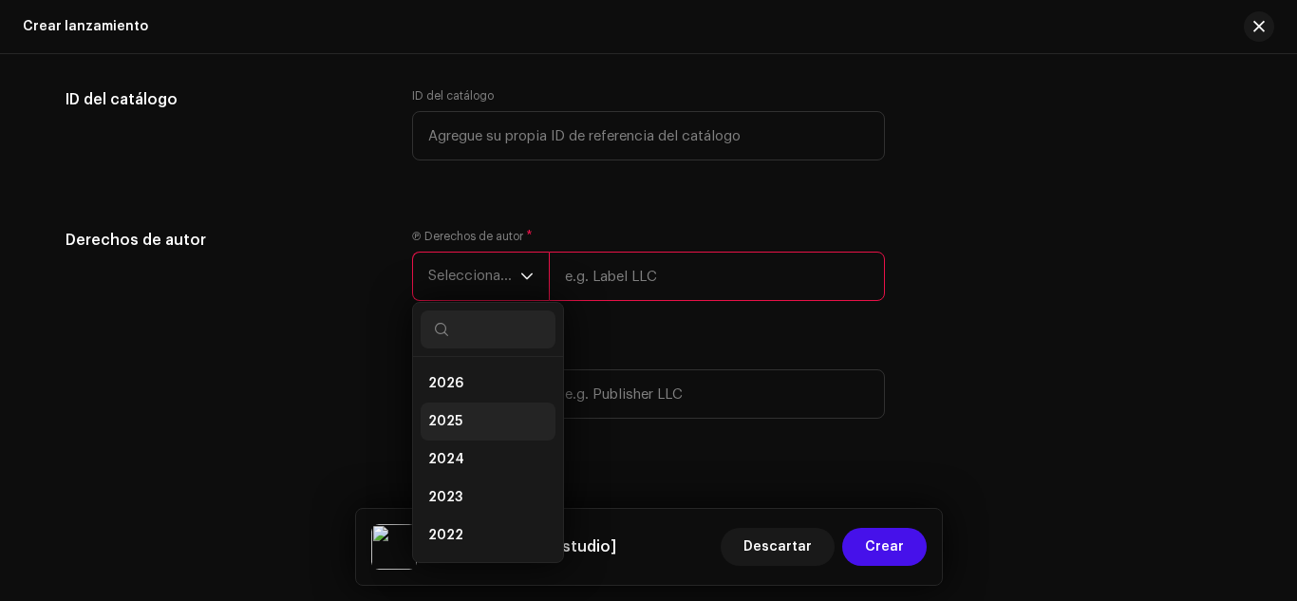
click at [462, 417] on li "2025" at bounding box center [488, 422] width 135 height 38
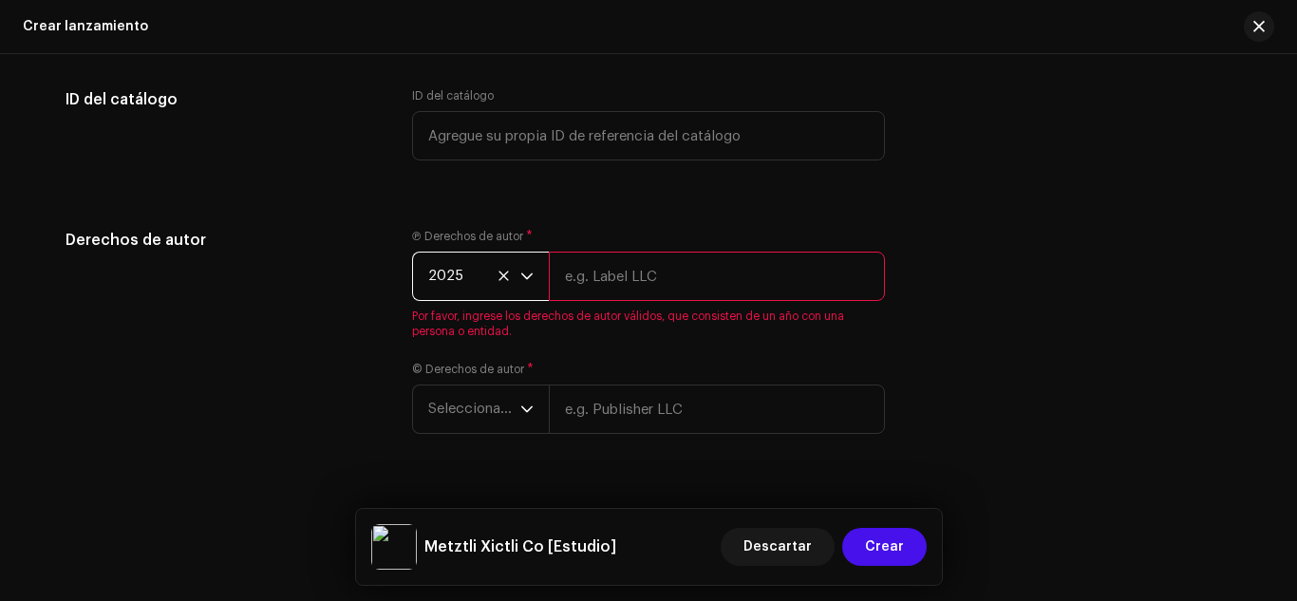
click at [685, 274] on input "text" at bounding box center [717, 276] width 336 height 49
type input "[PERSON_NAME] Mx"
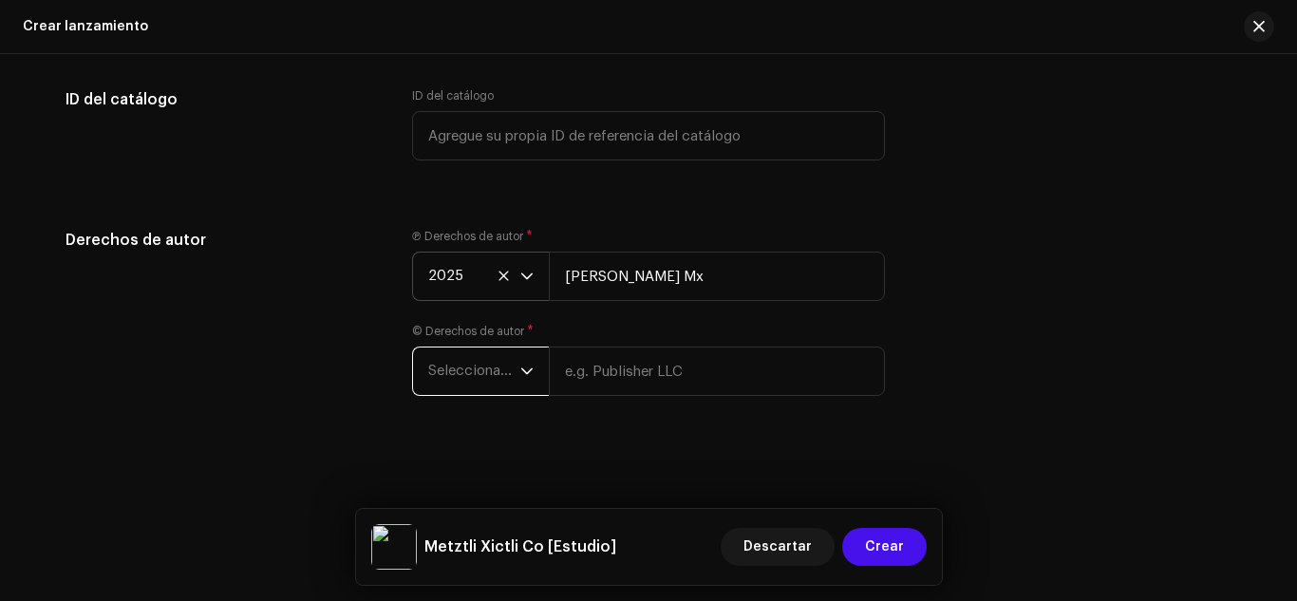
click at [507, 375] on span "Seleccionar año" at bounding box center [474, 371] width 92 height 47
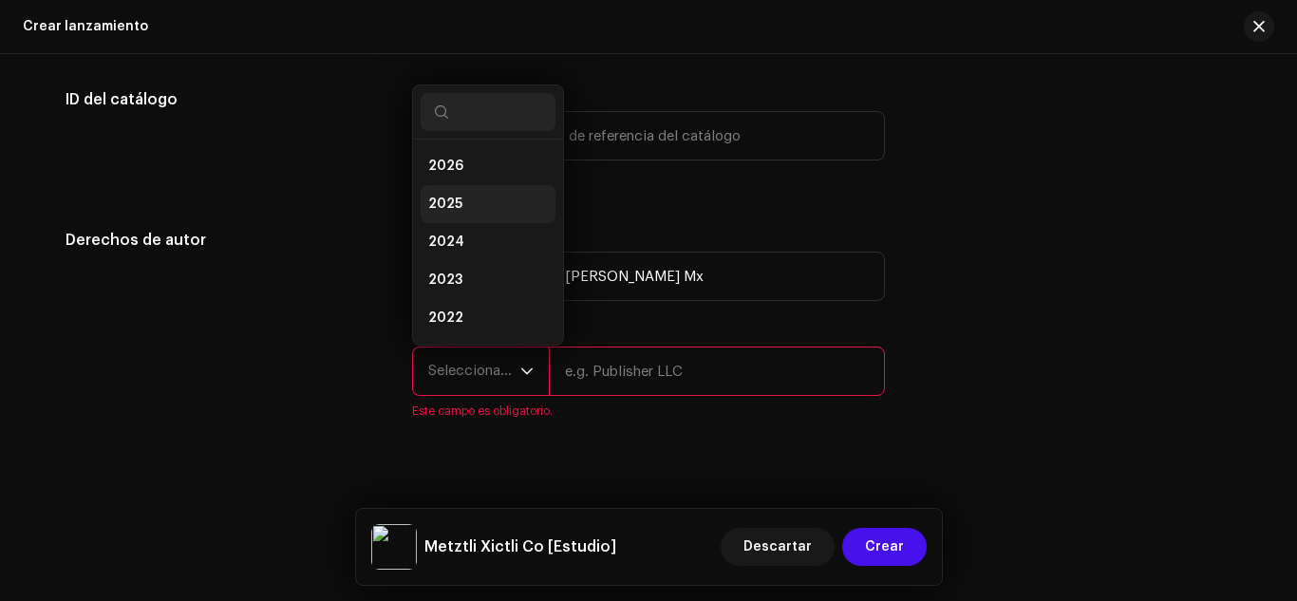
click at [468, 216] on li "2025" at bounding box center [488, 204] width 135 height 38
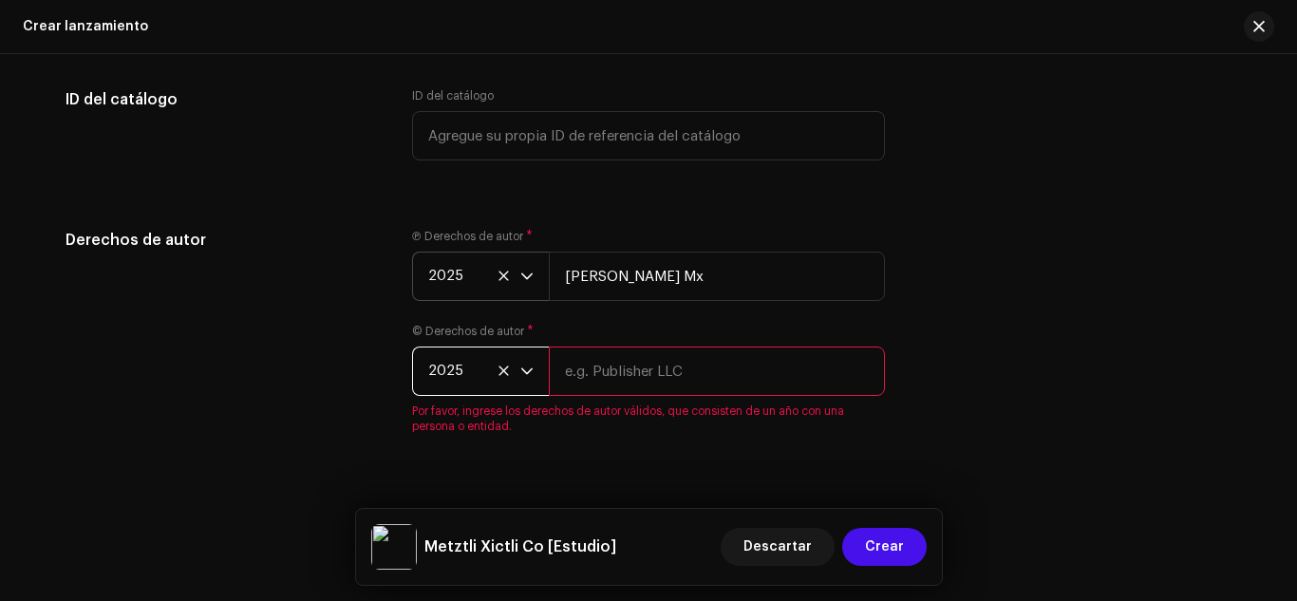
click at [644, 376] on input "text" at bounding box center [717, 371] width 336 height 49
type input "[PERSON_NAME] Mx"
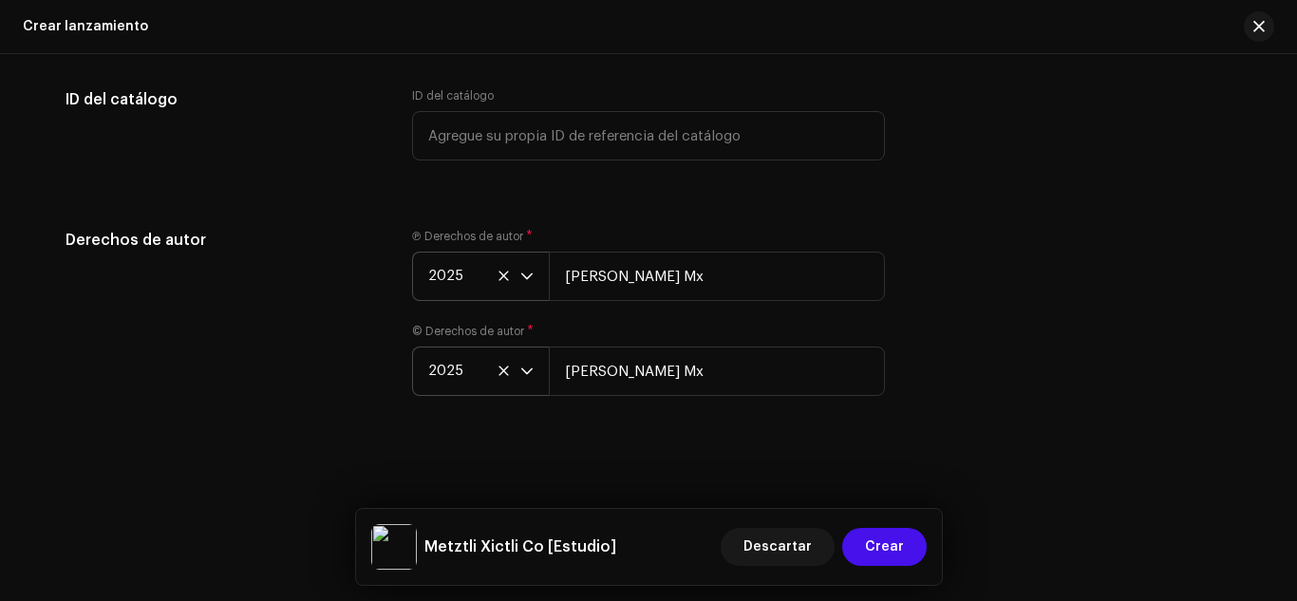
click at [914, 439] on div "Crear un nuevo lanzamiento Le guiaremos en todo el proceso, desde la selección …" at bounding box center [648, 327] width 1297 height 547
click at [901, 549] on span "Crear" at bounding box center [884, 547] width 39 height 38
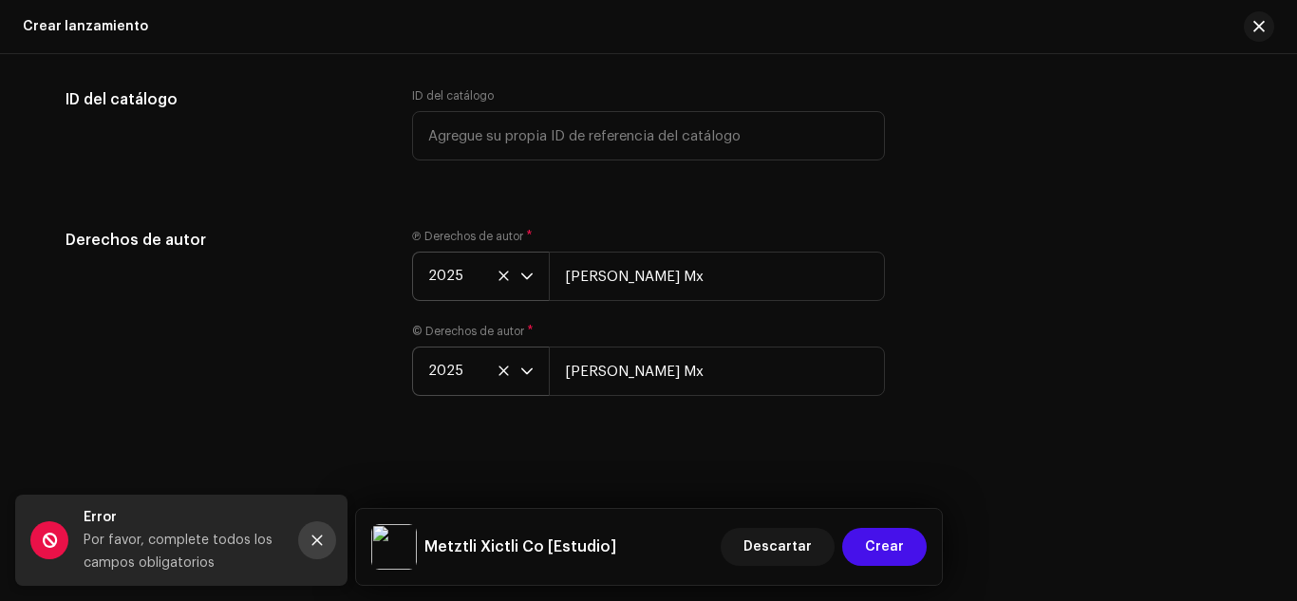
click at [322, 538] on icon "Close" at bounding box center [317, 540] width 13 height 13
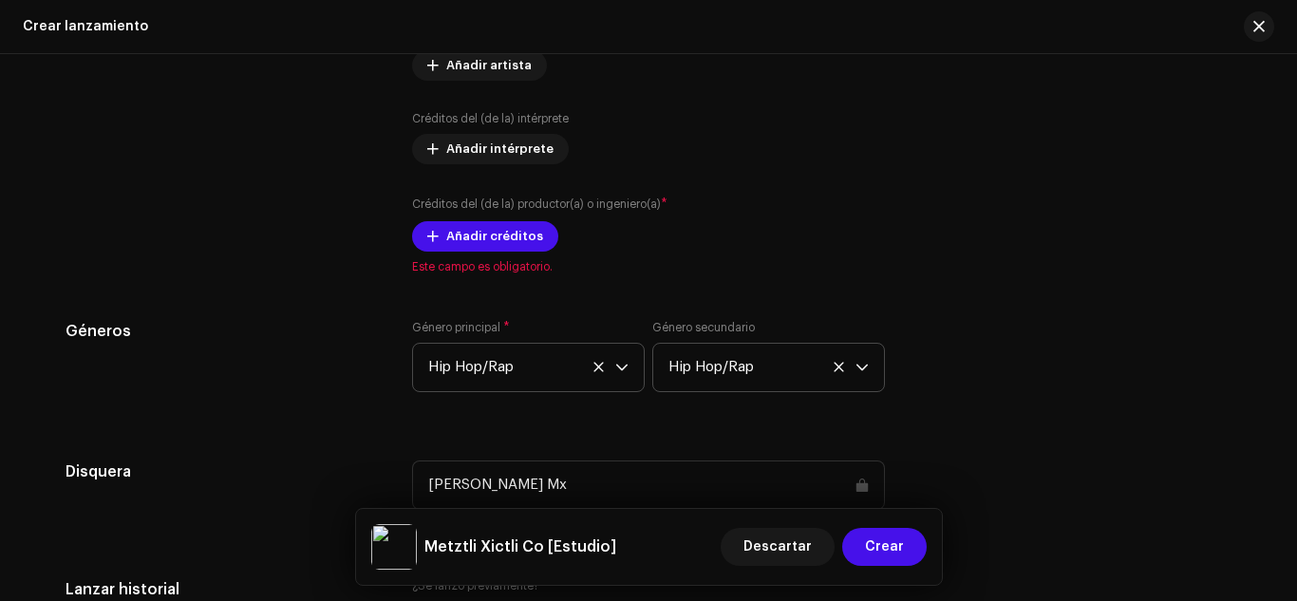
scroll to position [2305, 0]
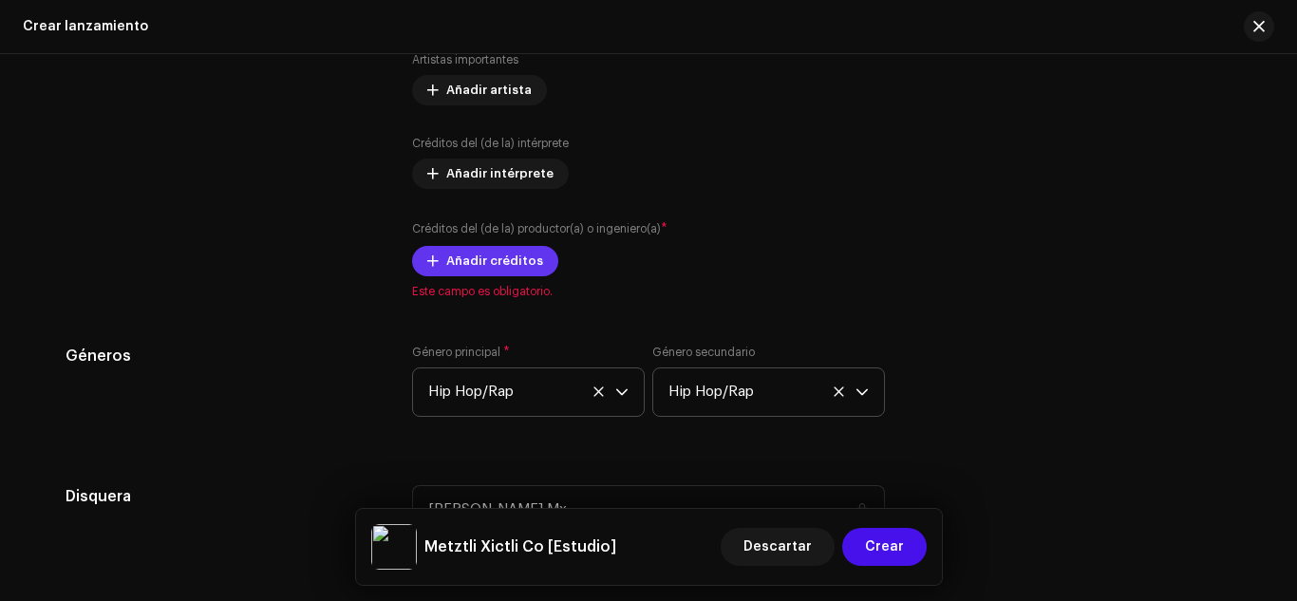
click at [496, 268] on span "Añadir créditos" at bounding box center [494, 261] width 97 height 38
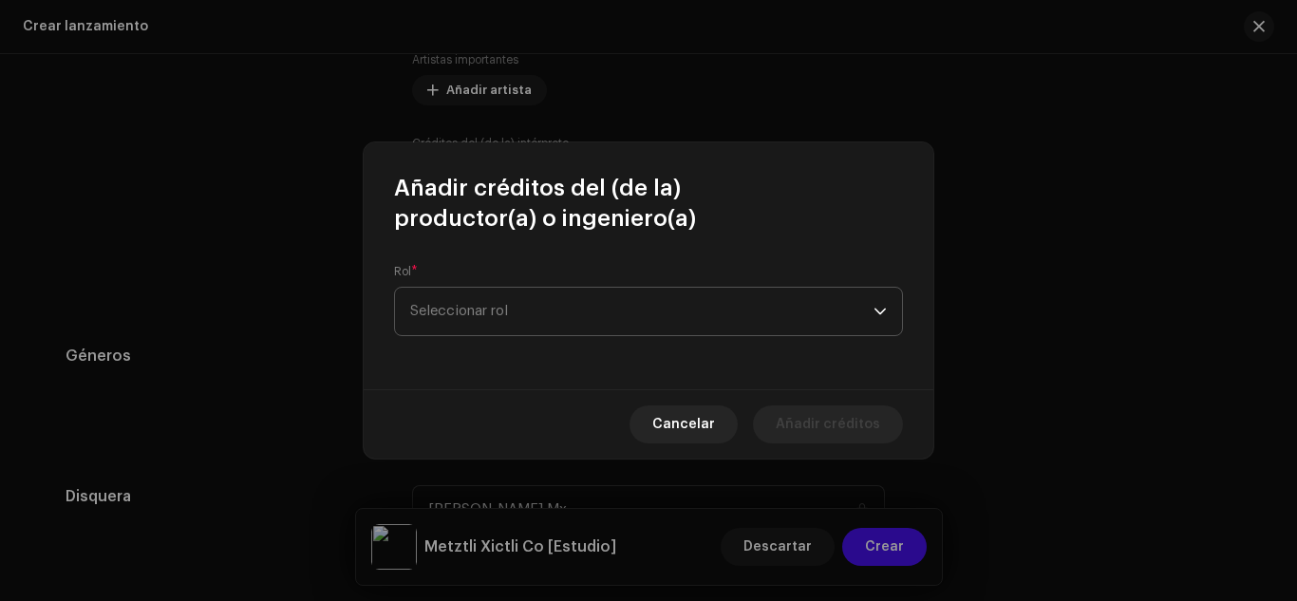
click at [549, 320] on span "Seleccionar rol" at bounding box center [641, 311] width 463 height 47
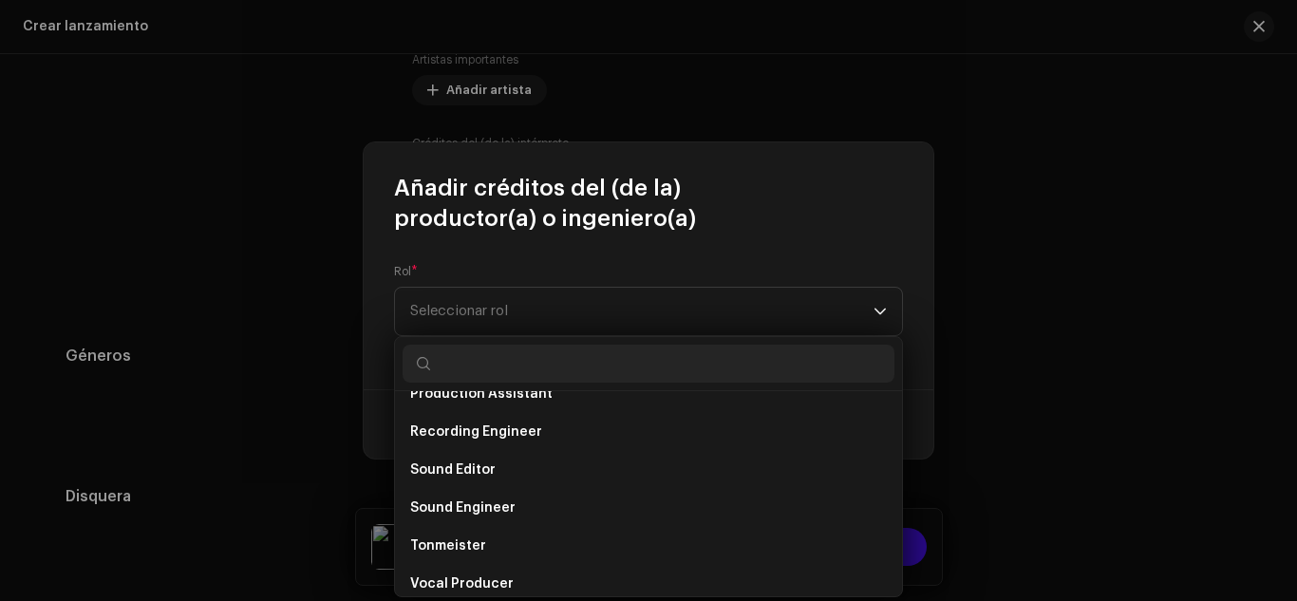
scroll to position [836, 0]
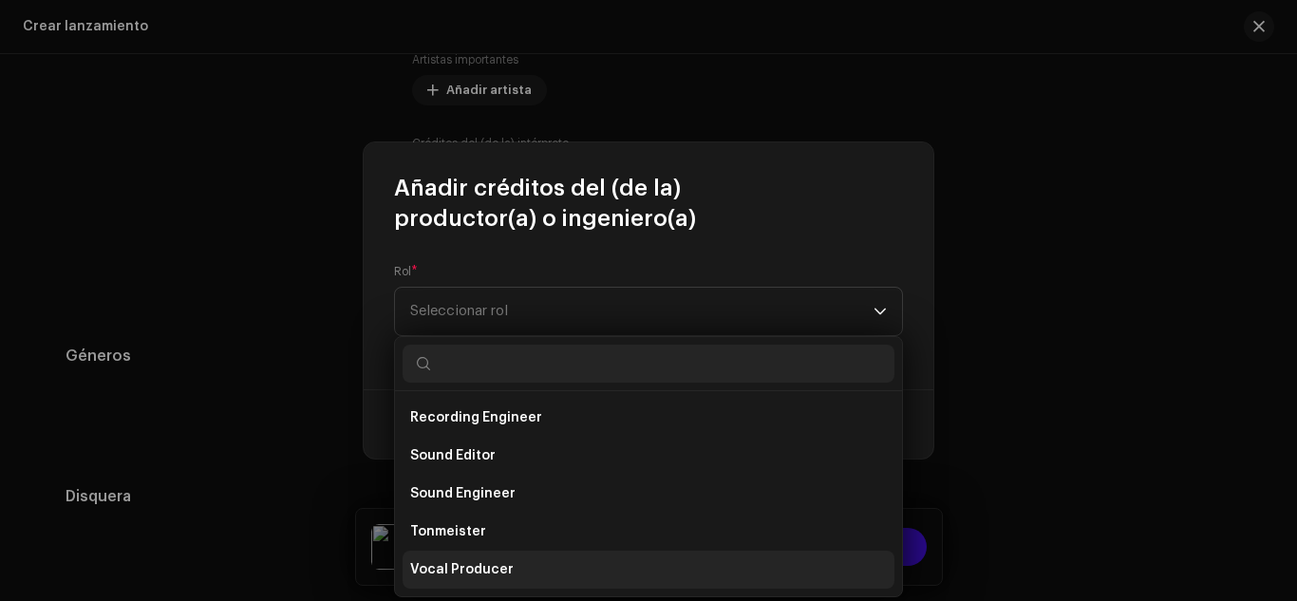
click at [512, 568] on li "Vocal Producer" at bounding box center [649, 570] width 492 height 38
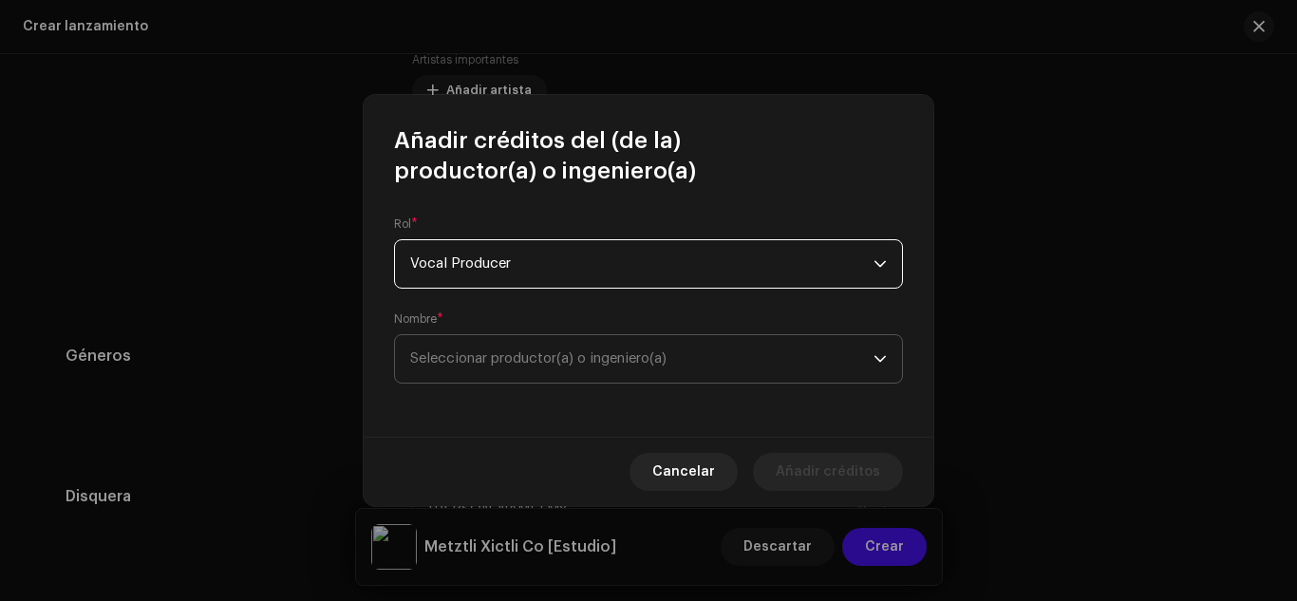
click at [566, 363] on span "Seleccionar productor(a) o ingeniero(a)" at bounding box center [538, 358] width 256 height 14
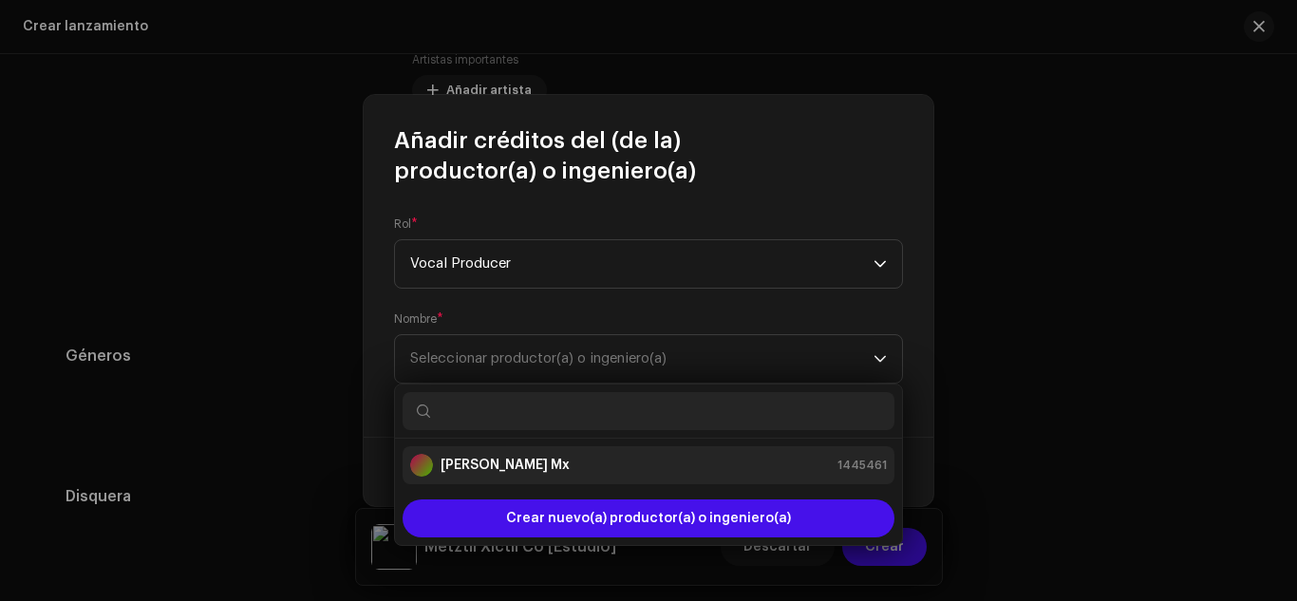
click at [561, 457] on div "[PERSON_NAME] Mx 1445461" at bounding box center [648, 465] width 477 height 23
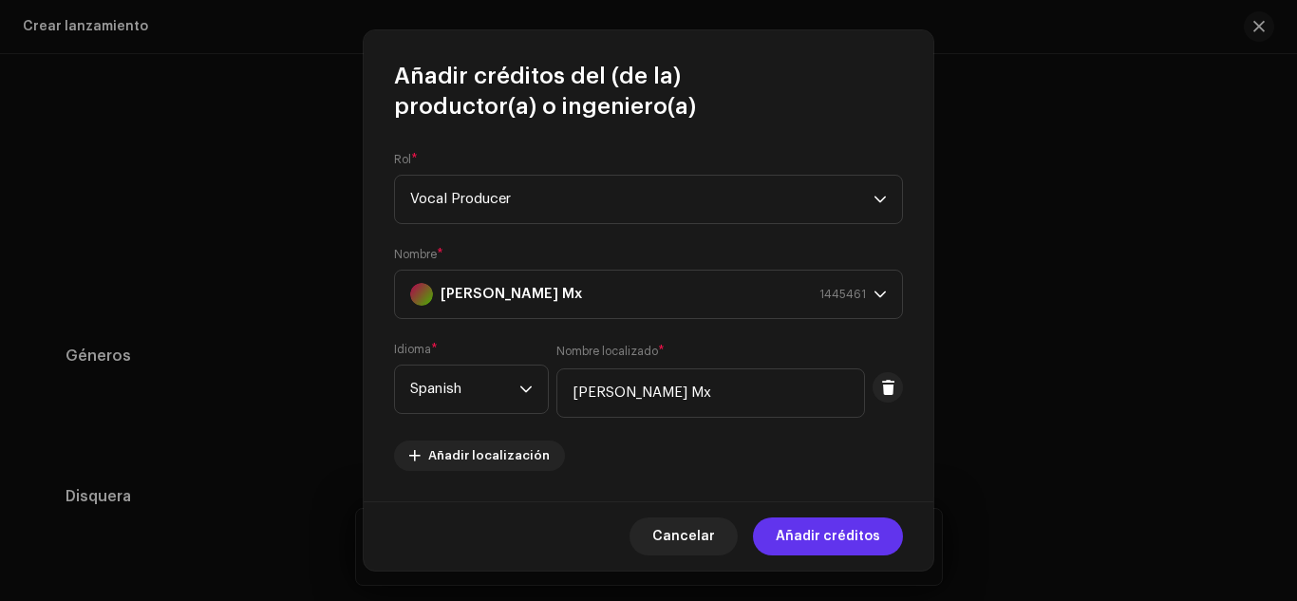
click at [832, 533] on span "Añadir créditos" at bounding box center [828, 537] width 104 height 38
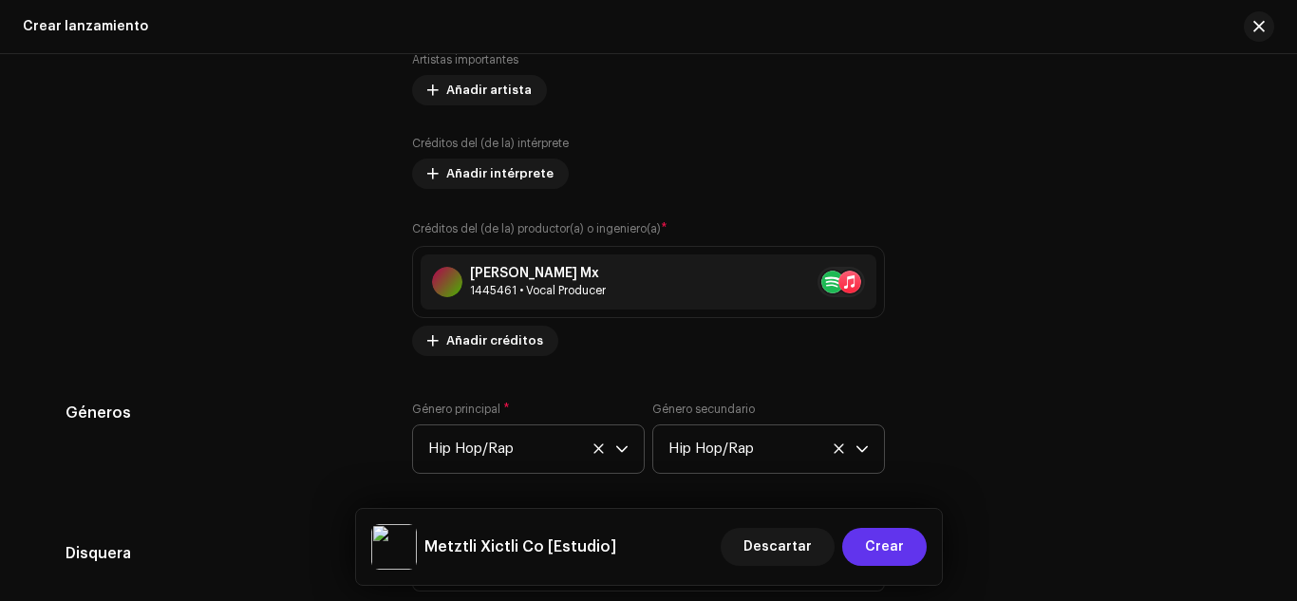
click at [876, 555] on span "Crear" at bounding box center [884, 547] width 39 height 38
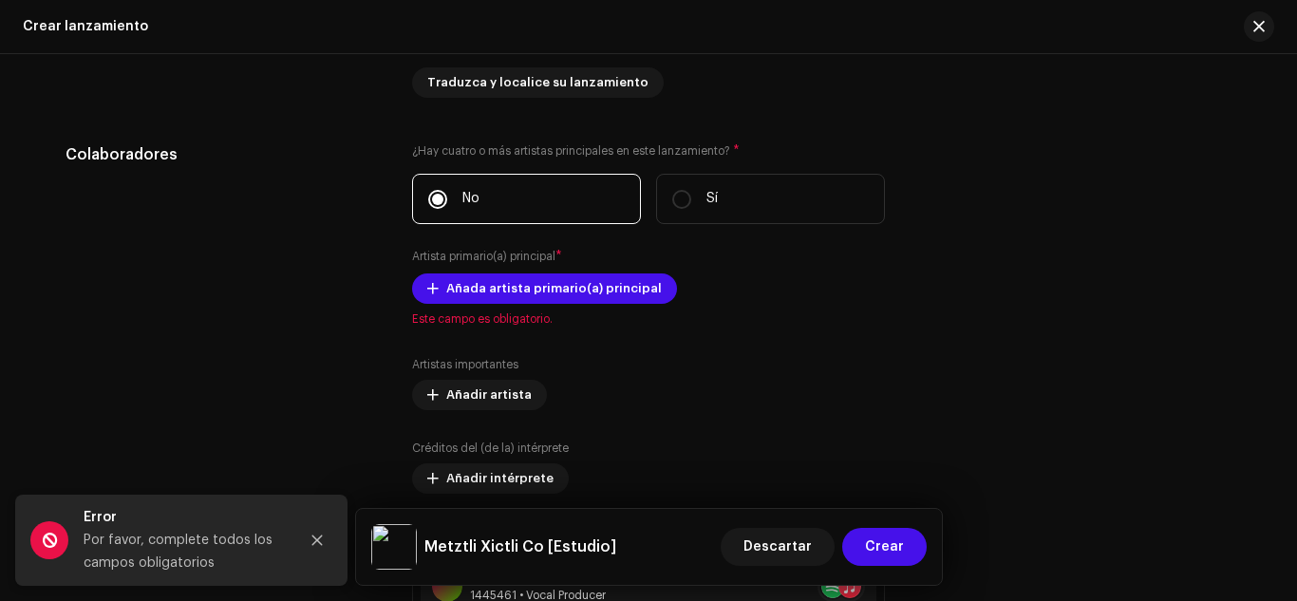
scroll to position [1981, 0]
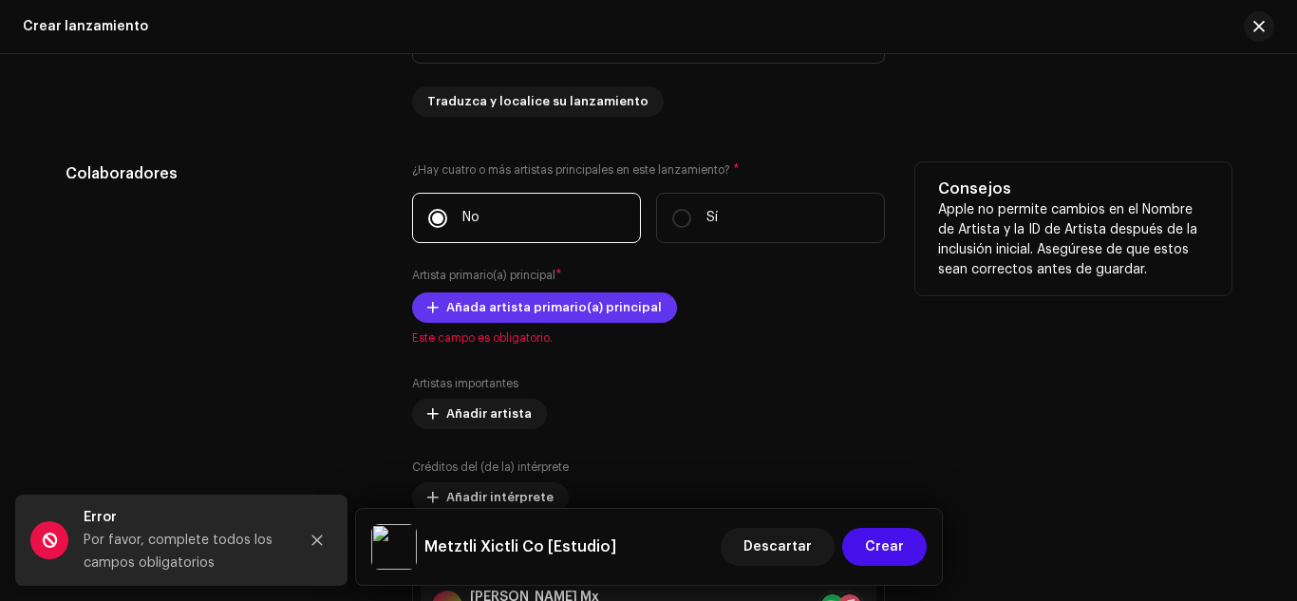
click at [581, 304] on span "Añada artista primario(a) principal" at bounding box center [554, 308] width 216 height 38
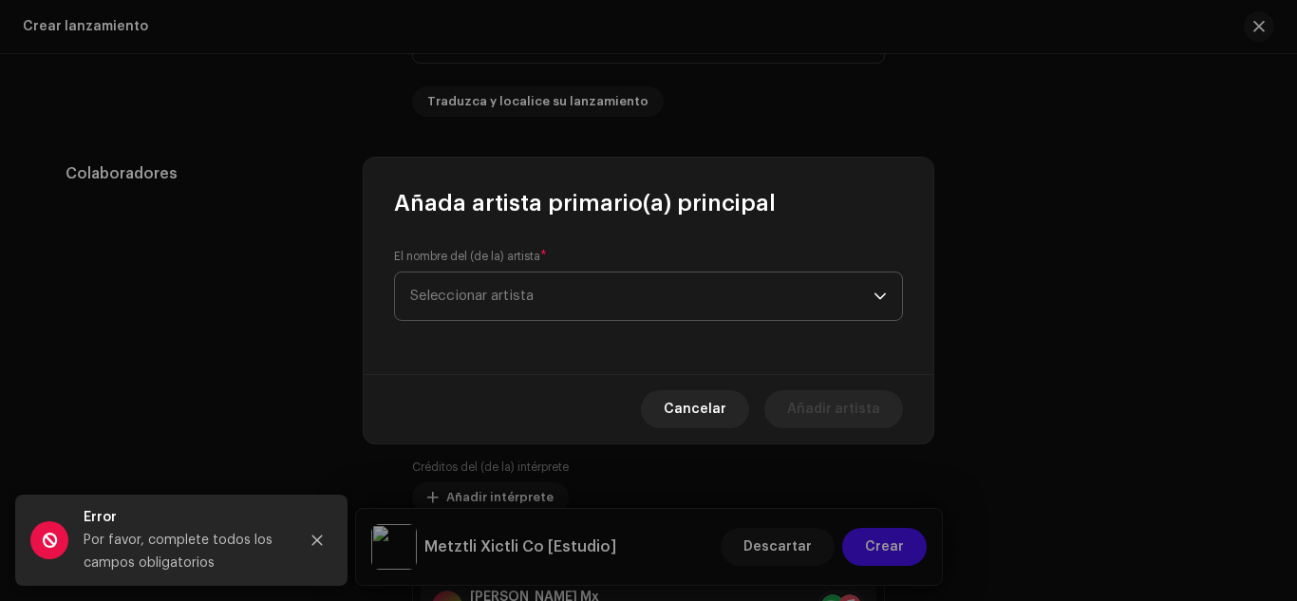
click at [555, 303] on span "Seleccionar artista" at bounding box center [641, 296] width 463 height 47
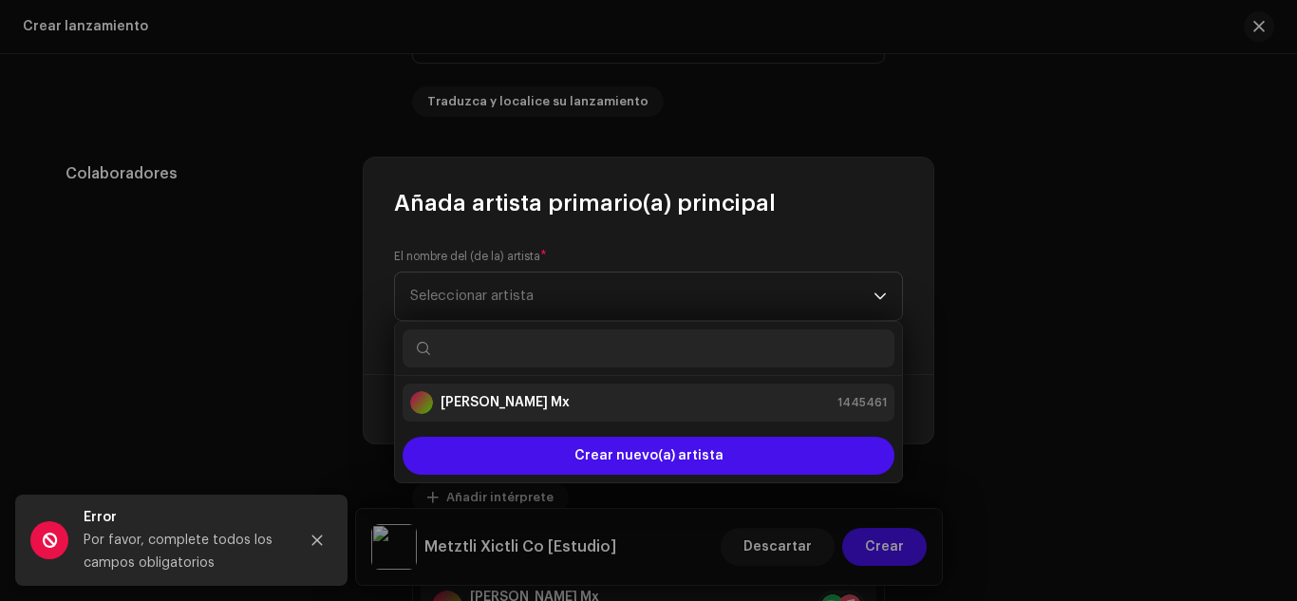
click at [559, 397] on div "[PERSON_NAME] Mx 1445461" at bounding box center [648, 402] width 477 height 23
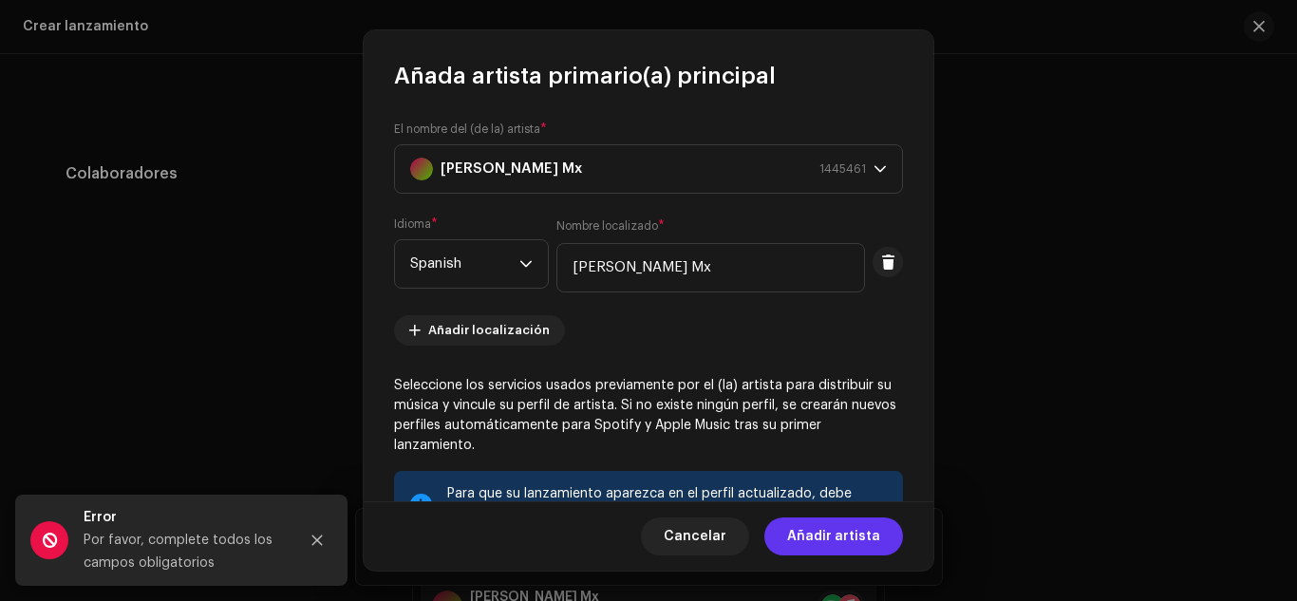
click at [878, 535] on span "Añadir artista" at bounding box center [833, 537] width 93 height 38
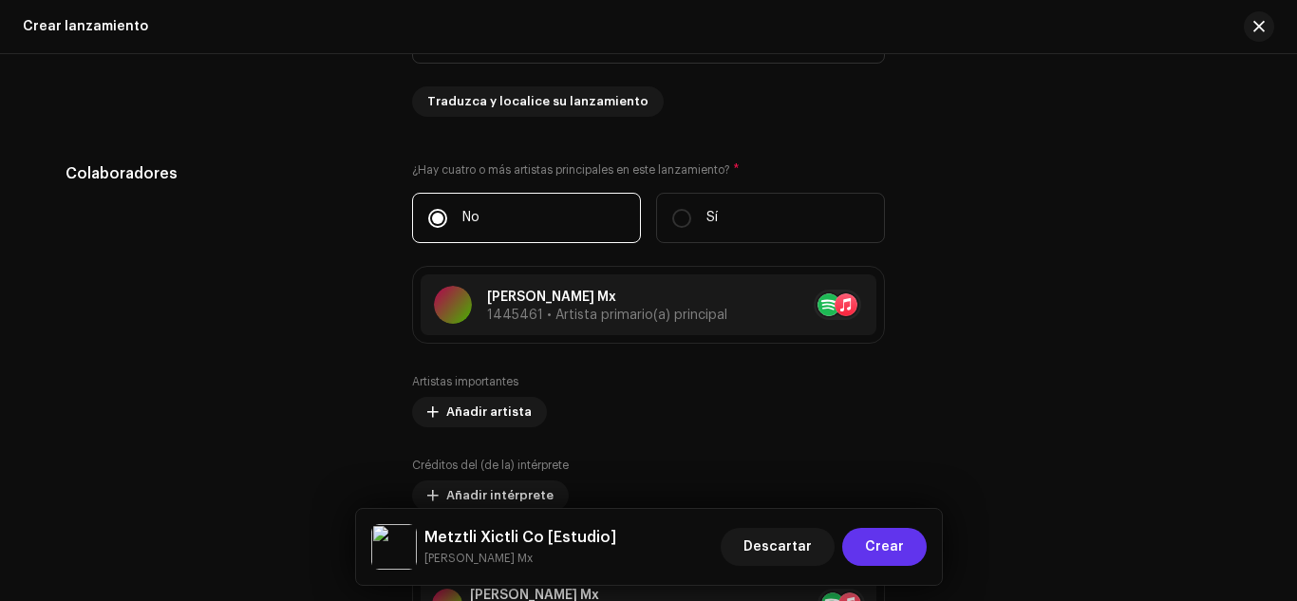
click at [890, 544] on span "Crear" at bounding box center [884, 547] width 39 height 38
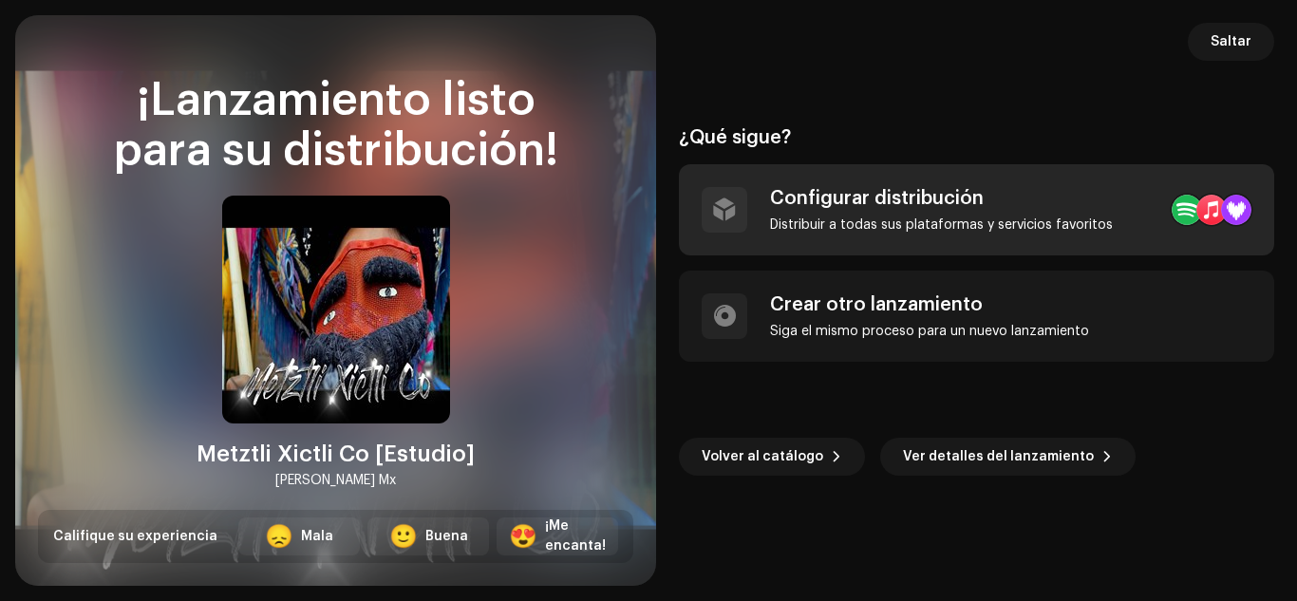
click at [847, 217] on div "Distribuir a todas sus plataformas y servicios favoritos" at bounding box center [941, 224] width 343 height 15
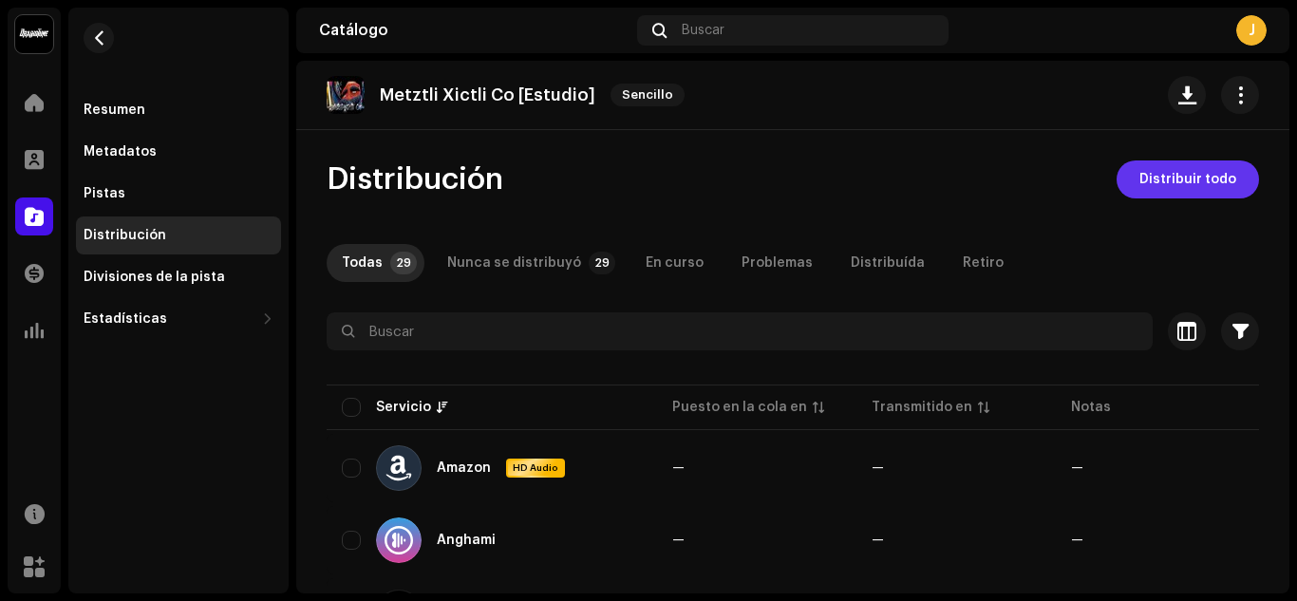
click at [1185, 179] on span "Distribuir todo" at bounding box center [1188, 179] width 97 height 38
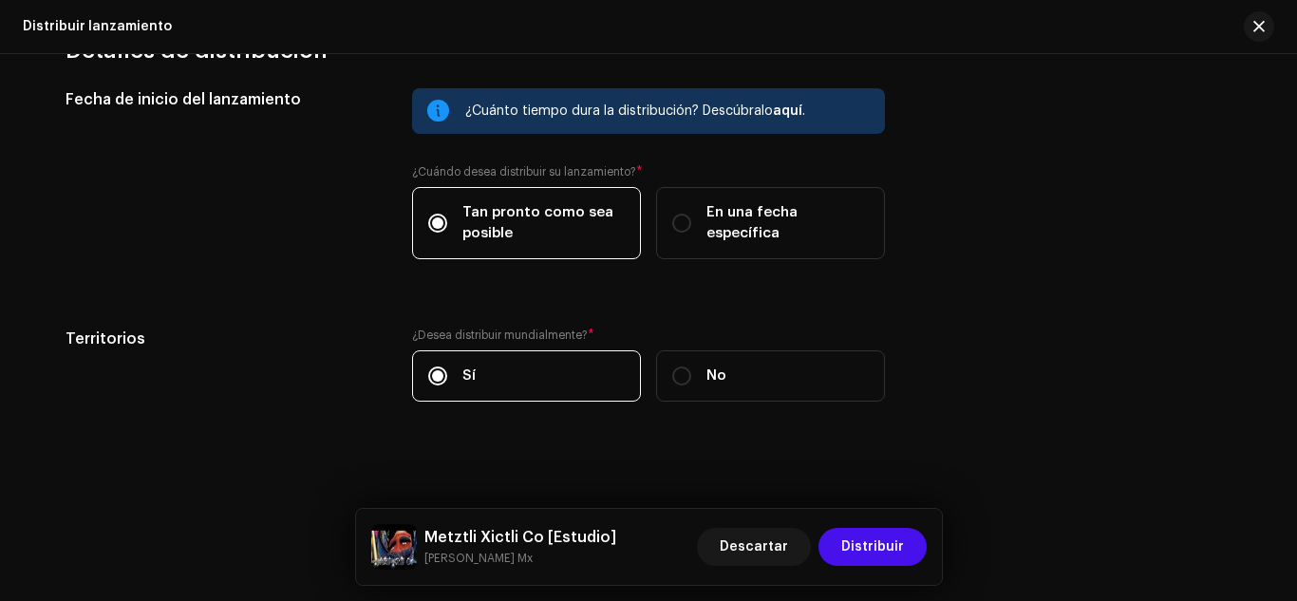
scroll to position [3179, 0]
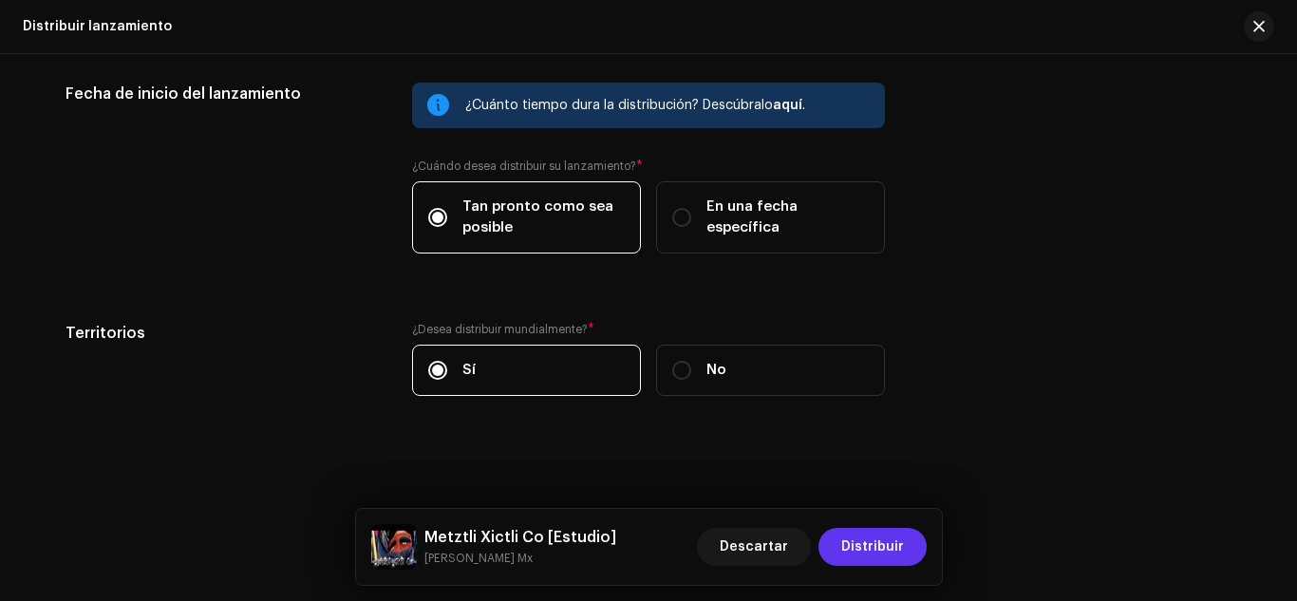
click at [876, 545] on span "Distribuir" at bounding box center [872, 547] width 63 height 38
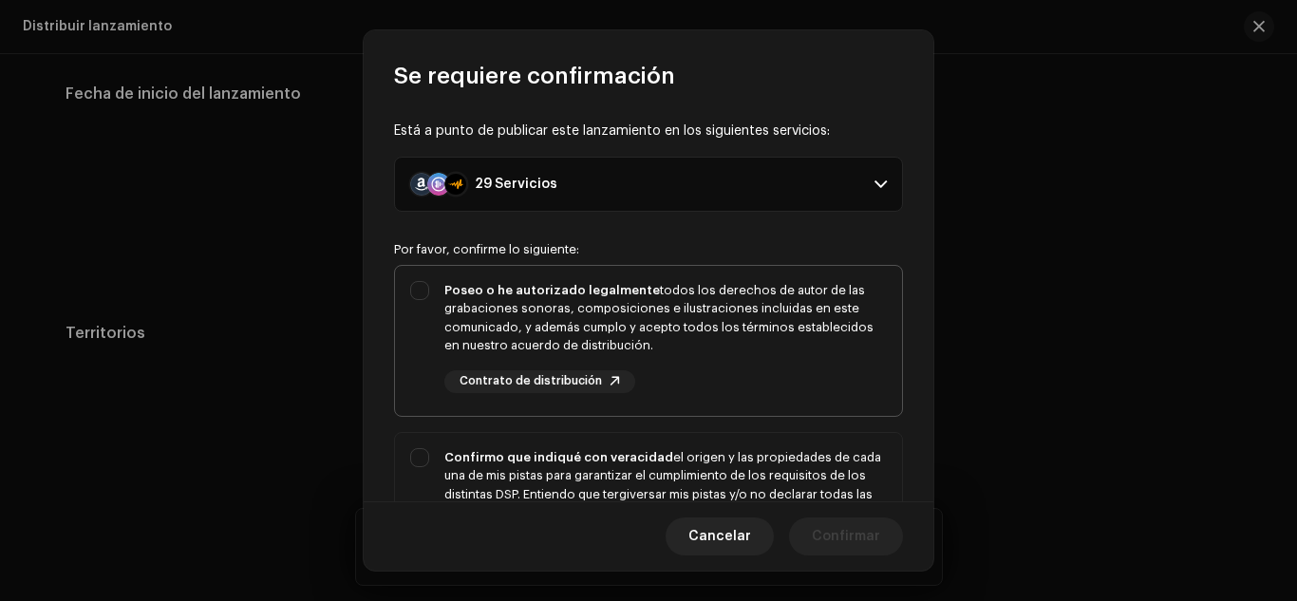
click at [413, 290] on div "Poseo o he autorizado legalmente todos los derechos de autor de las grabaciones…" at bounding box center [648, 337] width 507 height 142
checkbox input "true"
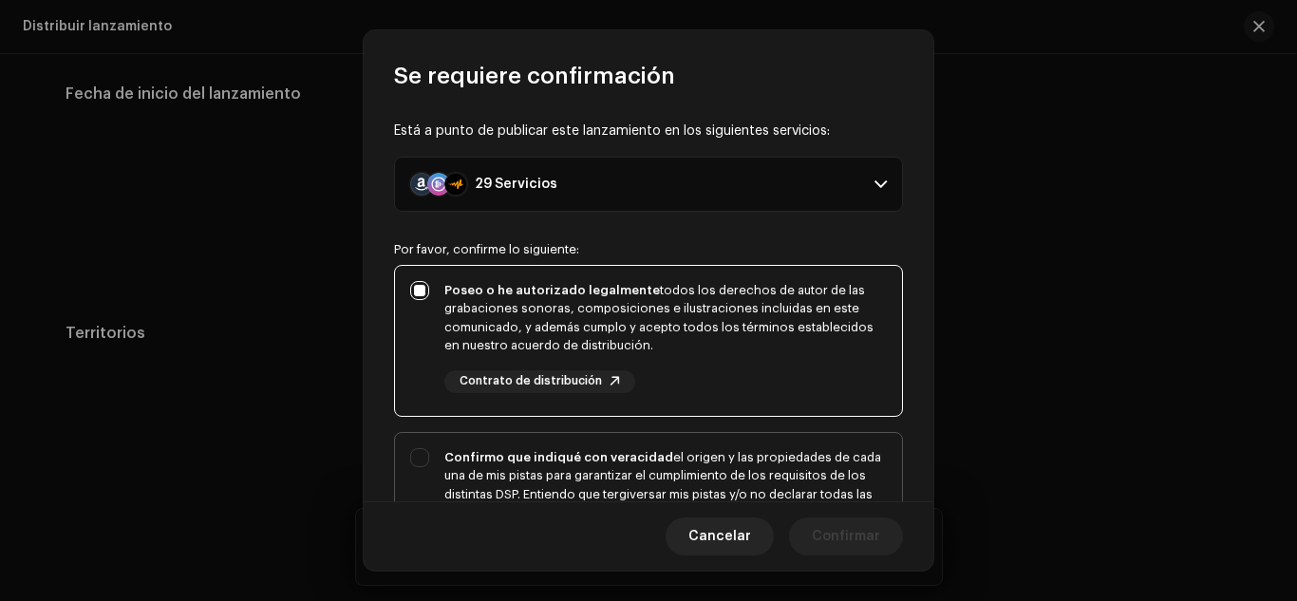
click at [414, 453] on div "Confirmo que indiqué con veracidad el origen y las propiedades de cada una de m…" at bounding box center [648, 513] width 507 height 161
checkbox input "true"
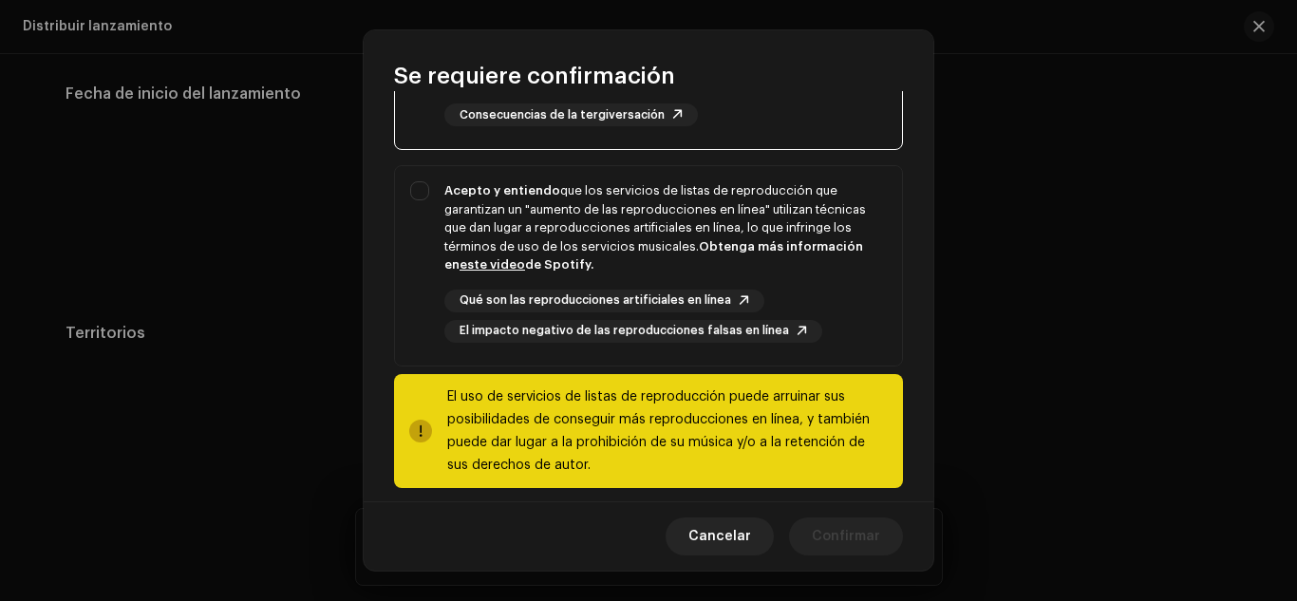
scroll to position [468, 0]
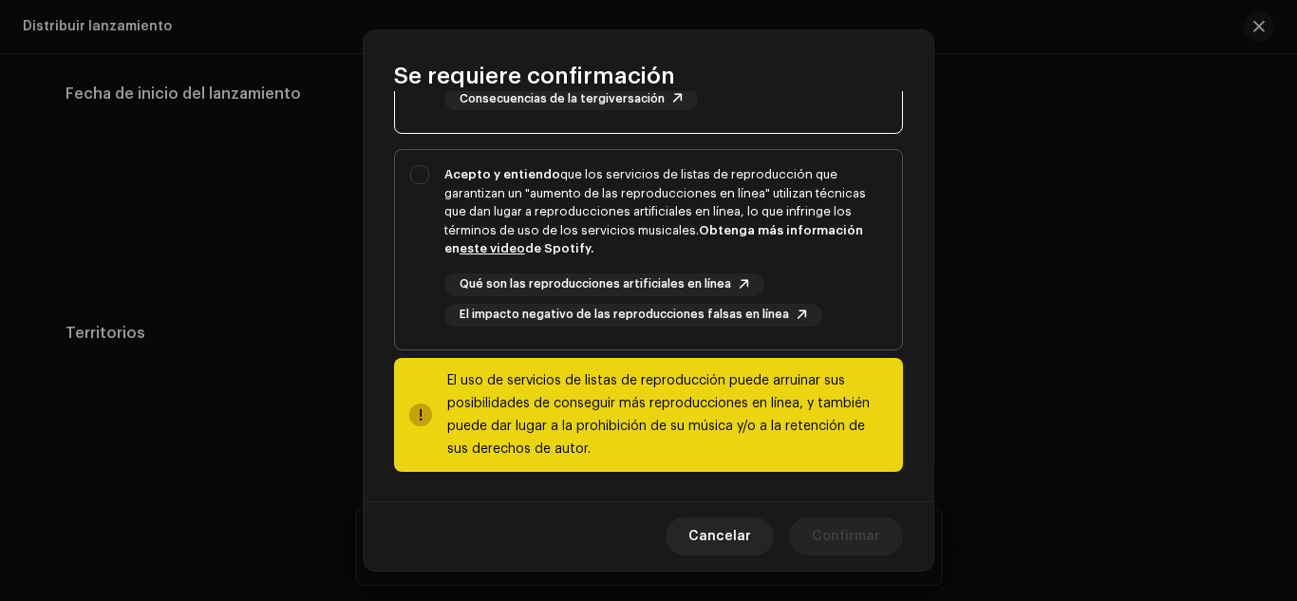
click at [419, 173] on div "Acepto y entiendo que los servicios de listas de reproducción que garantizan un…" at bounding box center [648, 246] width 507 height 192
checkbox input "true"
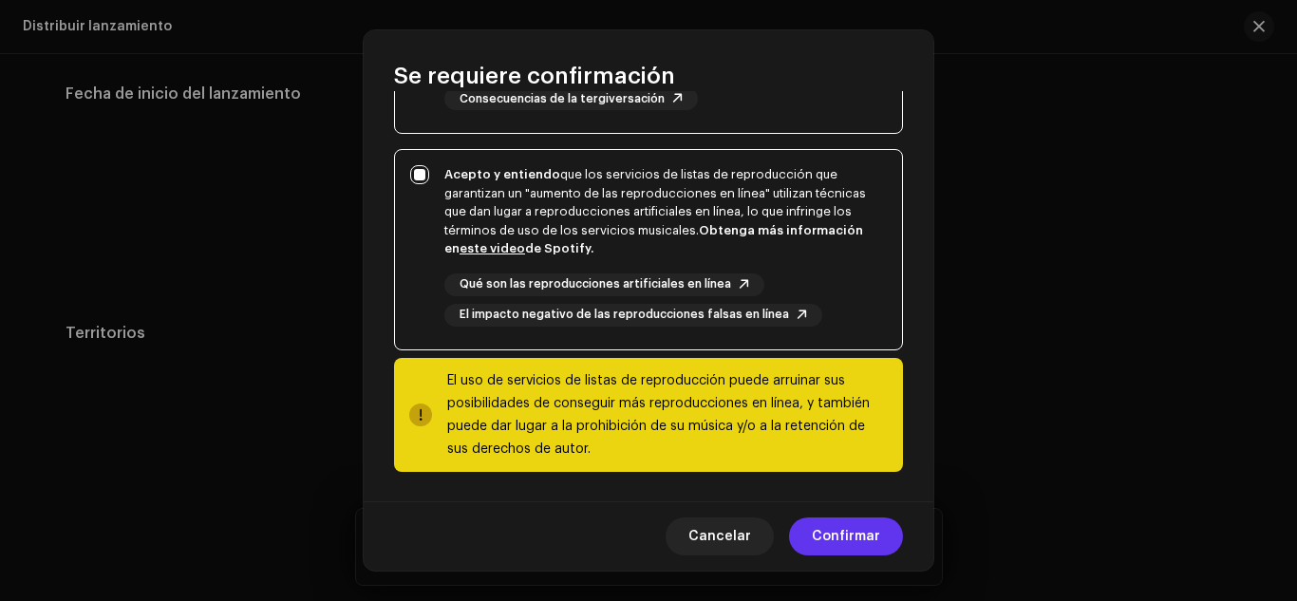
click at [820, 536] on span "Confirmar" at bounding box center [846, 537] width 68 height 38
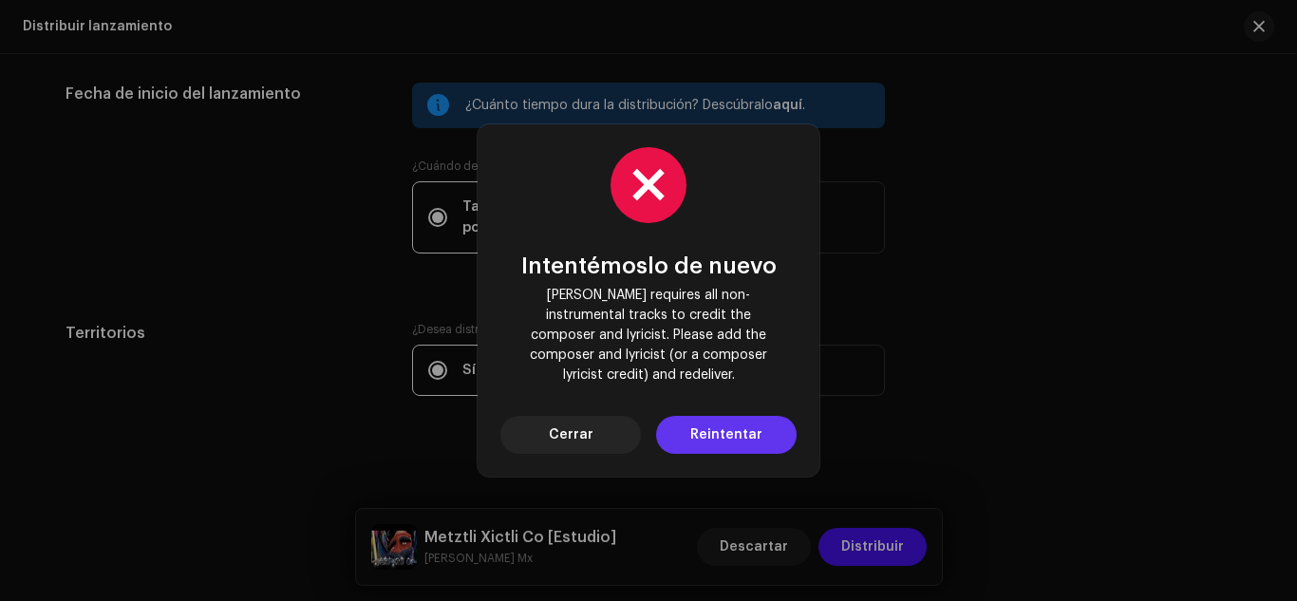
click at [750, 423] on span "Reintentar" at bounding box center [726, 435] width 72 height 38
click at [588, 432] on span "Cerrar" at bounding box center [571, 435] width 45 height 38
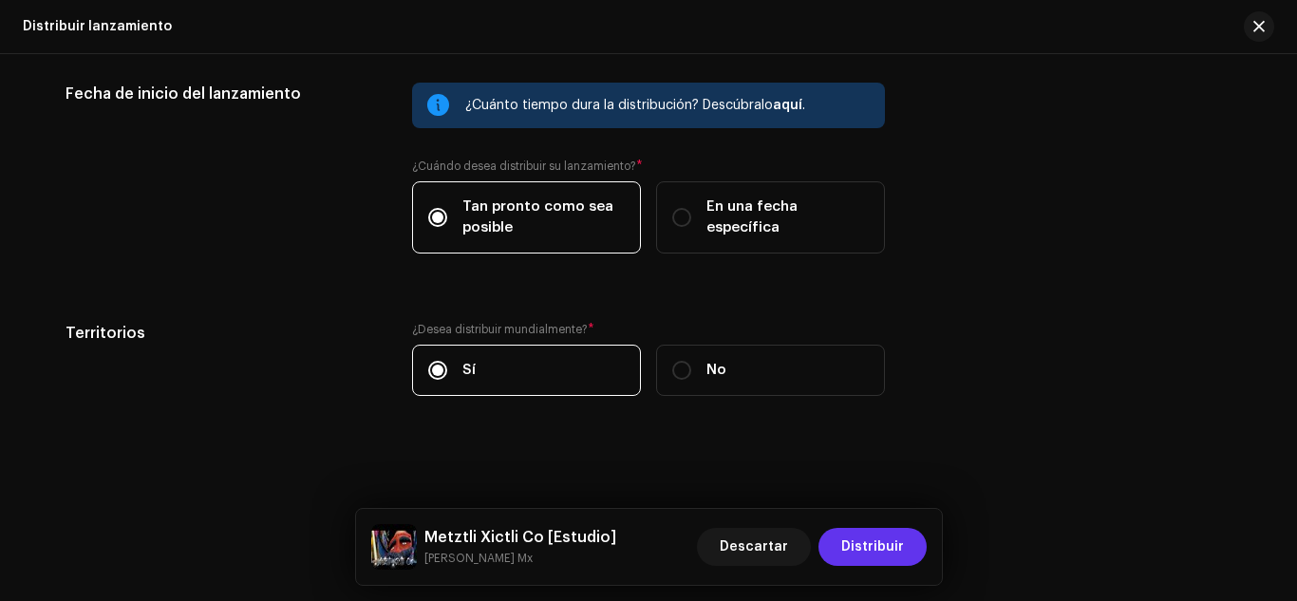
click at [873, 548] on span "Distribuir" at bounding box center [872, 547] width 63 height 38
click at [978, 205] on div "Se requiere confirmación Está a punto de publicar este lanzamiento en los sigui…" at bounding box center [648, 300] width 1297 height 601
click at [1280, 390] on div "Distribuir lanzamiento Complete los siguientes pasos para distribuir su lanzami…" at bounding box center [648, 327] width 1297 height 547
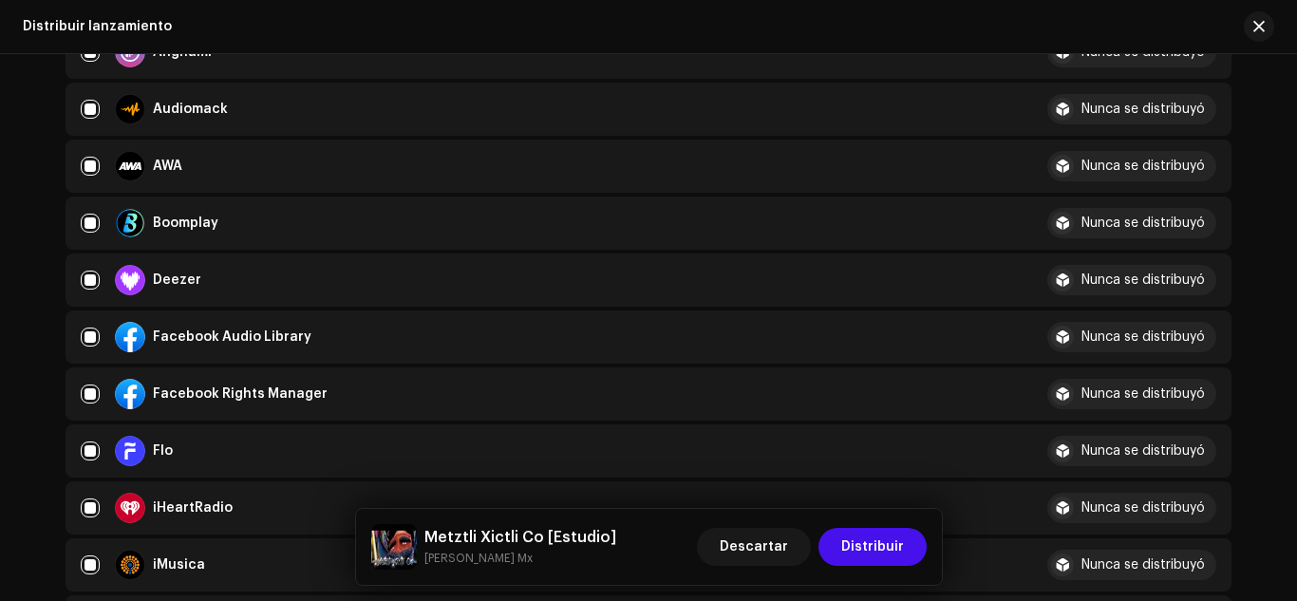
scroll to position [427, 0]
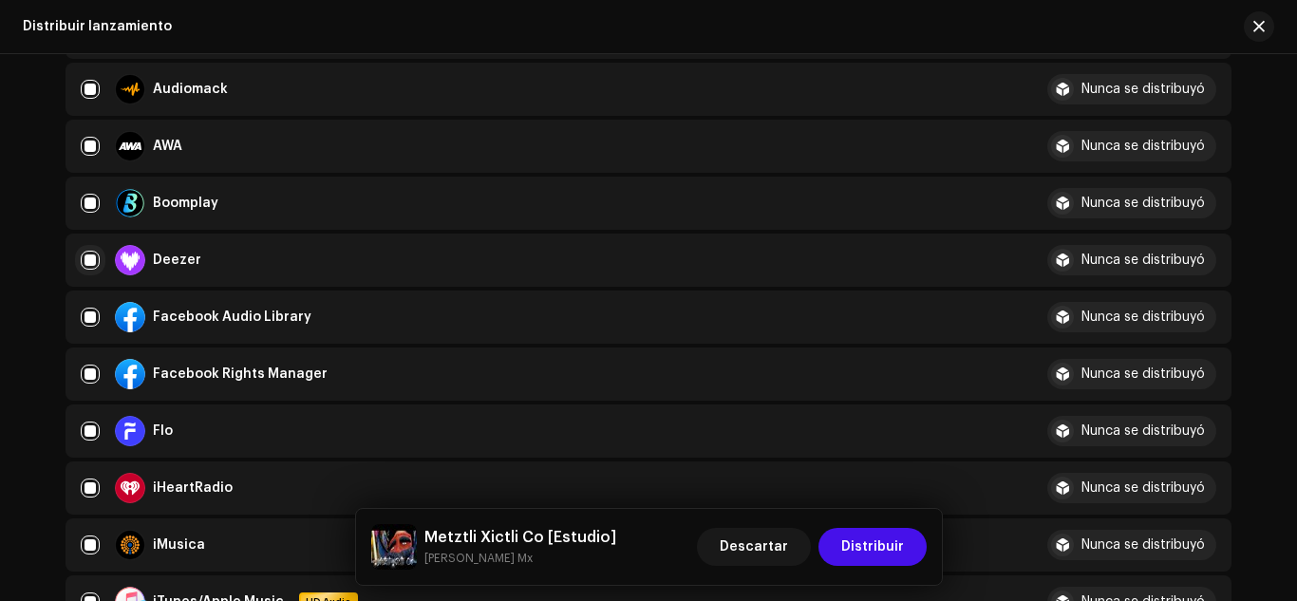
click at [83, 262] on input "checkbox" at bounding box center [90, 260] width 19 height 19
checkbox input "false"
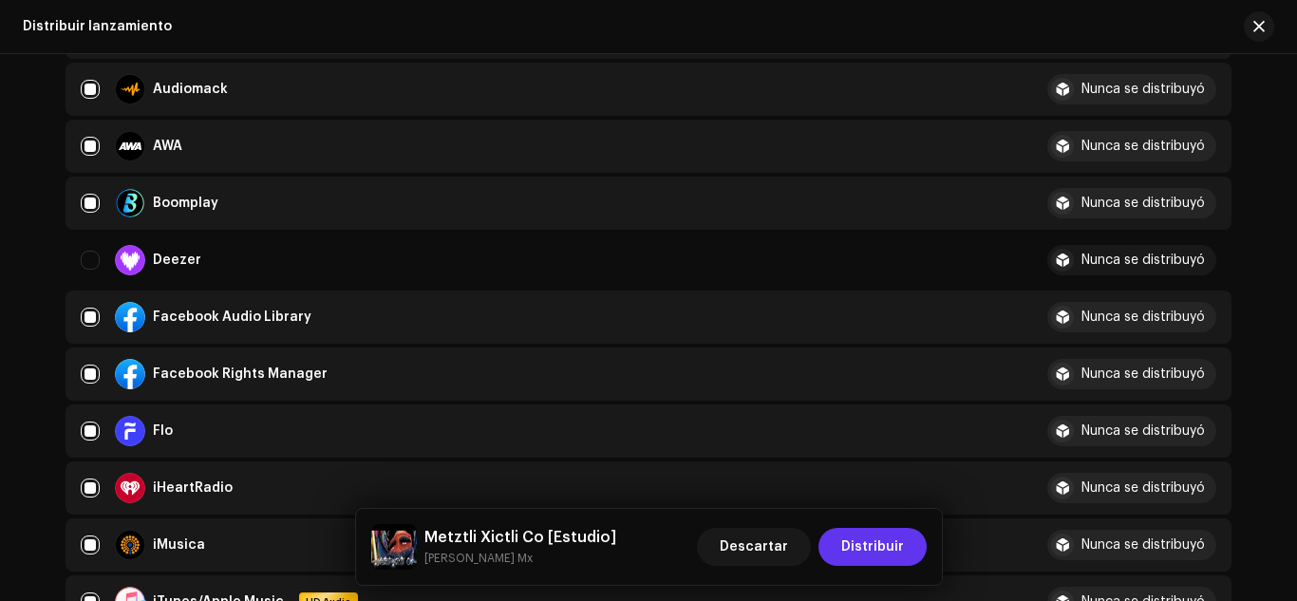
click at [862, 536] on span "Distribuir" at bounding box center [872, 547] width 63 height 38
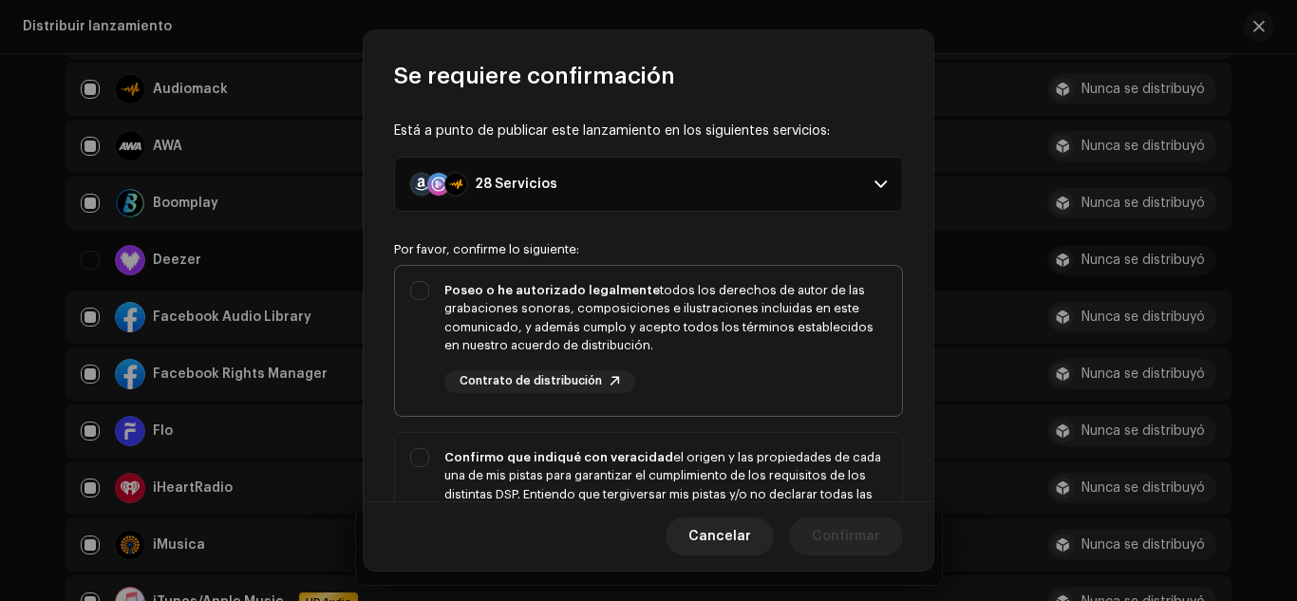
click at [421, 286] on div "Poseo o he autorizado legalmente todos los derechos de autor de las grabaciones…" at bounding box center [648, 337] width 507 height 142
checkbox input "true"
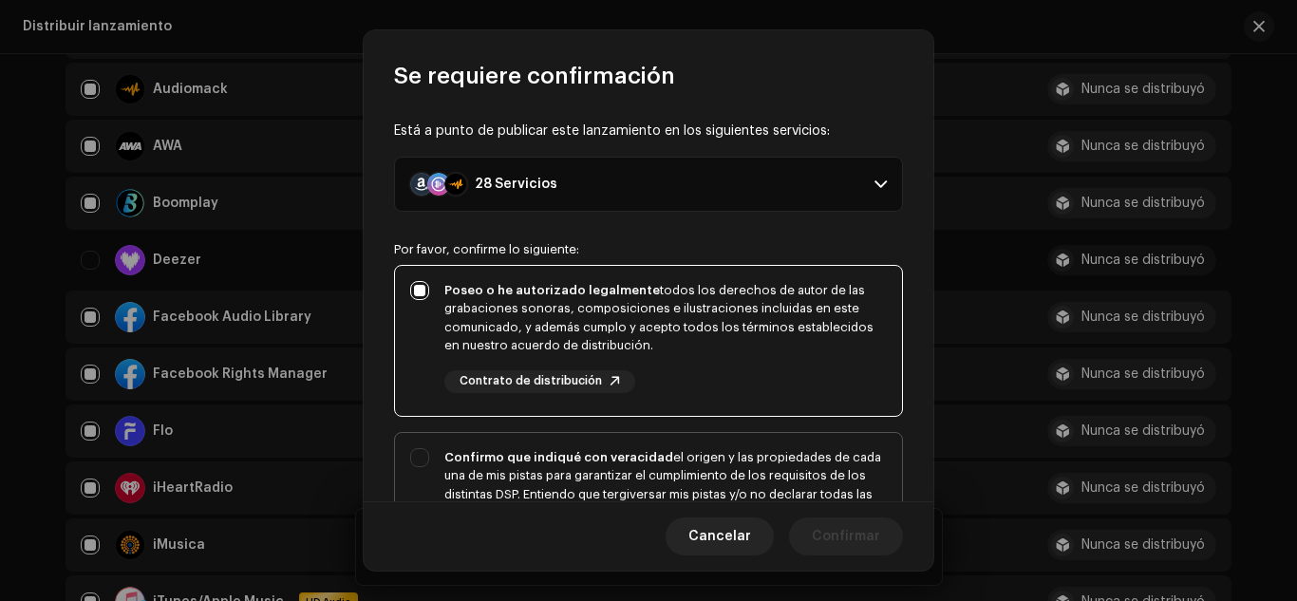
click at [420, 459] on div "Confirmo que indiqué con veracidad el origen y las propiedades de cada una de m…" at bounding box center [648, 513] width 507 height 161
checkbox input "true"
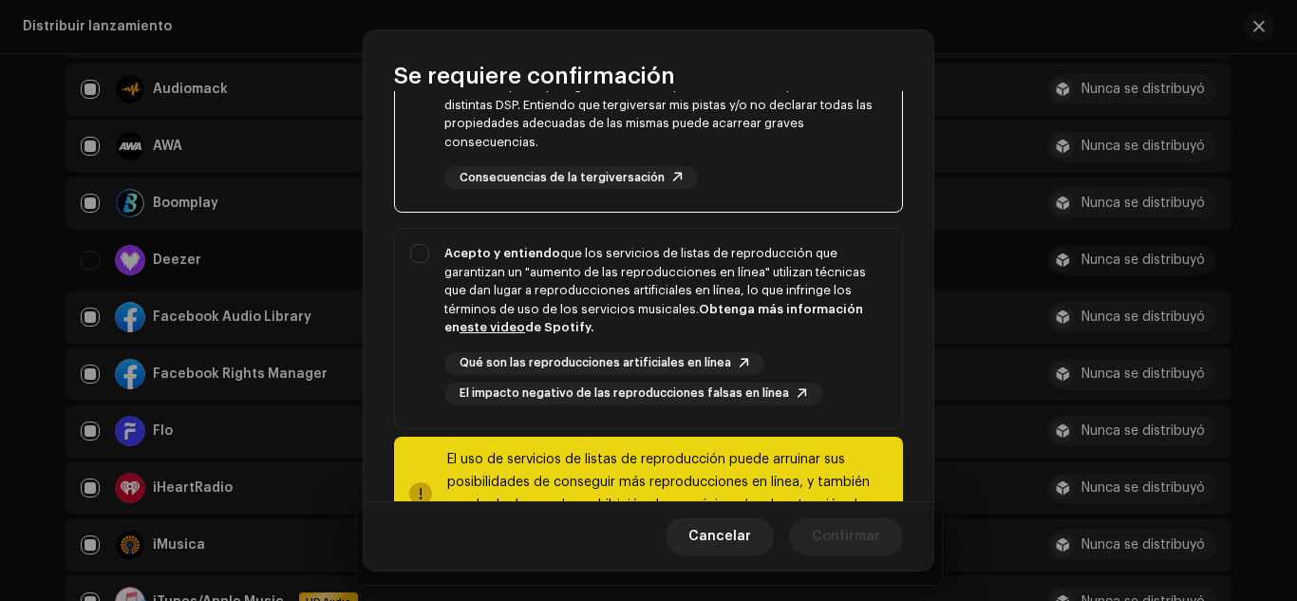
scroll to position [438, 0]
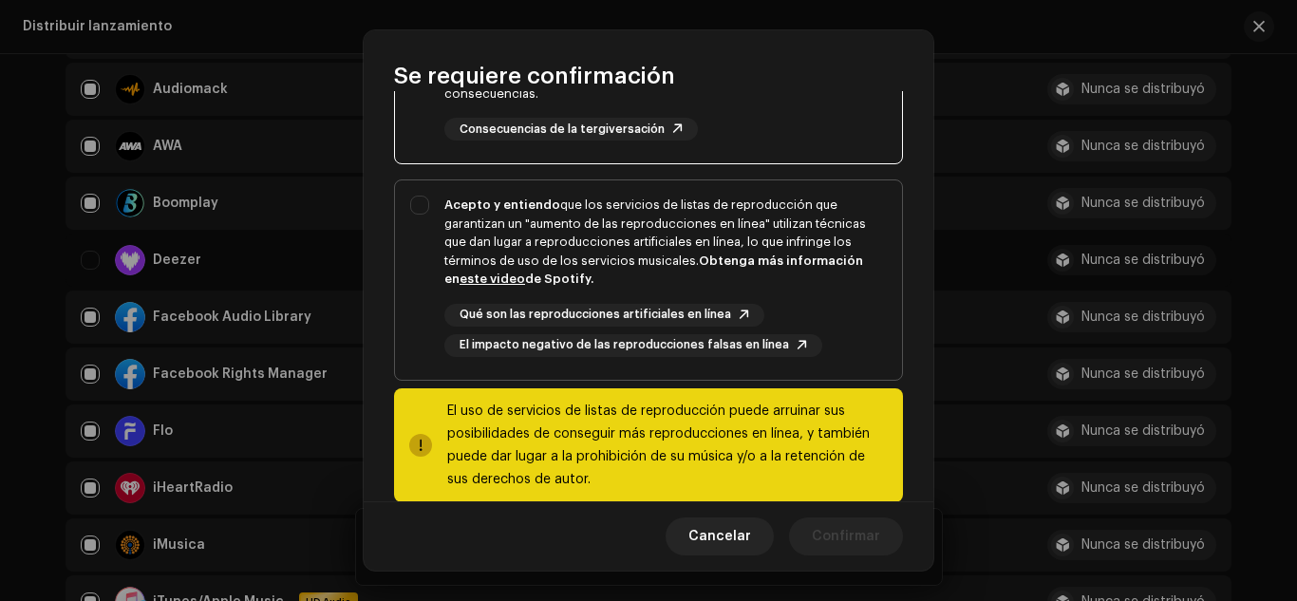
click at [426, 209] on div "Acepto y entiendo que los servicios de listas de reproducción que garantizan un…" at bounding box center [648, 276] width 507 height 192
checkbox input "true"
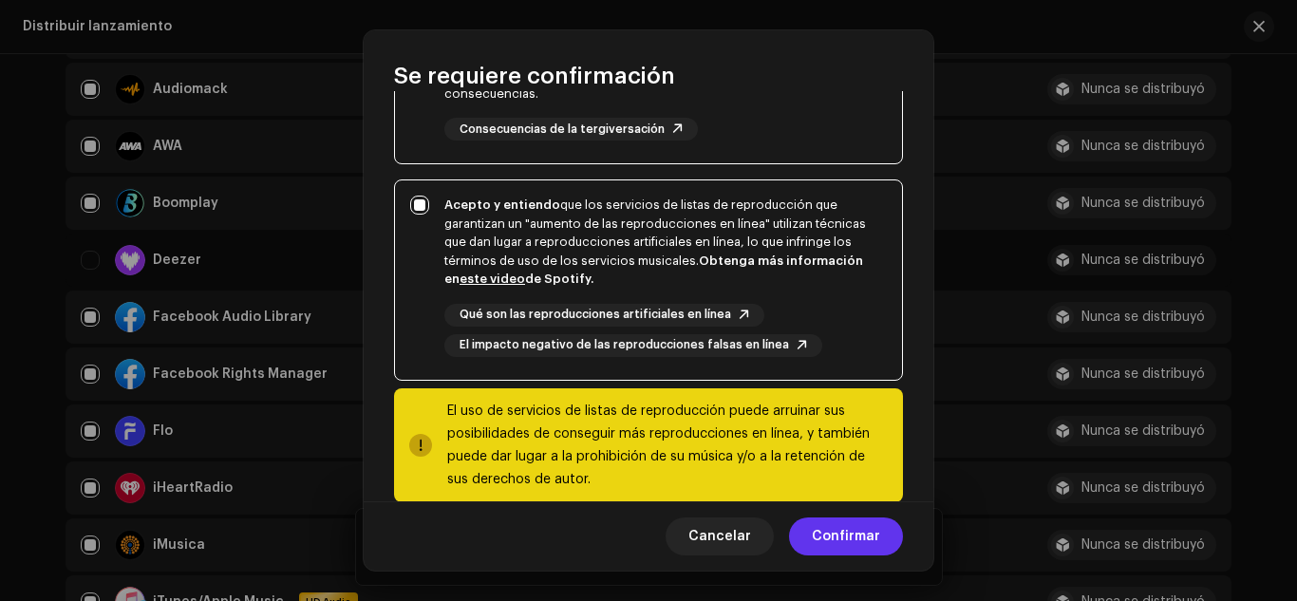
click at [816, 529] on span "Confirmar" at bounding box center [846, 537] width 68 height 38
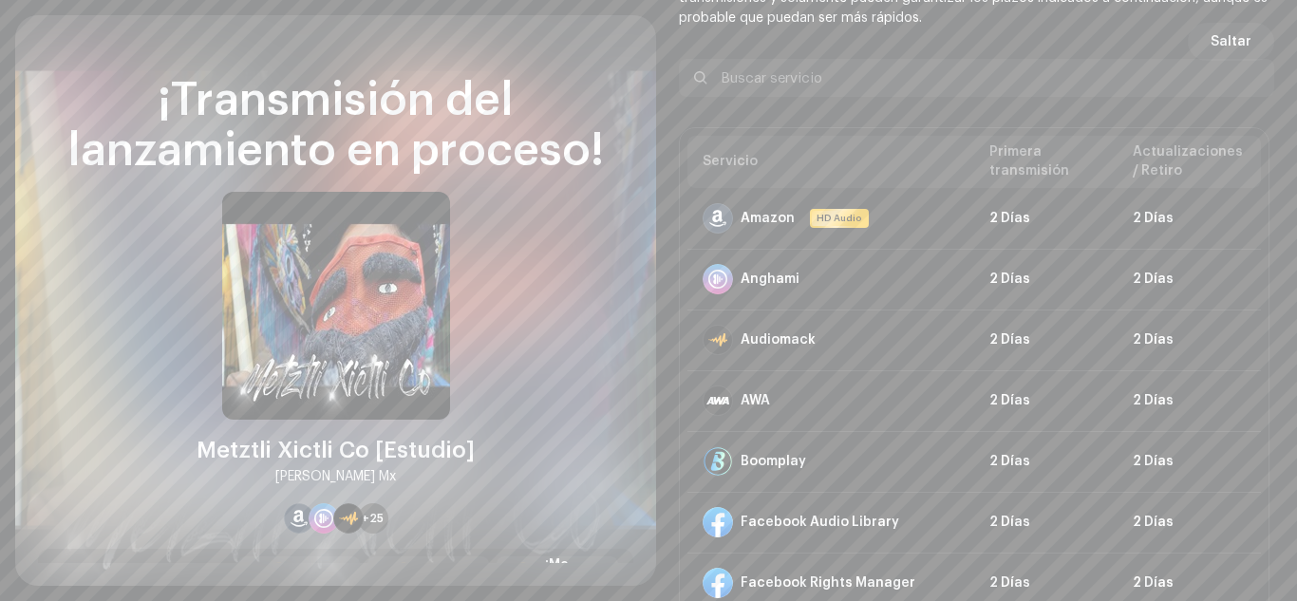
drag, startPoint x: 1260, startPoint y: 215, endPoint x: 1274, endPoint y: 273, distance: 60.6
click at [1274, 273] on div "Saltar Directrices de la PSD sobre el plazo de transmisión ¡Su lanzamiento está…" at bounding box center [976, 300] width 641 height 571
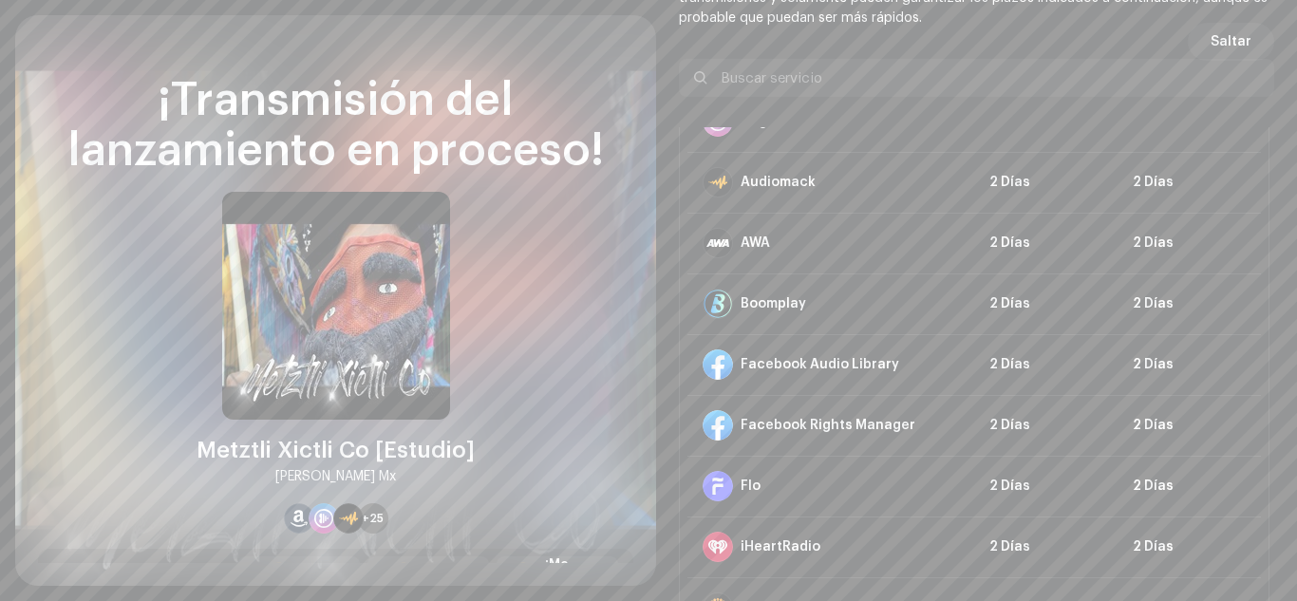
scroll to position [0, 0]
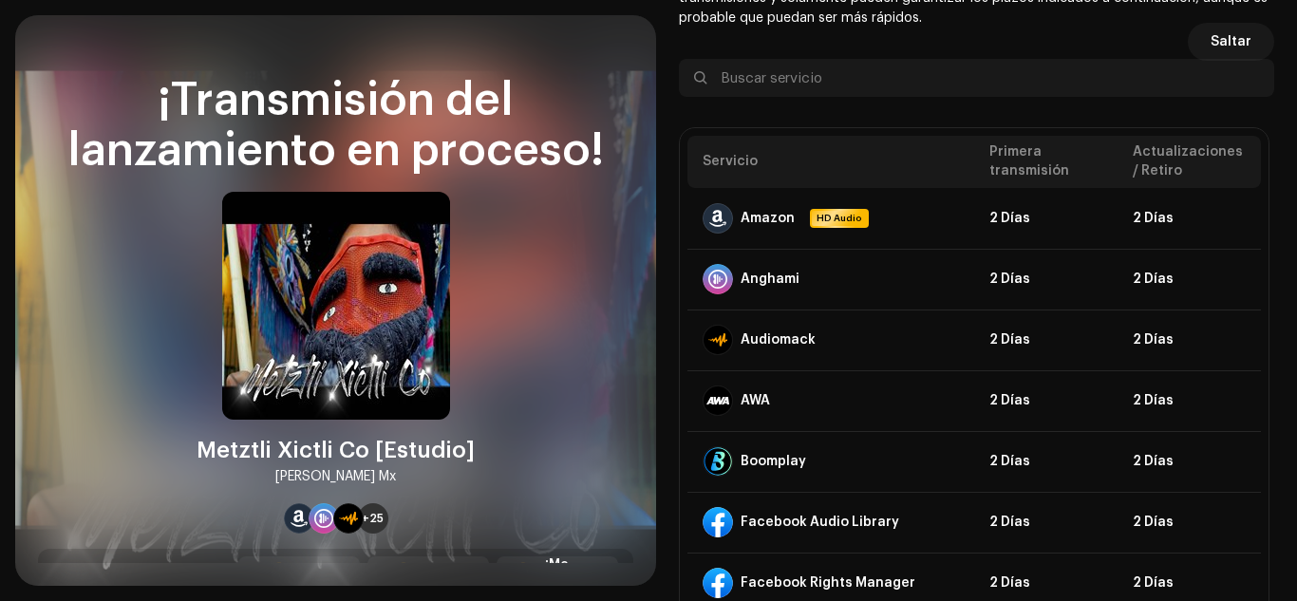
click at [1278, 42] on div "Saltar Directrices de la PSD sobre el plazo de transmisión ¡Su lanzamiento está…" at bounding box center [976, 300] width 641 height 571
click at [1233, 39] on span "Saltar" at bounding box center [1231, 42] width 41 height 38
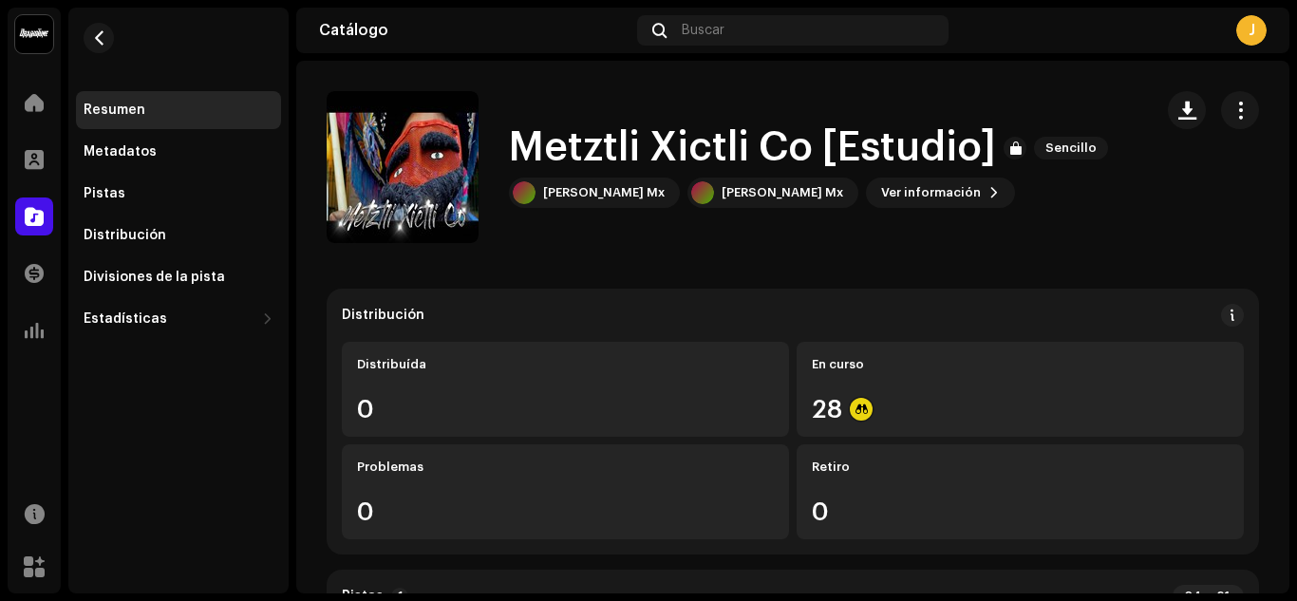
drag, startPoint x: 1276, startPoint y: 145, endPoint x: 1278, endPoint y: 201, distance: 56.1
click at [1278, 201] on div "Metztli Xictli Co [Estudio] Sencillo Metztli Xictli Co [Estudio] Sencillo [PERS…" at bounding box center [792, 327] width 993 height 533
click at [129, 156] on div "Metadatos" at bounding box center [120, 151] width 73 height 15
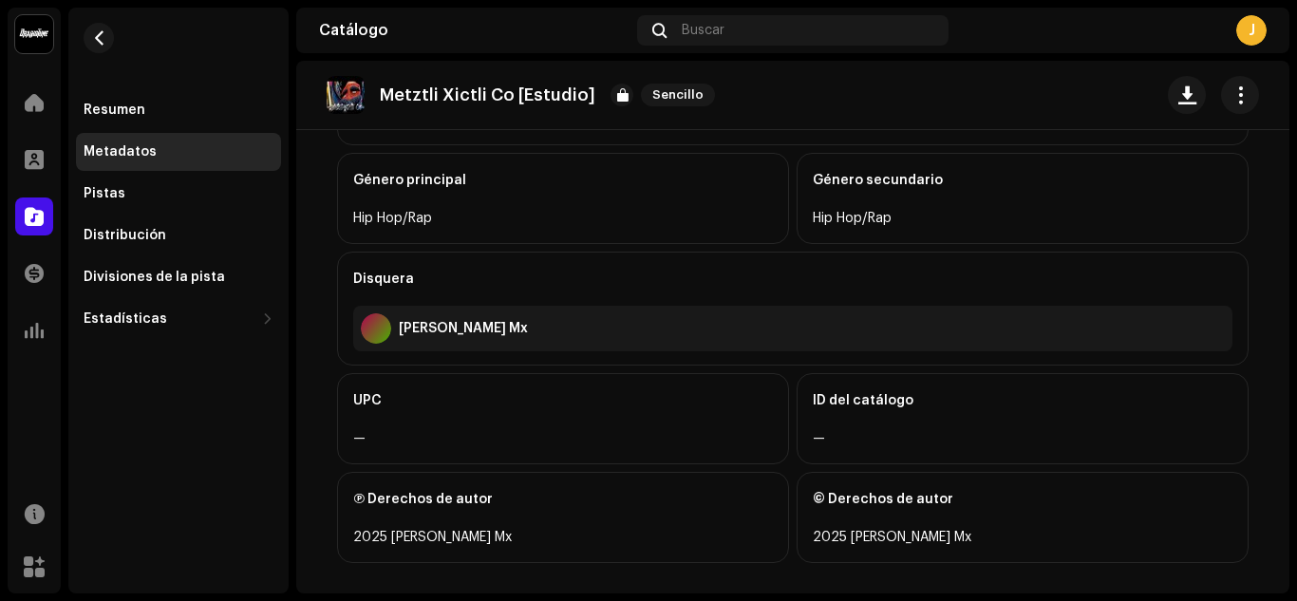
scroll to position [684, 0]
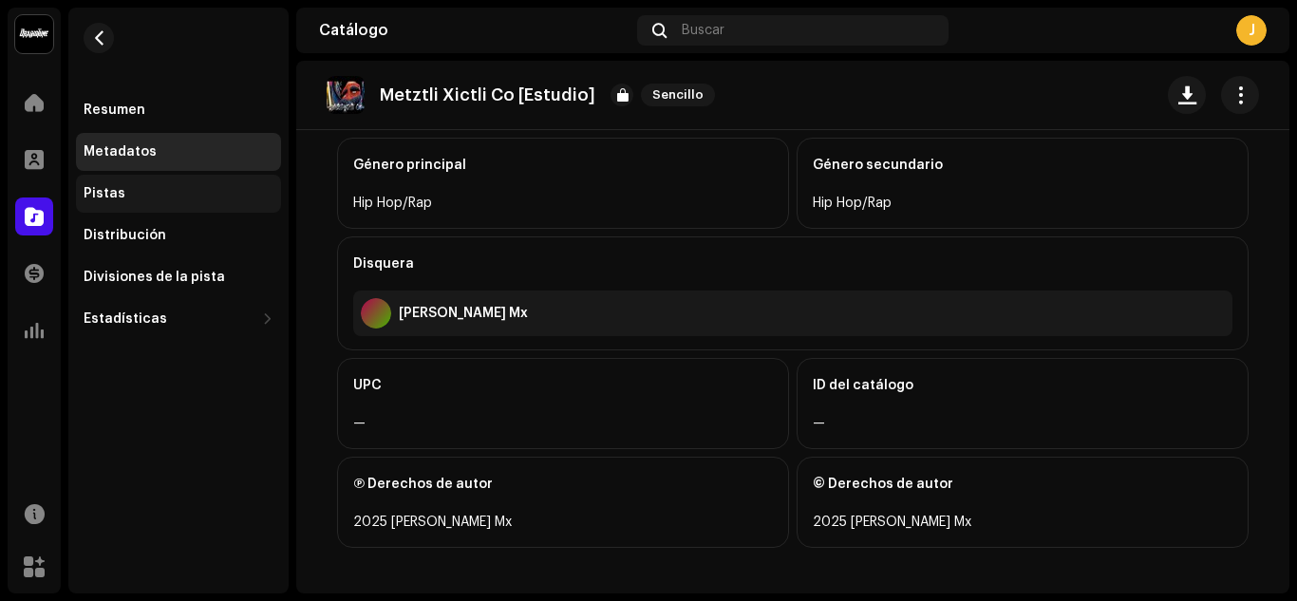
click at [140, 198] on div "Pistas" at bounding box center [179, 193] width 190 height 15
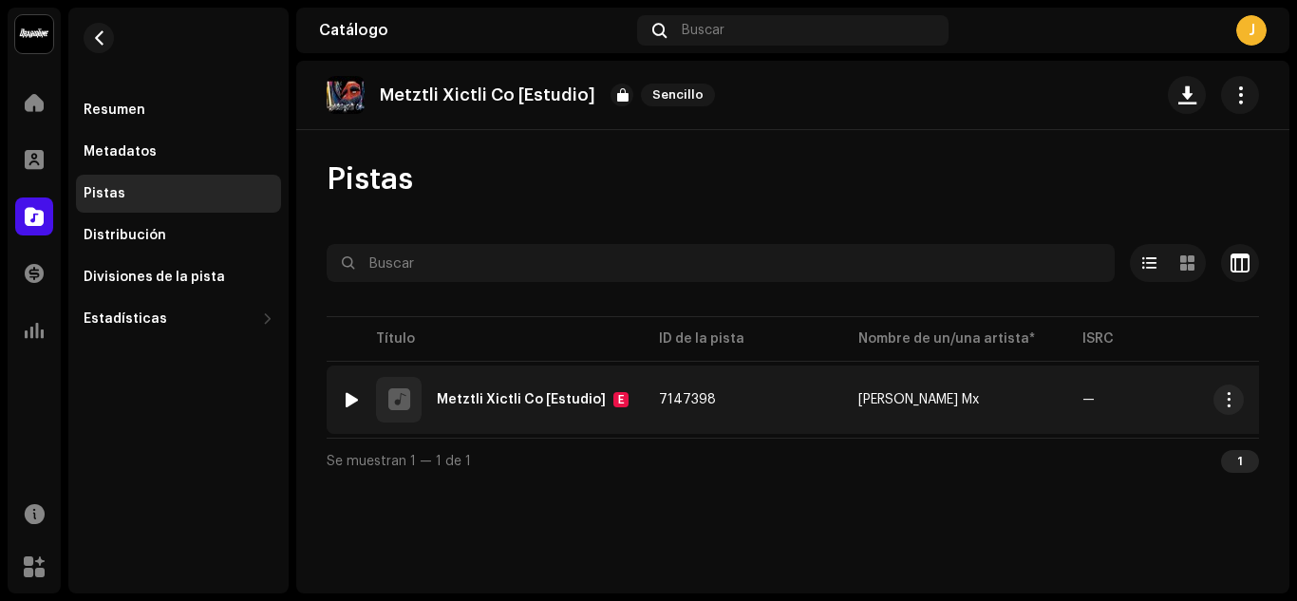
click at [351, 404] on div at bounding box center [352, 399] width 14 height 15
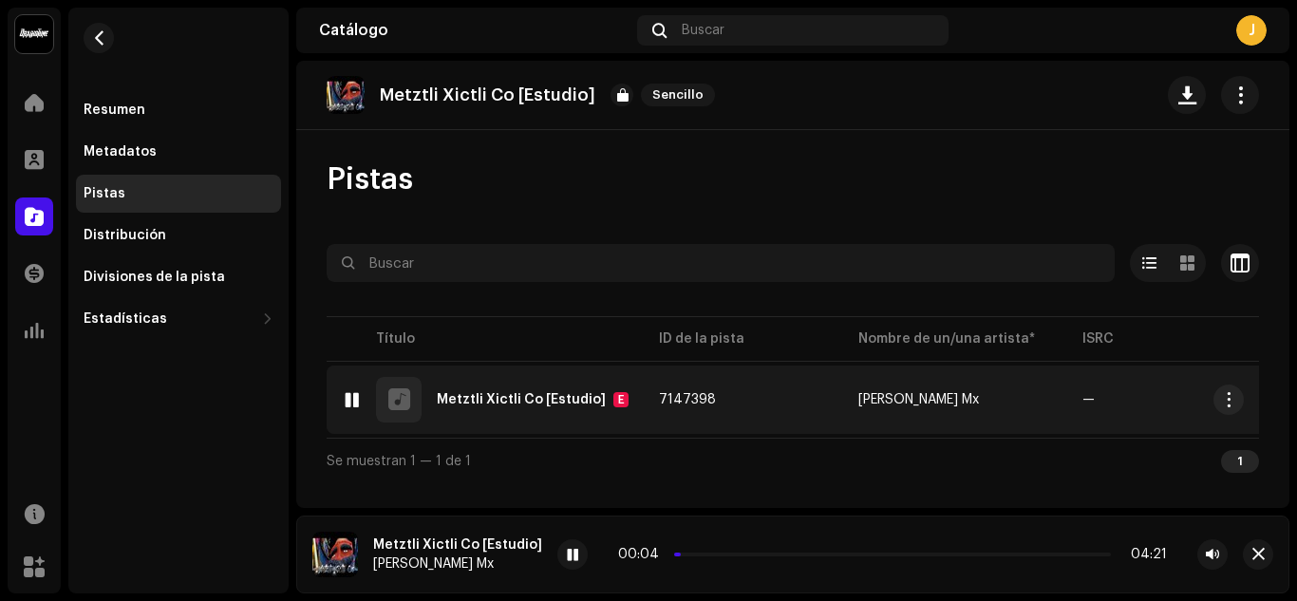
click at [351, 404] on div at bounding box center [352, 399] width 14 height 15
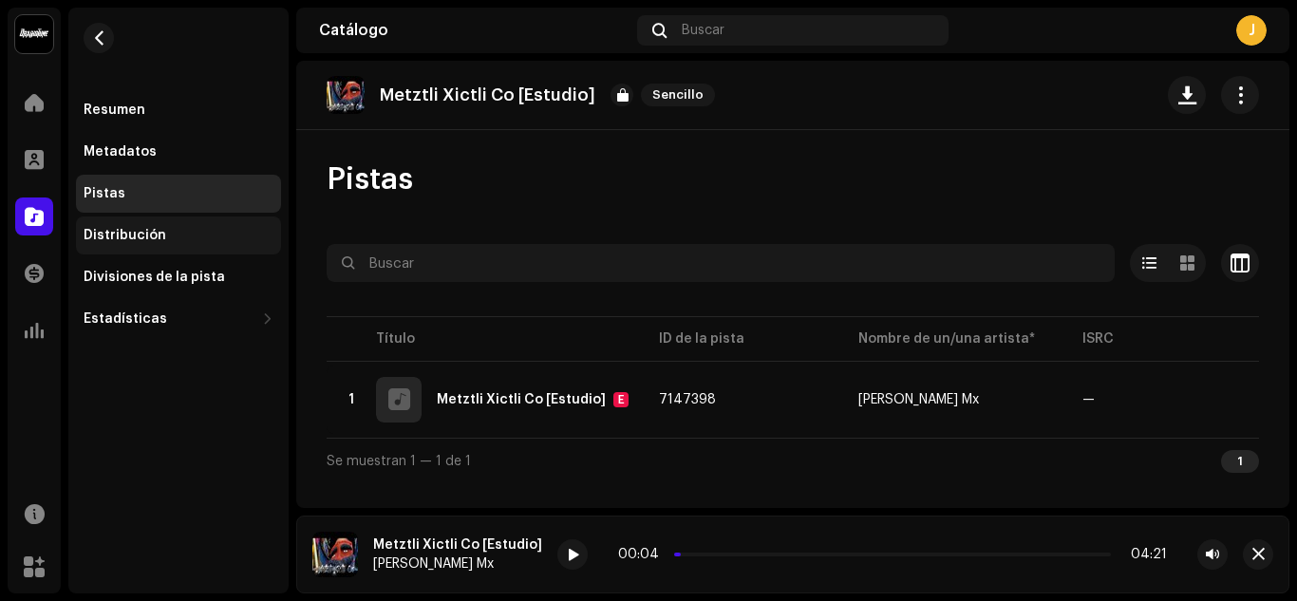
click at [148, 246] on div "Distribución" at bounding box center [178, 236] width 205 height 38
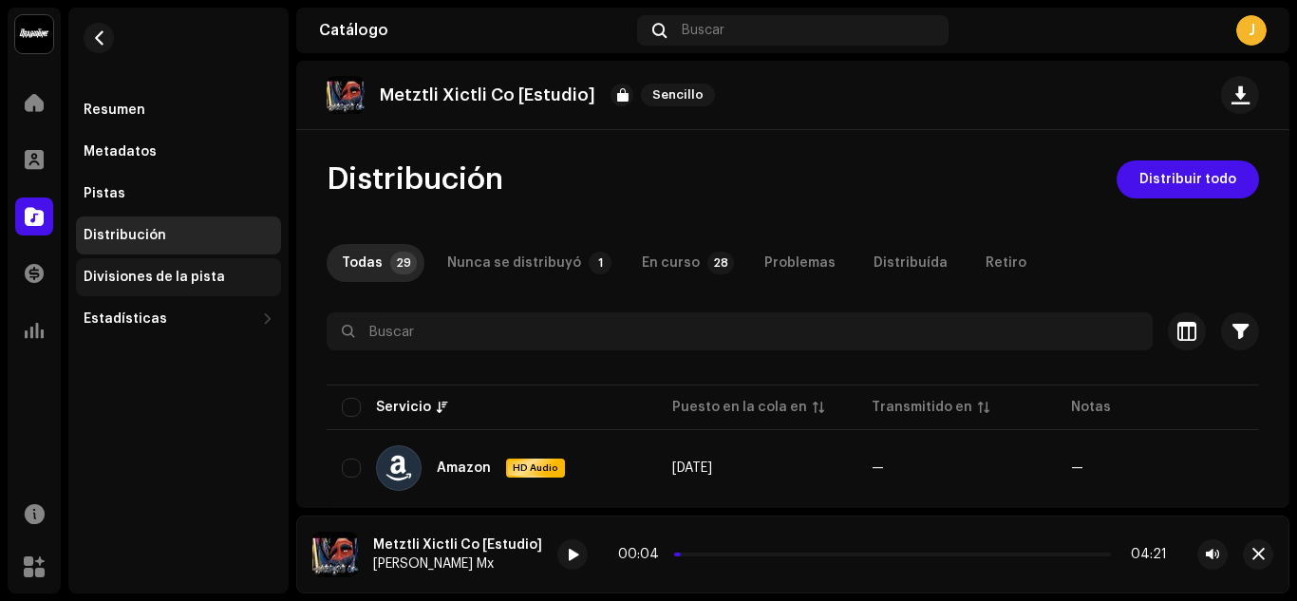
click at [139, 284] on div "Divisiones de la pista" at bounding box center [154, 277] width 141 height 15
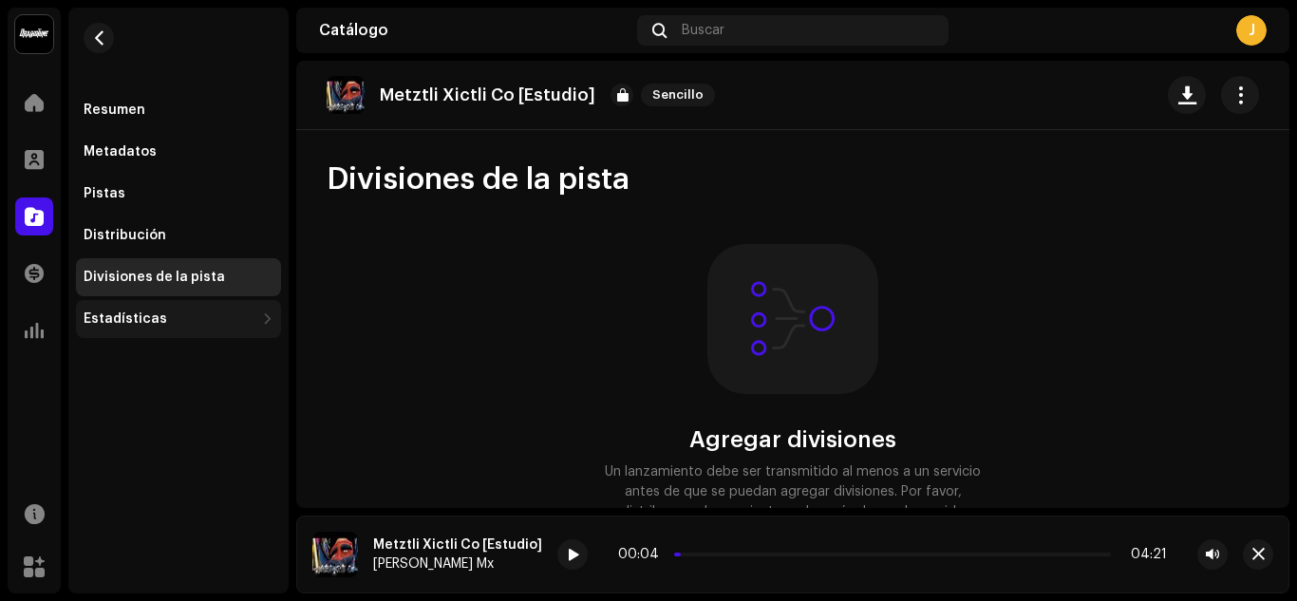
click at [150, 326] on div "Estadísticas" at bounding box center [126, 318] width 84 height 15
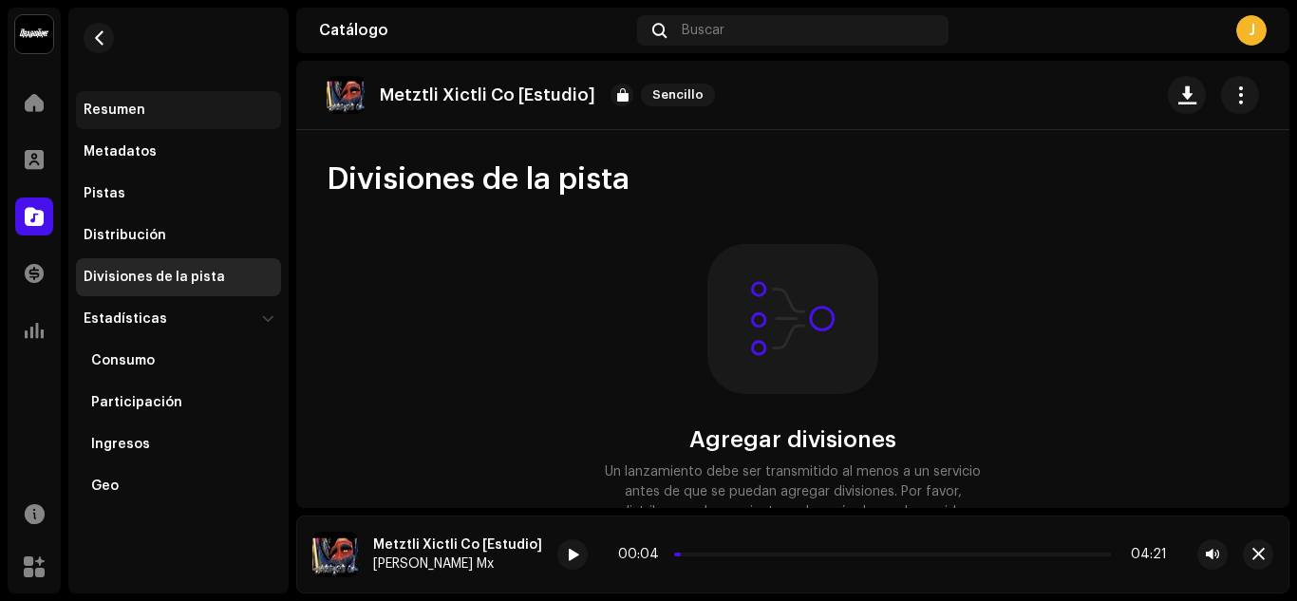
click at [133, 117] on div "Resumen" at bounding box center [115, 110] width 62 height 15
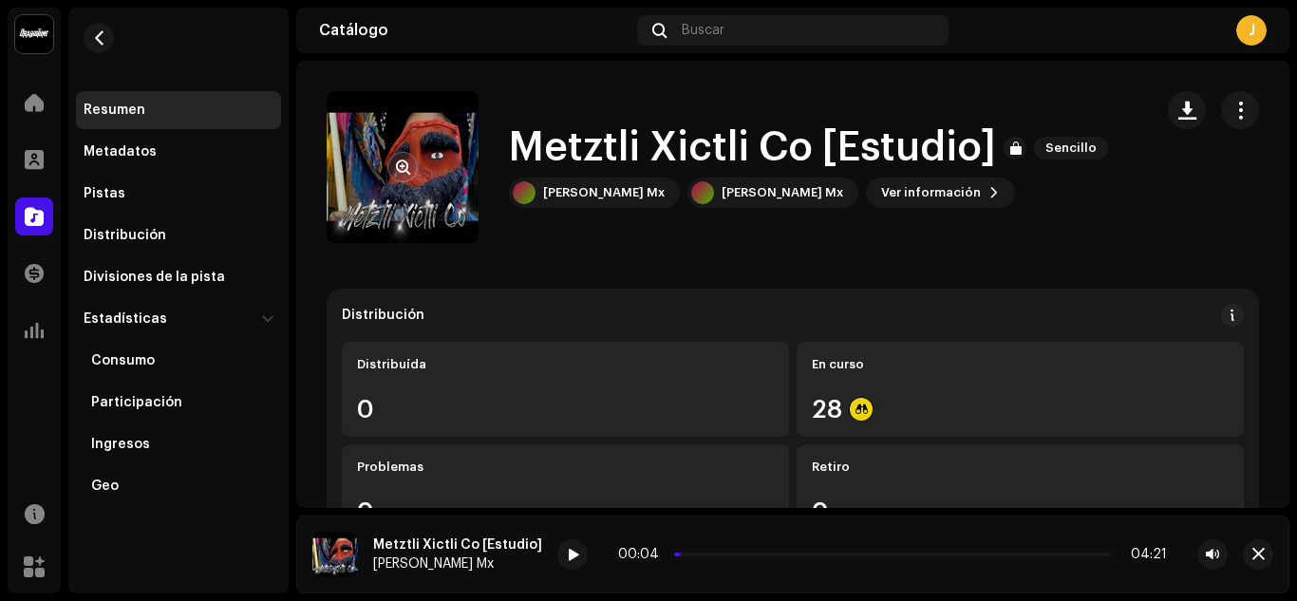
click at [434, 182] on re-a-cover at bounding box center [403, 167] width 152 height 152
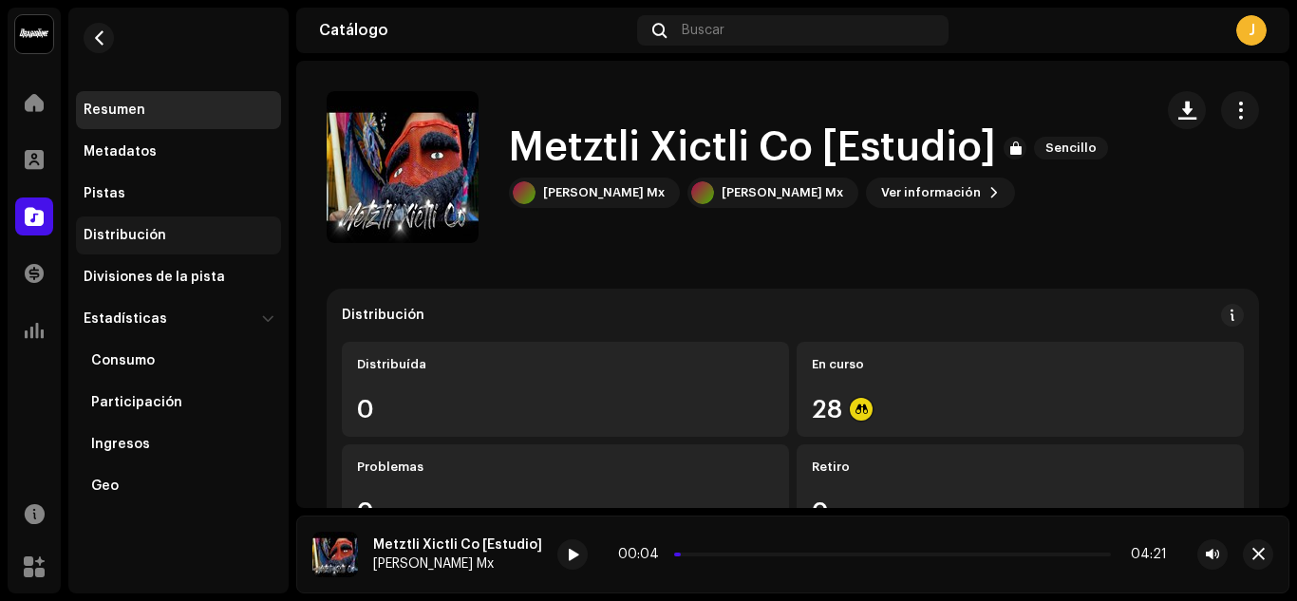
click at [160, 239] on div "Distribución" at bounding box center [125, 235] width 83 height 15
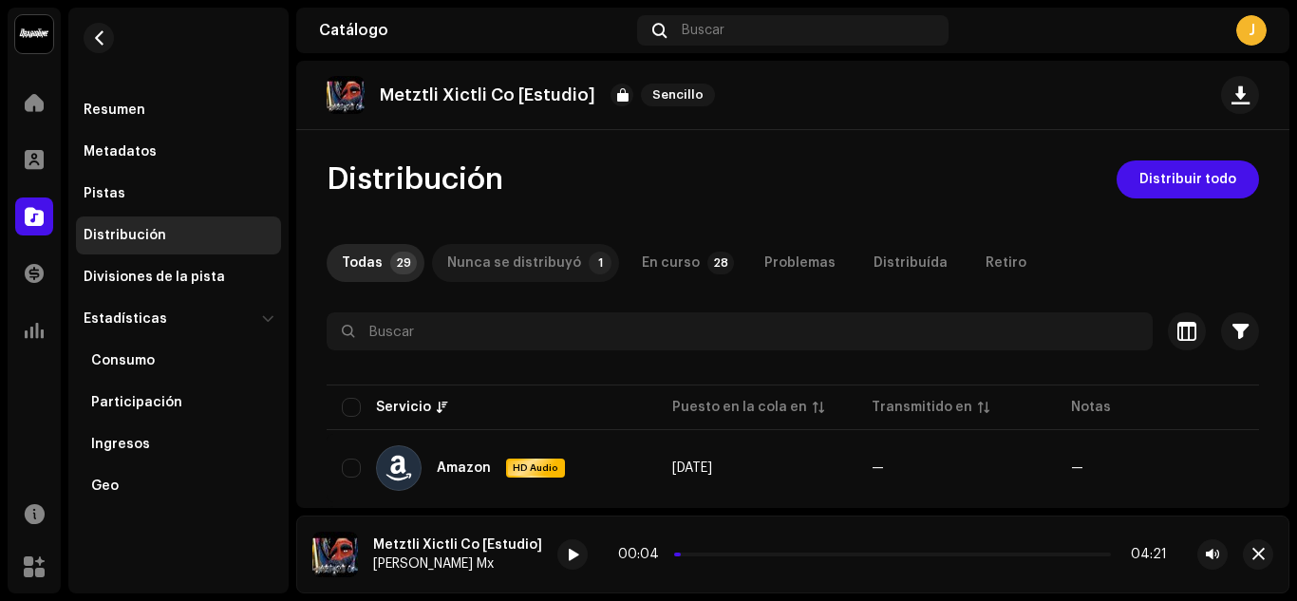
click at [528, 258] on div "Nunca se distribuyó" at bounding box center [514, 263] width 134 height 38
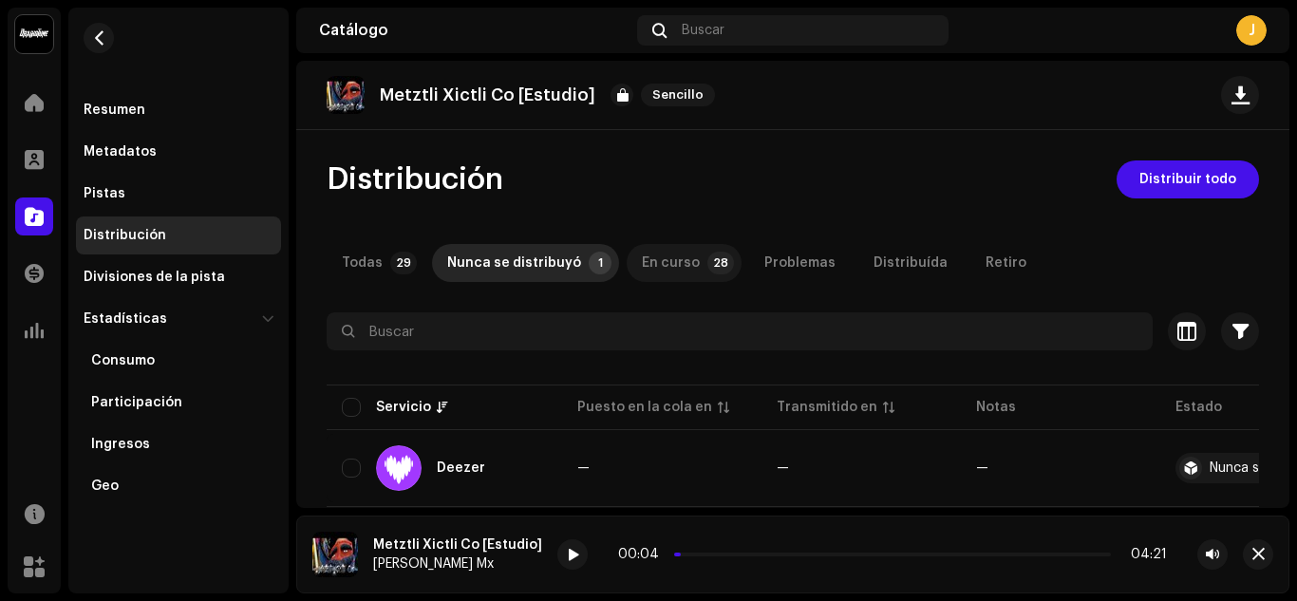
click at [627, 257] on p-tab "En curso 28" at bounding box center [684, 263] width 115 height 38
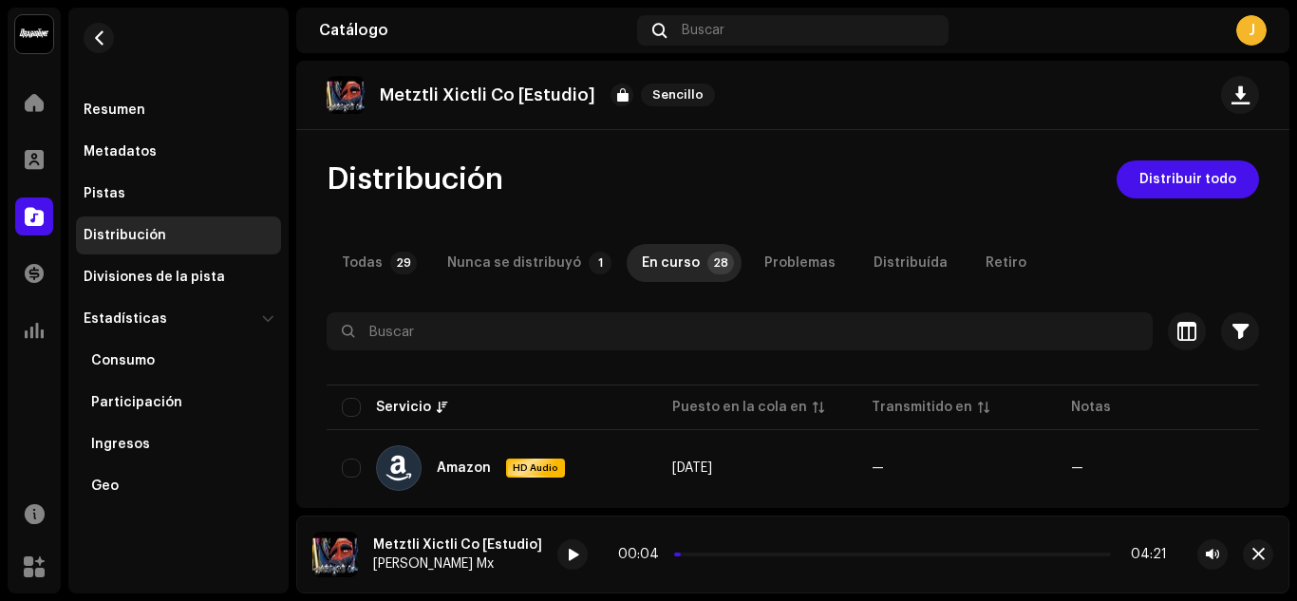
drag, startPoint x: 1277, startPoint y: 122, endPoint x: 1275, endPoint y: 112, distance: 9.7
click at [1275, 112] on div "Metztli Xictli Co [Estudio] Sencillo" at bounding box center [792, 95] width 993 height 69
